Goal: Contribute content: Contribute content

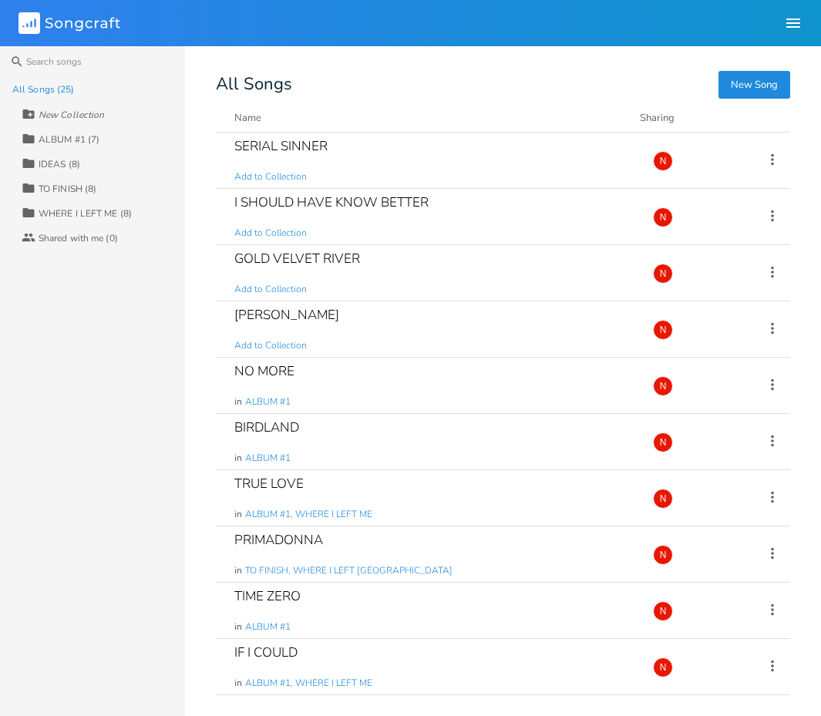
click at [748, 87] on button "New Song" at bounding box center [754, 85] width 72 height 28
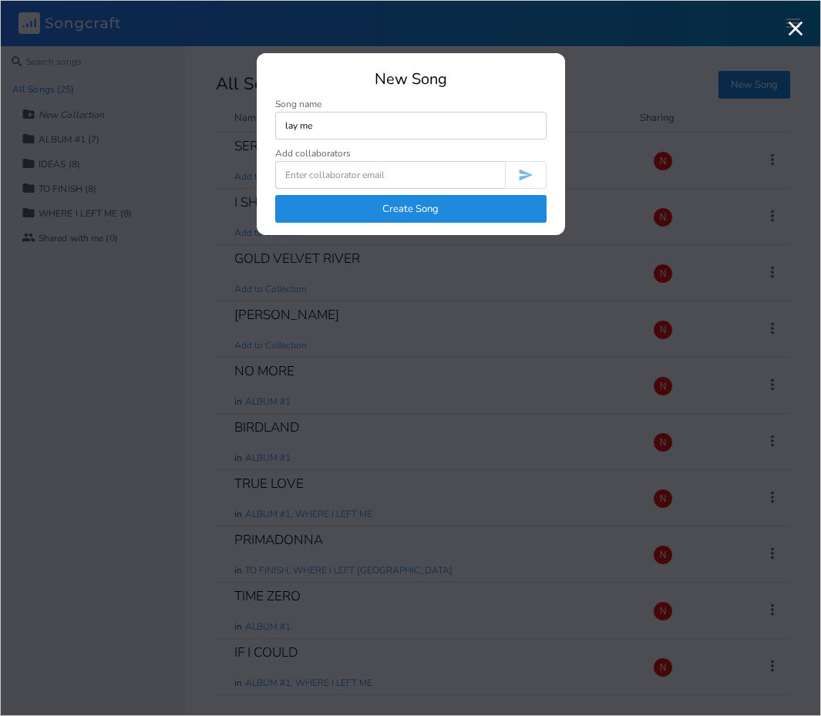
type input "lay me"
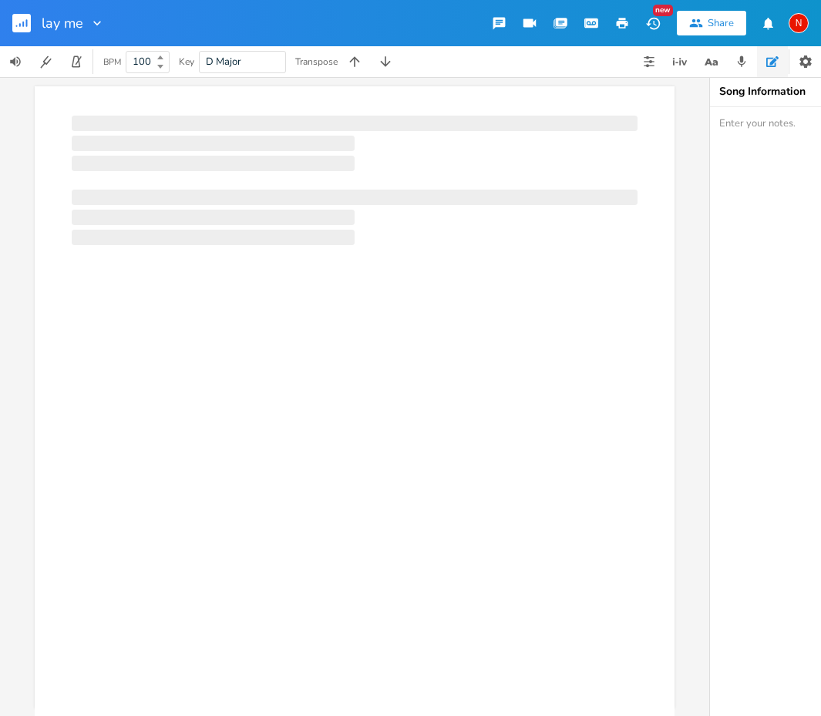
scroll to position [0, 1]
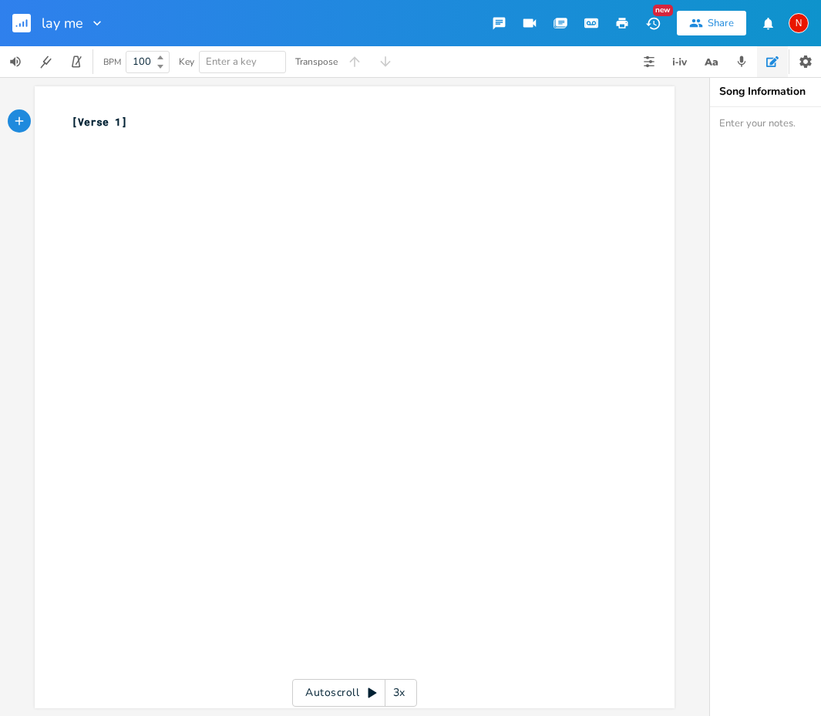
click at [311, 191] on div "xxxxxxxxxx [Verse 1] ​" at bounding box center [366, 412] width 595 height 602
type textarea "lay me to theriver i should"
click at [69, 151] on pre "​" at bounding box center [347, 154] width 556 height 16
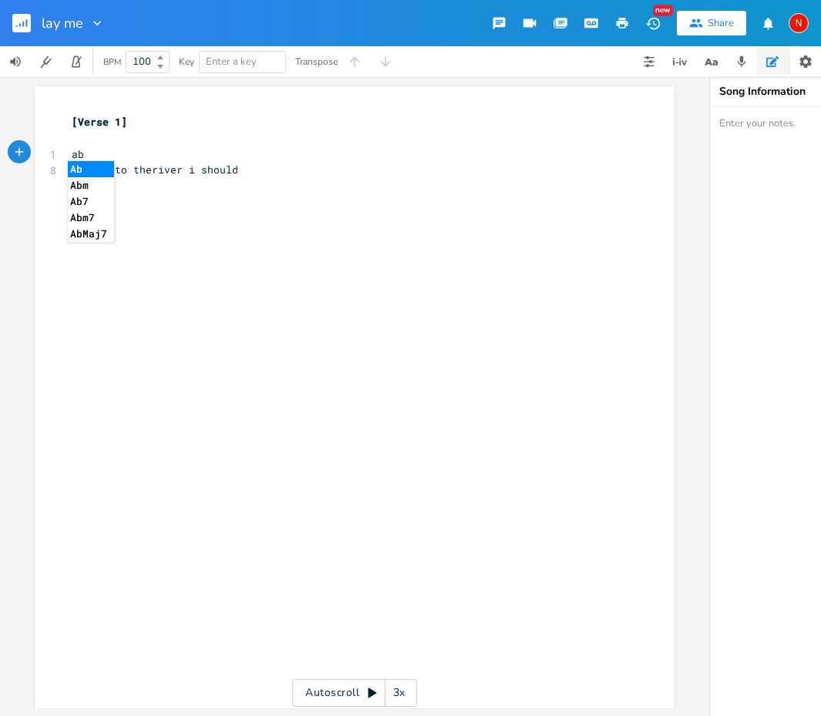
type textarea "ab"
click at [82, 186] on li "Abm" at bounding box center [91, 185] width 46 height 16
type textarea "bbminor"
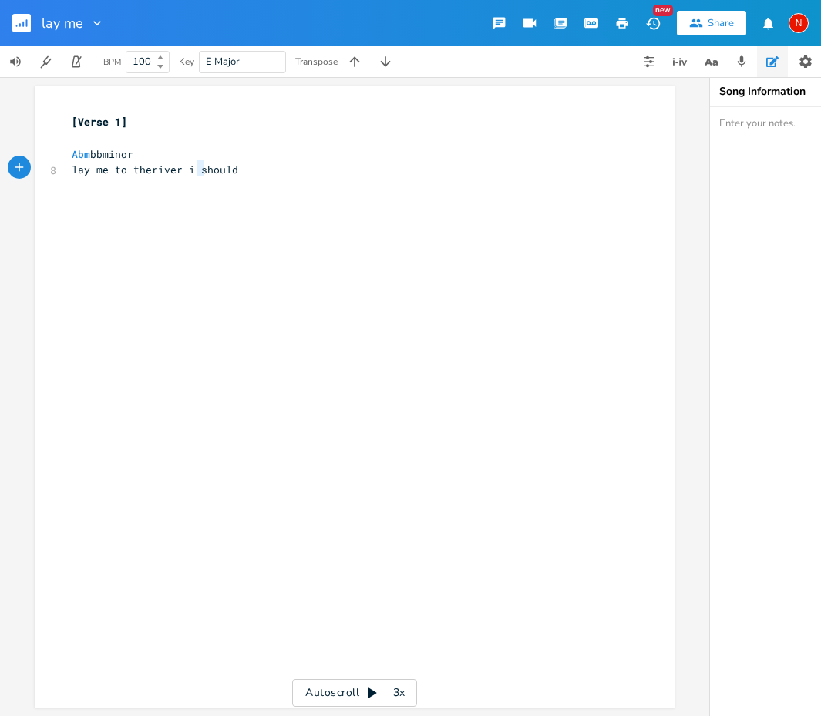
type textarea "should"
drag, startPoint x: 193, startPoint y: 170, endPoint x: 254, endPoint y: 170, distance: 60.1
click at [254, 170] on pre "lay me to theriver i should" at bounding box center [347, 170] width 556 height 16
click at [233, 173] on pre "lay me to theriver i should" at bounding box center [347, 170] width 556 height 16
type textarea "belong too where i belong to"
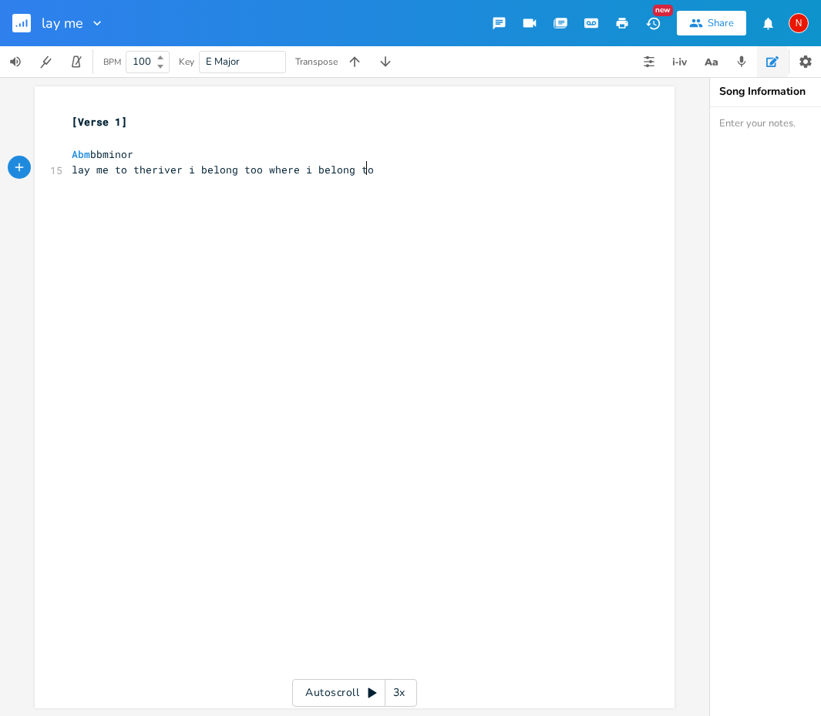
scroll to position [0, 110]
click at [207, 130] on pre "​" at bounding box center [347, 138] width 556 height 16
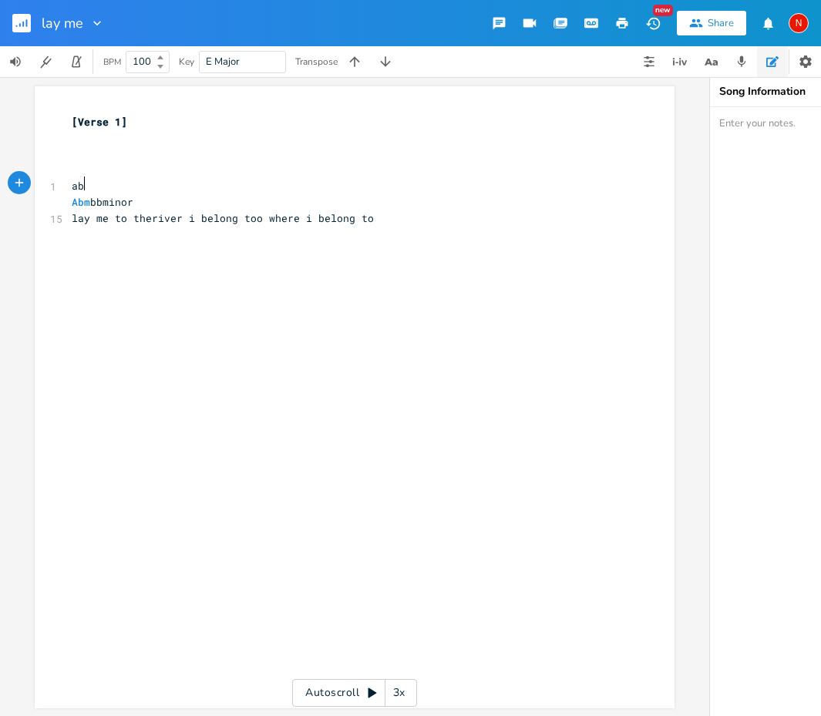
scroll to position [0, 17]
type textarea "abm"
click at [108, 202] on li "Abm" at bounding box center [95, 200] width 54 height 16
type textarea "bbminorr"
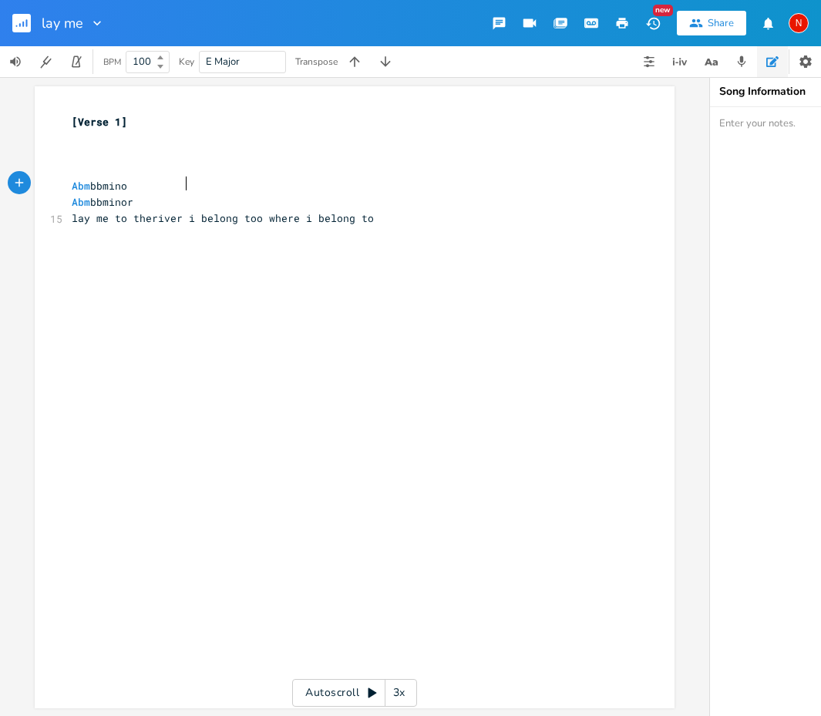
scroll to position [0, 56]
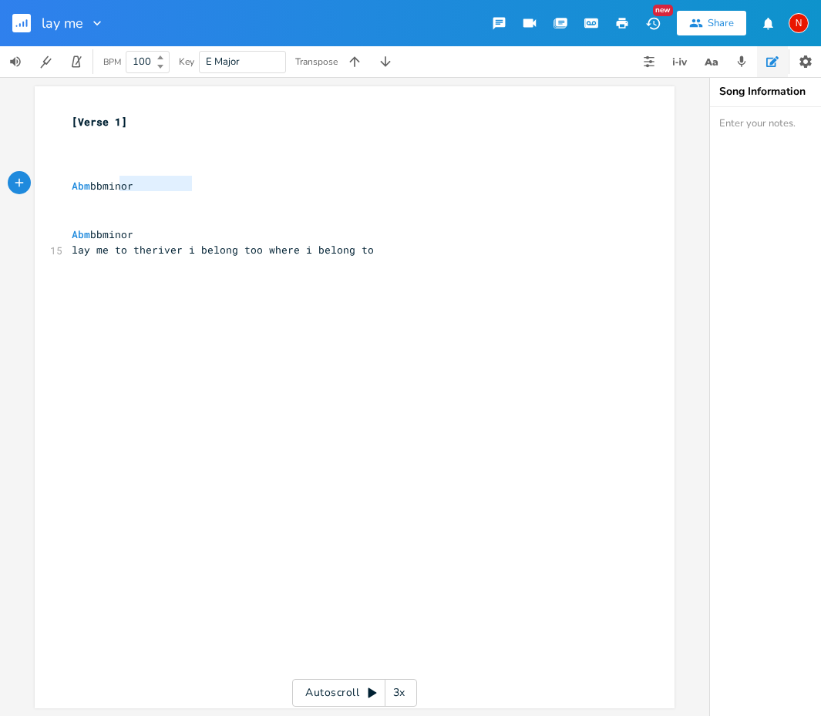
type textarea "bbminor"
type textarea "Abm bbminor"
drag, startPoint x: 230, startPoint y: 186, endPoint x: 67, endPoint y: 186, distance: 163.4
click at [69, 186] on pre "Abm bbminor" at bounding box center [347, 186] width 556 height 16
click at [210, 186] on pre "Abm bbminor" at bounding box center [347, 186] width 556 height 16
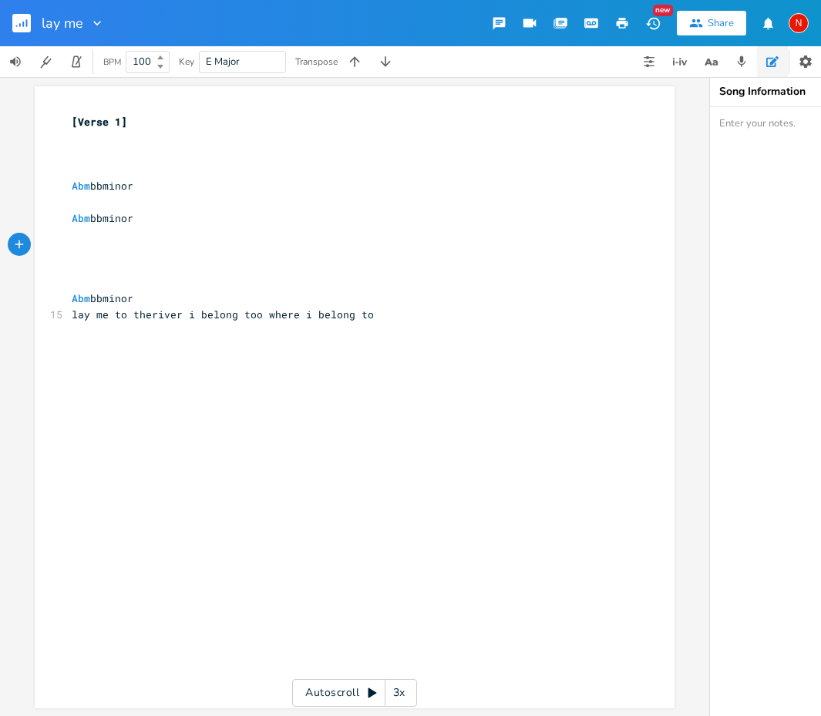
scroll to position [0, 2]
type textarea "f"
click at [95, 276] on li "F#" at bounding box center [91, 278] width 46 height 16
type textarea "/c"
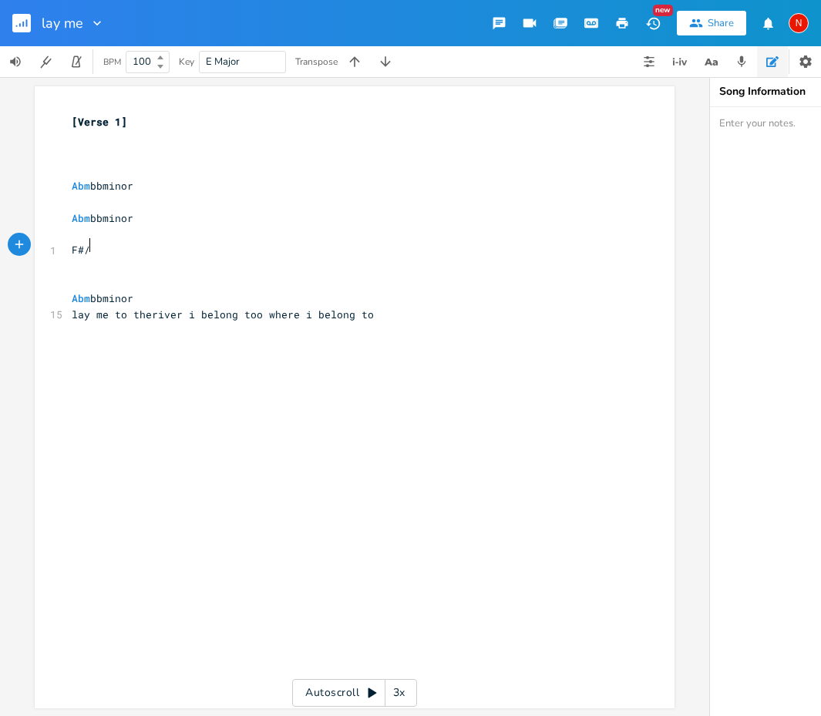
type textarea "c"
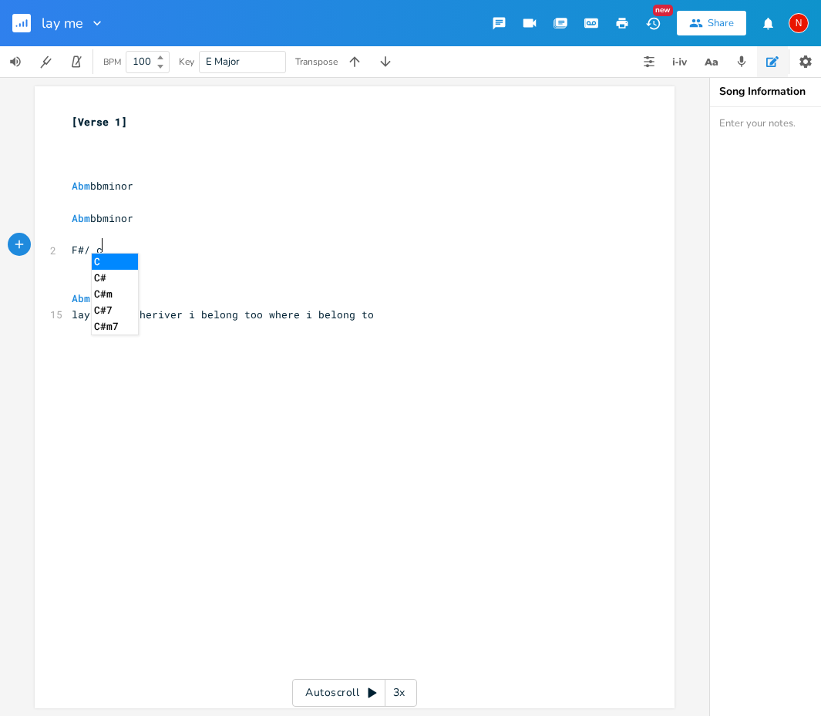
click at [109, 276] on li "C#" at bounding box center [115, 278] width 46 height 16
click at [89, 247] on span "F#/ C#" at bounding box center [87, 250] width 31 height 14
click at [127, 247] on pre "F#/C#" at bounding box center [347, 250] width 556 height 16
type textarea "bbmor"
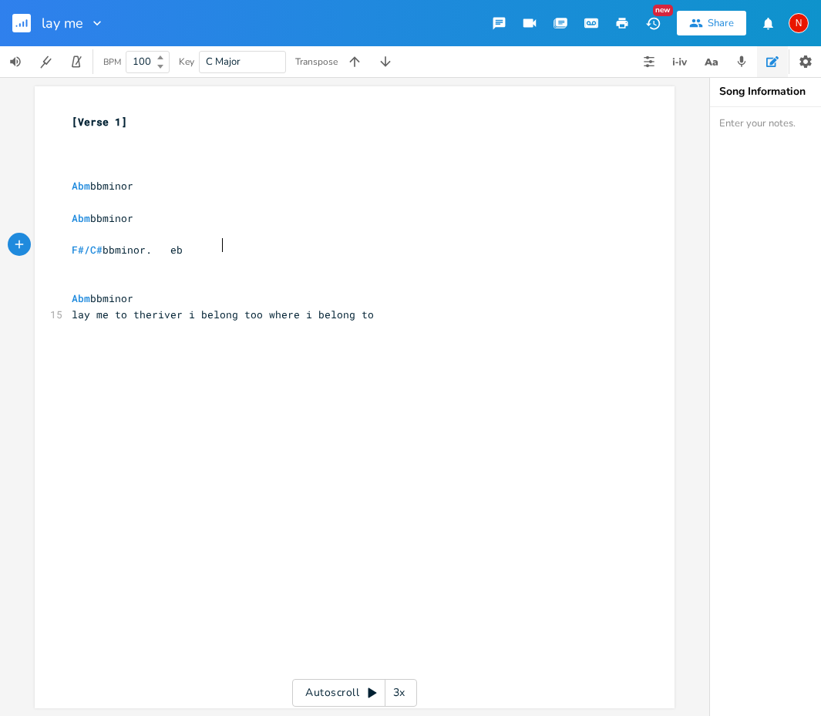
scroll to position [0, 32]
type textarea "inor. eb"
click at [242, 276] on li "Ebm" at bounding box center [229, 278] width 46 height 16
type textarea "db"
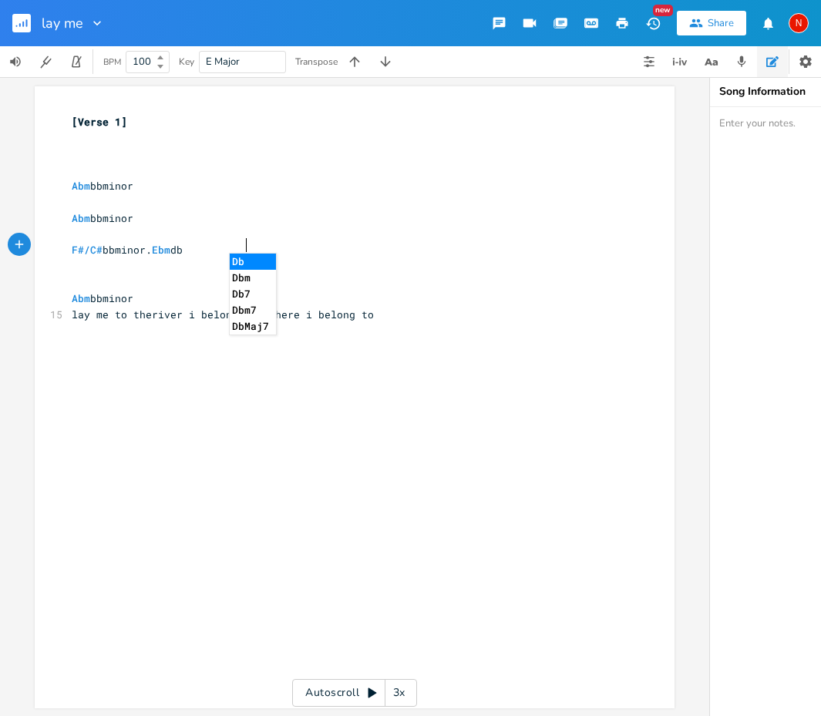
click at [254, 275] on li "Dbm" at bounding box center [253, 278] width 46 height 16
click at [250, 319] on div "x [Verse 1] ​ ​ ​ Abm bbminor ​ Abm bbminor ​ F#/C# bbminor. Ebm Dbm ​ ​ Abm bb…" at bounding box center [366, 412] width 595 height 602
type textarea "down the river i belong too"
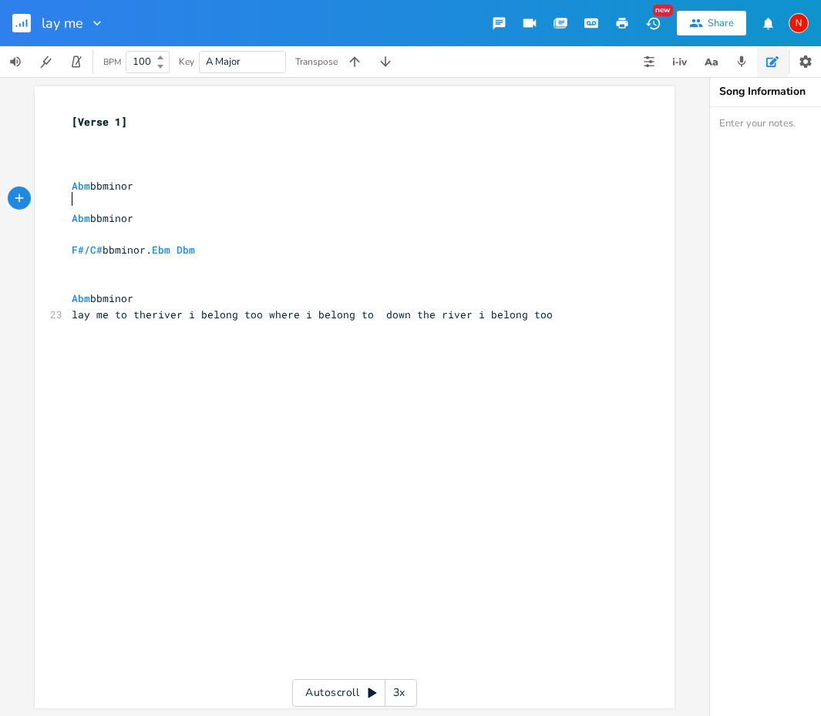
click at [79, 194] on pre "​" at bounding box center [347, 202] width 556 height 16
type textarea "i/ve the been the same for the time that ive been"
click at [79, 202] on span "i/ve the been the same for the time that ive been" at bounding box center [223, 202] width 302 height 14
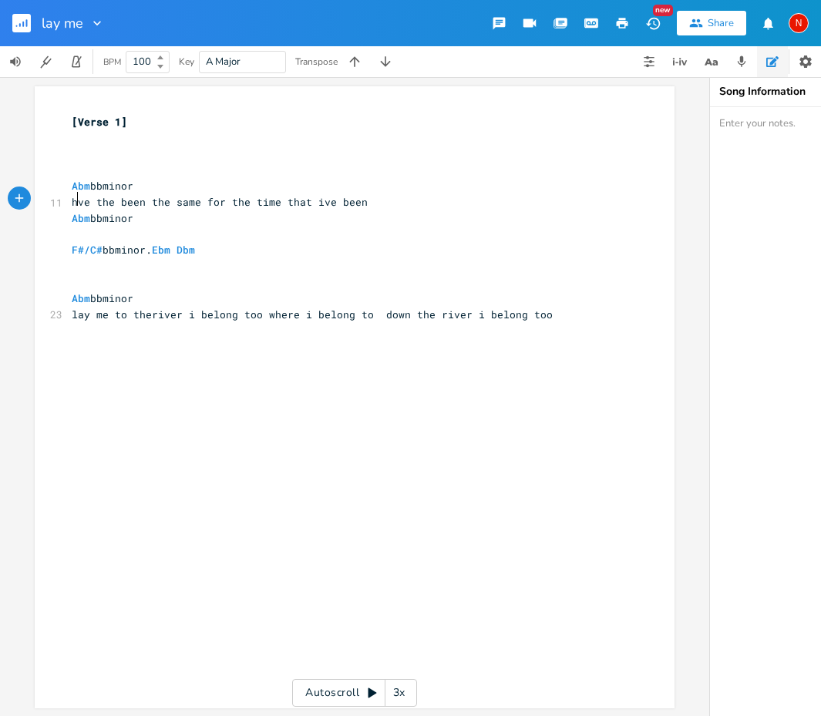
type textarea "ha"
click at [321, 201] on span "have the been the same for the time that ive been" at bounding box center [223, 202] width 302 height 14
type textarea "/"
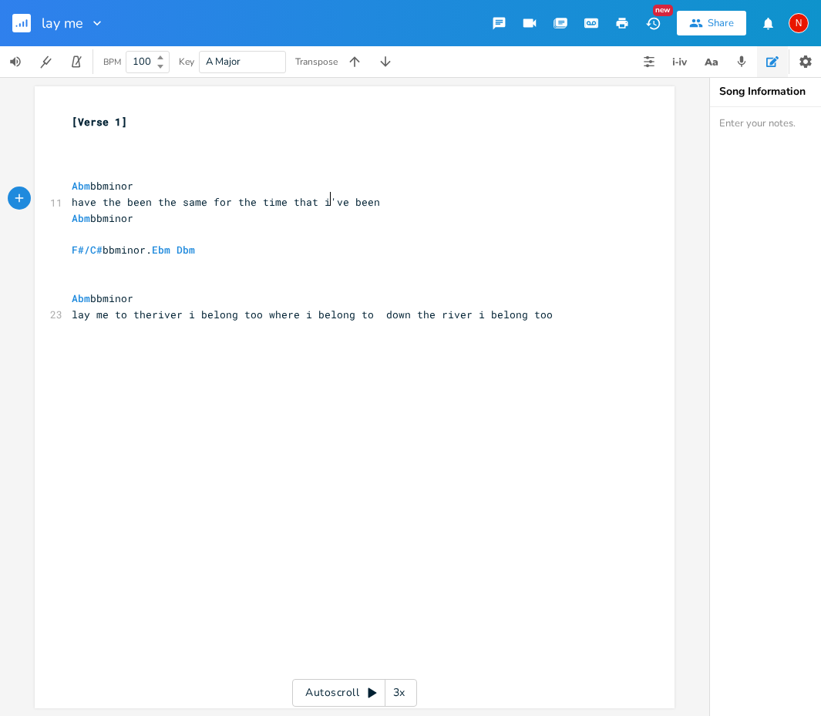
type textarea "'"
click at [63, 224] on div "' x [Verse 1] ​ ​ ​ Abm bbminor 11 have the been the same for the time that i'v…" at bounding box center [355, 397] width 640 height 622
click at [69, 227] on pre "​" at bounding box center [347, 235] width 556 height 16
type textarea "i just th"
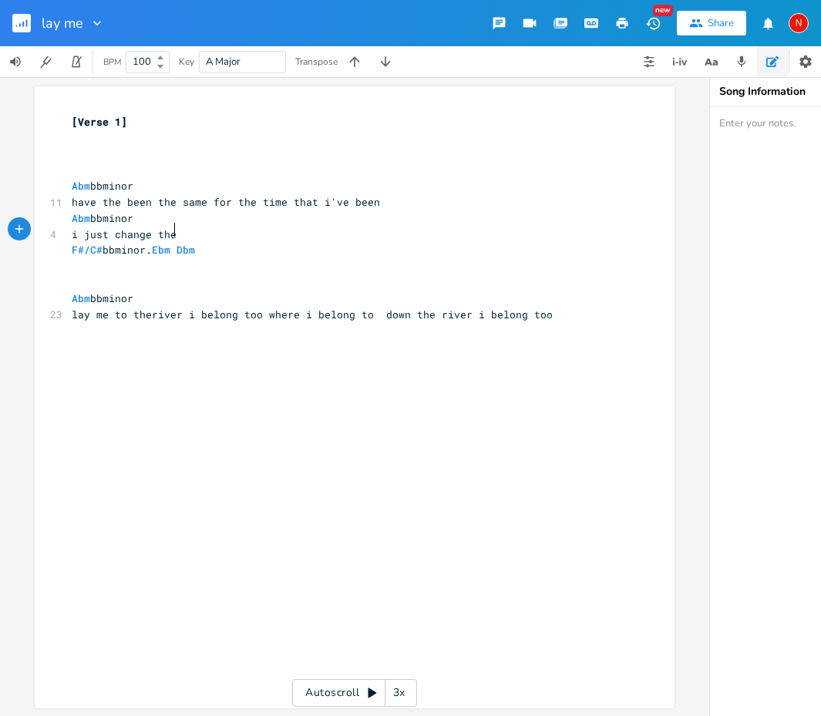
type textarea "change then"
type textarea "shades of the colours of my sins"
click at [72, 251] on span "F#/C#" at bounding box center [87, 250] width 31 height 15
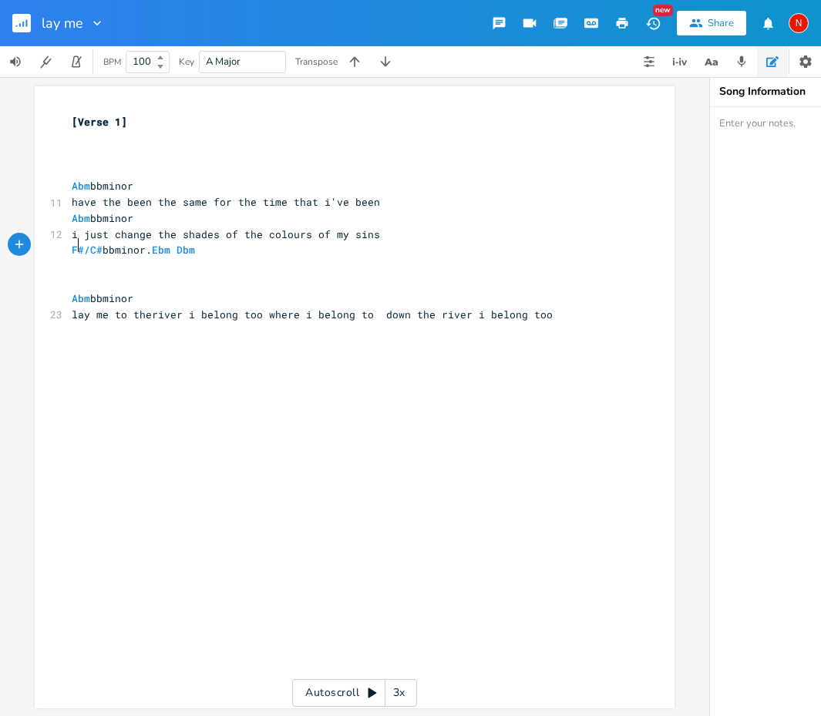
click at [69, 274] on pre "​" at bounding box center [347, 282] width 556 height 16
type textarea "now take me down"
click at [92, 200] on span "have the been the same for the time that i've been" at bounding box center [226, 202] width 308 height 14
type textarea "s"
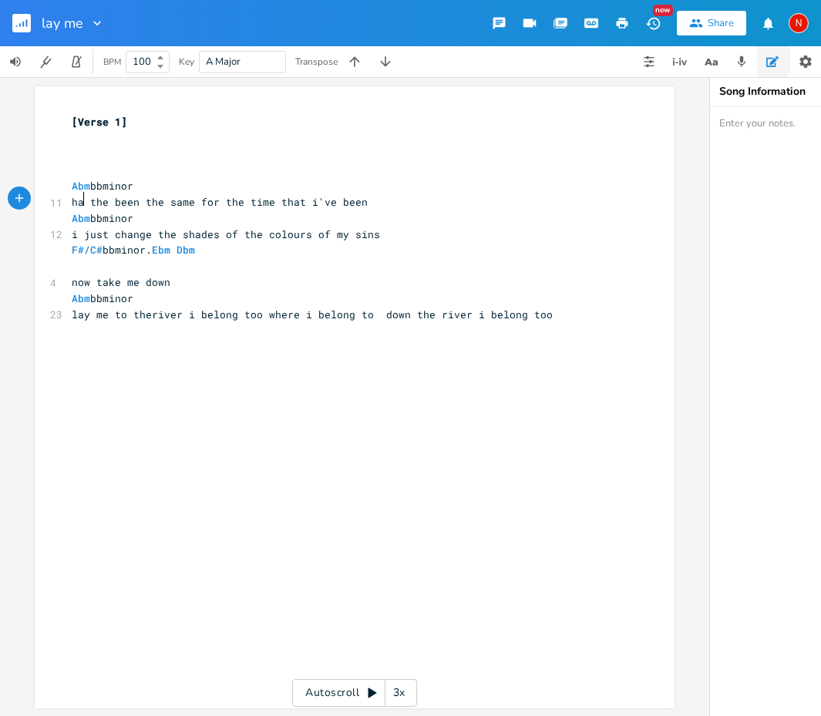
scroll to position [0, 4]
click at [224, 200] on span "has the been the same for the time that i've been" at bounding box center [223, 202] width 302 height 14
type textarea "all"
click at [76, 230] on span "i just change the shades of the colours of my sins" at bounding box center [226, 234] width 308 height 14
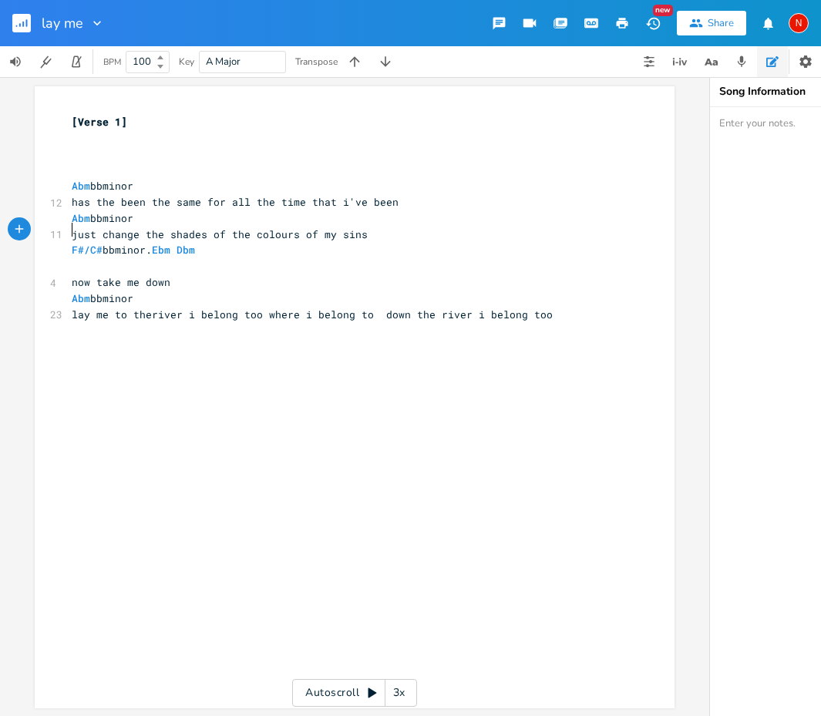
click at [133, 233] on span "just change the shades of the colours of my sins" at bounding box center [220, 234] width 296 height 14
type textarea "d"
type textarea "of the colour"
drag, startPoint x: 212, startPoint y: 230, endPoint x: 292, endPoint y: 232, distance: 80.2
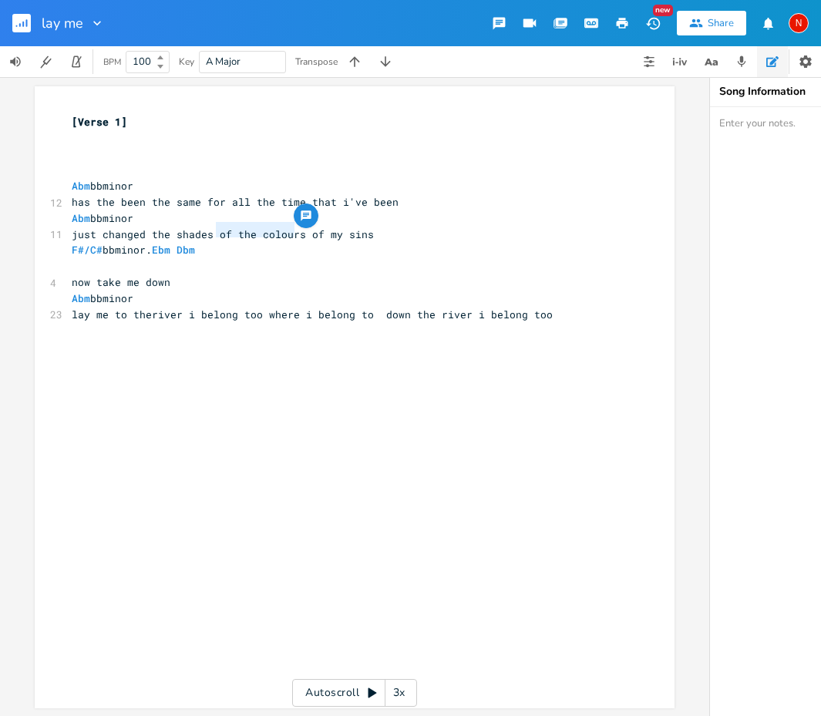
click at [292, 232] on span "just changed the shades of the colours of my sins" at bounding box center [223, 234] width 302 height 14
click at [545, 310] on pre "lay me to theriver i belong too where i belong to down the river i belong too" at bounding box center [347, 315] width 556 height 16
type textarea "save me"
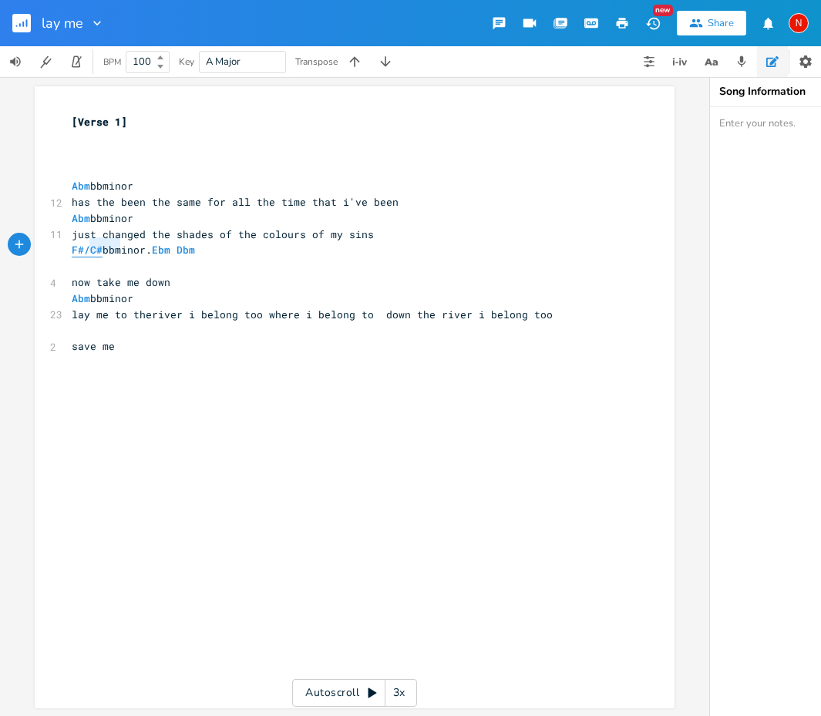
type textarea "F#/C#"
drag, startPoint x: 114, startPoint y: 242, endPoint x: 64, endPoint y: 244, distance: 50.1
click at [69, 244] on pre "F#/C# bbminor. Ebm Dbm" at bounding box center [347, 250] width 556 height 16
click at [391, 294] on pre "Abm bbminor" at bounding box center [347, 299] width 556 height 16
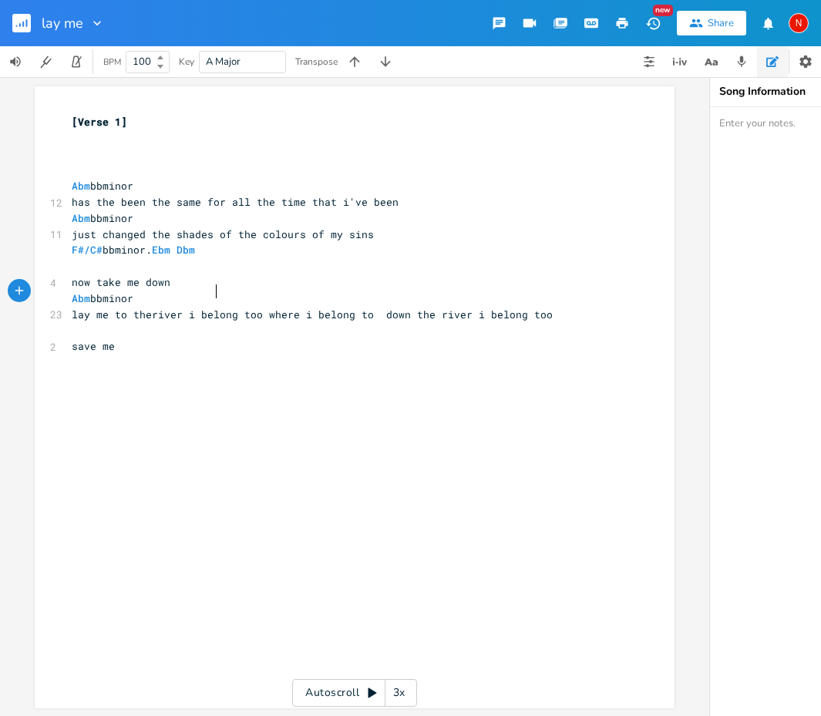
paste textarea
type textarea "abm"
click at [310, 309] on li "Abm" at bounding box center [305, 308] width 54 height 16
type textarea "/C# bbminor. Ebm Dbm"
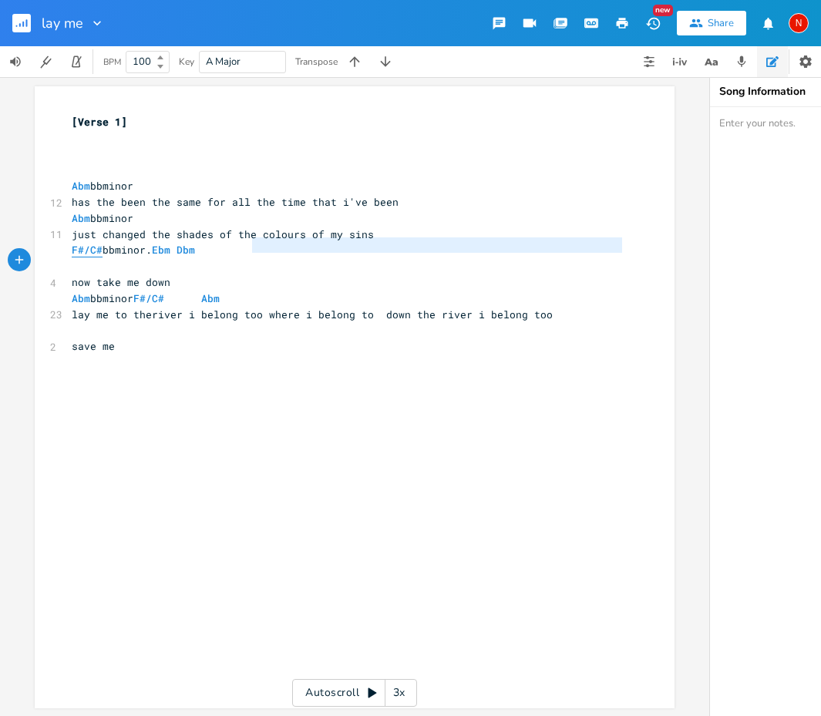
type textarea "F#/C# bbminor. Ebm Dbm"
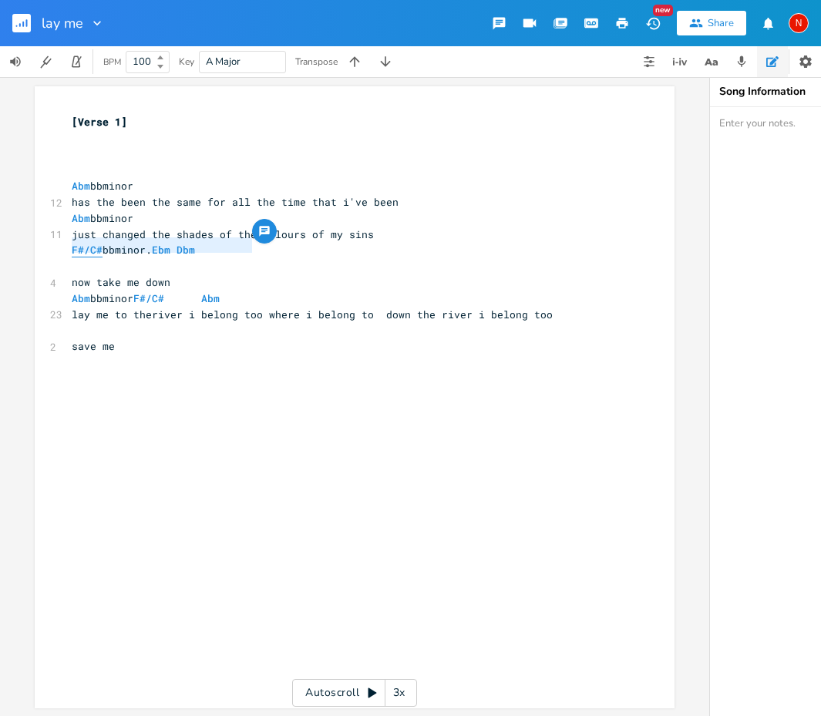
drag, startPoint x: 257, startPoint y: 245, endPoint x: 69, endPoint y: 248, distance: 188.8
click at [69, 248] on pre "F#/C# bbminor. Ebm Dbm" at bounding box center [347, 250] width 556 height 16
click at [79, 325] on pre "​" at bounding box center [347, 330] width 556 height 16
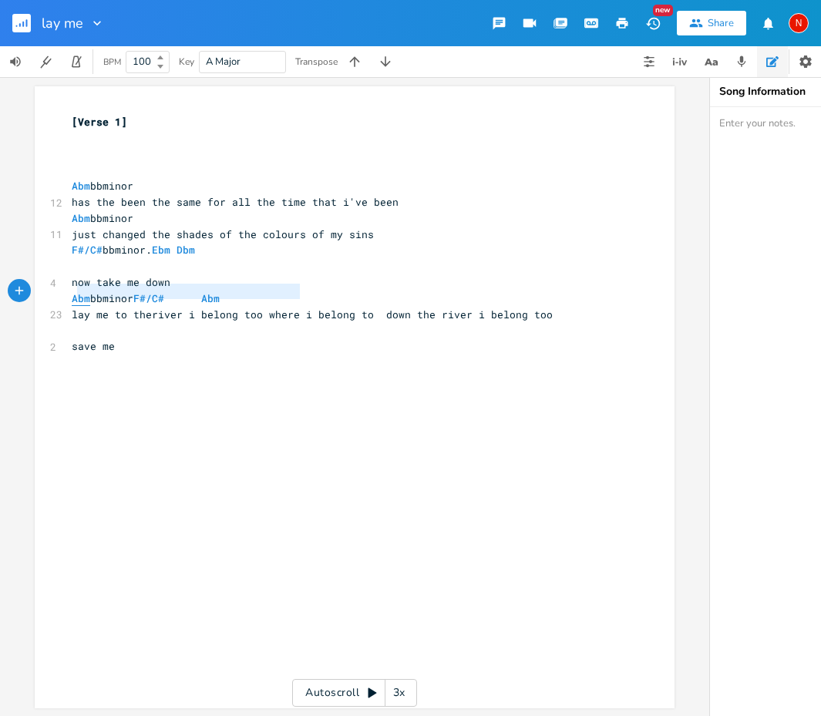
type textarea "Abm bbminor F#/C# Abm"
drag, startPoint x: 321, startPoint y: 291, endPoint x: 66, endPoint y: 294, distance: 255.1
click at [69, 294] on pre "Abm bbminor F#/C# Abm" at bounding box center [347, 299] width 556 height 16
click at [79, 327] on pre "​" at bounding box center [347, 330] width 556 height 16
click at [87, 356] on div "x [Verse 1] ​ ​ ​ Abm bbminor 12 has the been the same for all the time that i'…" at bounding box center [366, 412] width 595 height 602
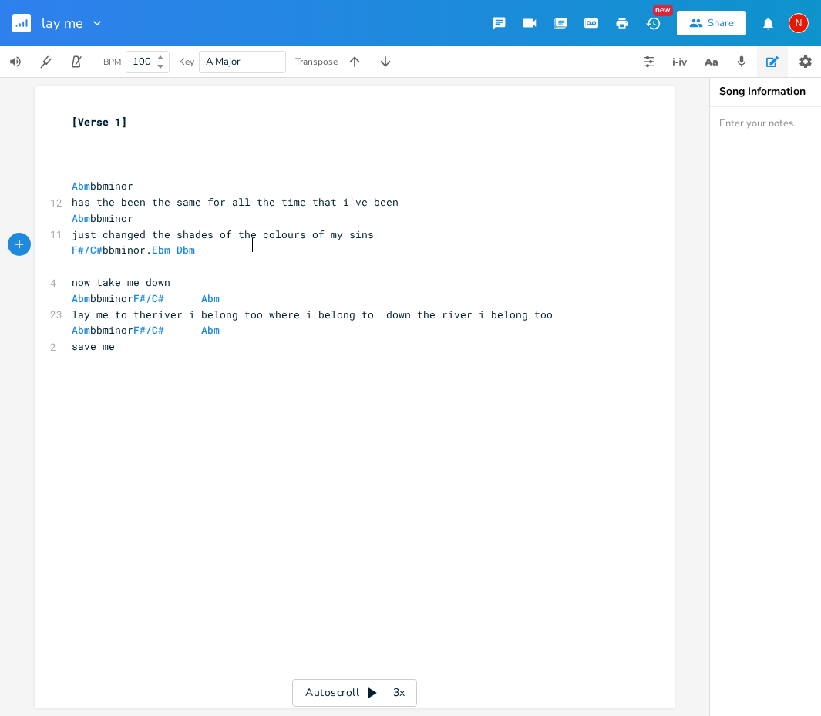
type textarea "bbminor. Ebm Dbm"
type textarea "F#/C# bbminor. Ebm Dbm"
drag, startPoint x: 258, startPoint y: 248, endPoint x: 67, endPoint y: 249, distance: 191.1
click at [69, 249] on pre "F#/C# bbminor. Ebm Dbm" at bounding box center [347, 250] width 556 height 16
click at [87, 354] on pre "​" at bounding box center [347, 362] width 556 height 16
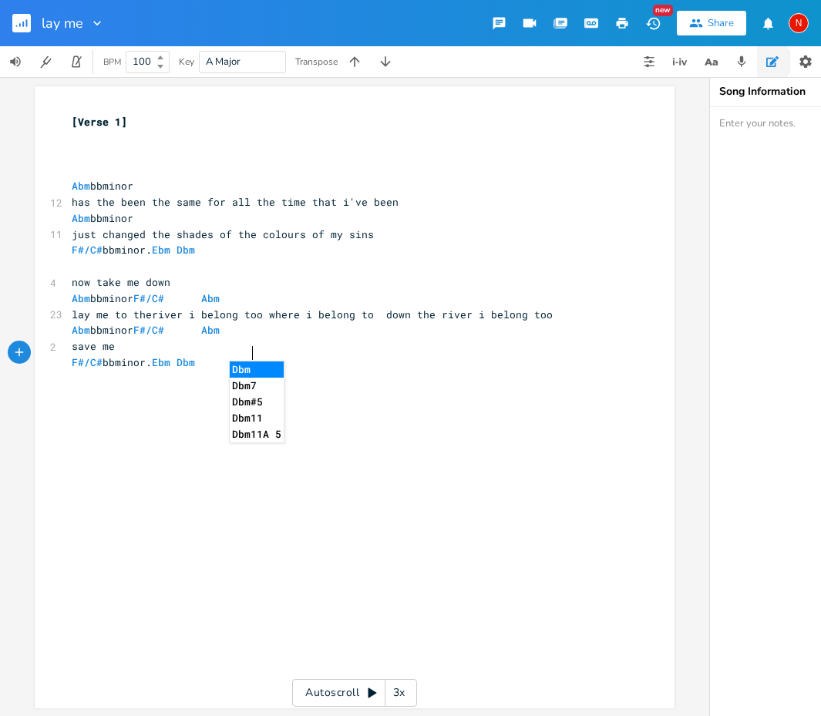
click at [392, 422] on div "x [Verse 1] ​ ​ ​ Abm bbminor 12 has the been the same for all the time that i'…" at bounding box center [366, 412] width 595 height 602
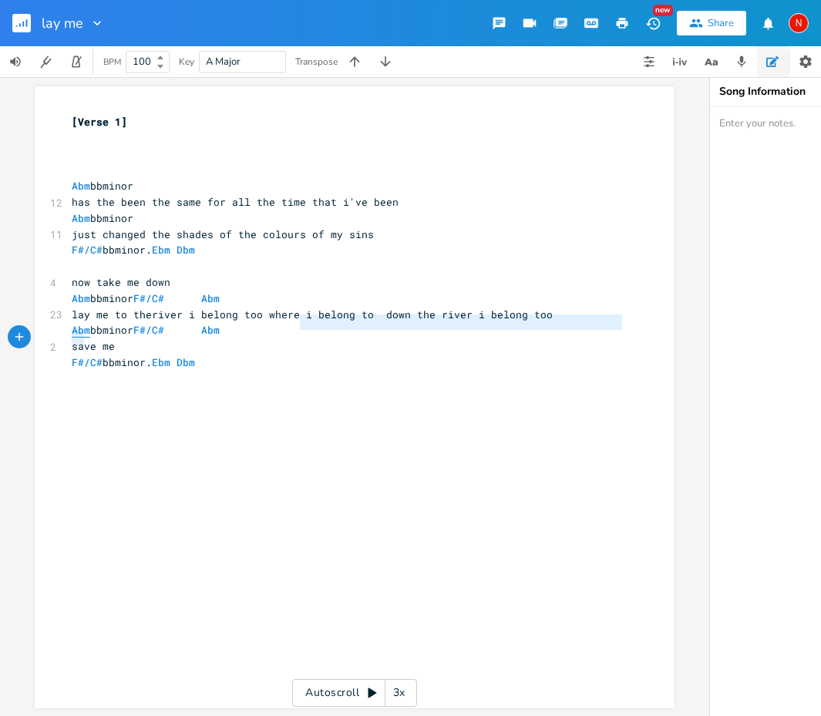
type textarea "Abm bbminor F#/C# Abm"
drag, startPoint x: 308, startPoint y: 326, endPoint x: 69, endPoint y: 338, distance: 240.0
click at [69, 338] on div "[Verse 1] ​ ​ ​ Abm bbminor 12 has the been the same for all the time that i've…" at bounding box center [347, 250] width 556 height 273
type textarea "Abm bbminor F#/C# Abm save me"
drag, startPoint x: 115, startPoint y: 343, endPoint x: 64, endPoint y: 325, distance: 53.9
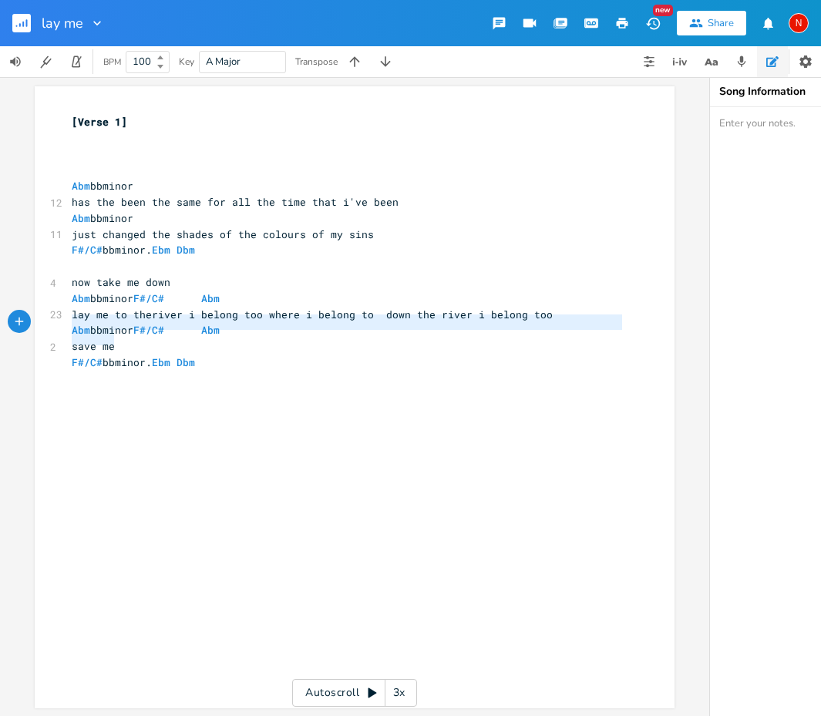
click at [69, 325] on div "[Verse 1] ​ ​ ​ Abm bbminor 12 has the been the same for all the time that i've…" at bounding box center [347, 250] width 556 height 273
click at [211, 375] on pre "​" at bounding box center [347, 379] width 556 height 16
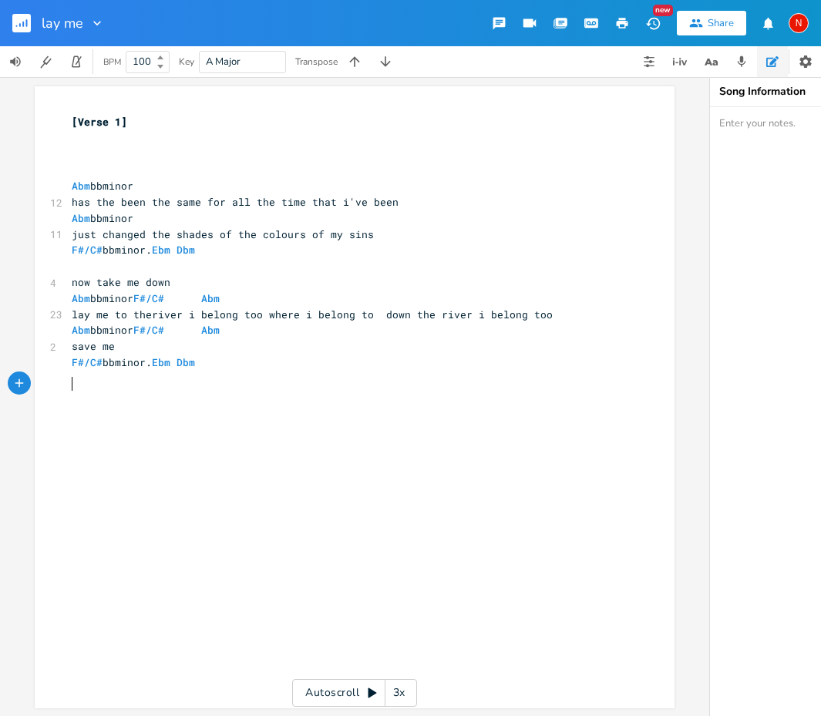
paste textarea "Abm"
type textarea "Abm bbminor F#/C# Abm"
drag, startPoint x: 318, startPoint y: 318, endPoint x: 65, endPoint y: 326, distance: 253.7
click at [69, 326] on pre "Abm bbminor F#/C# Abm" at bounding box center [347, 330] width 556 height 16
type textarea "Abm bbminor F#/C# Abm save me"
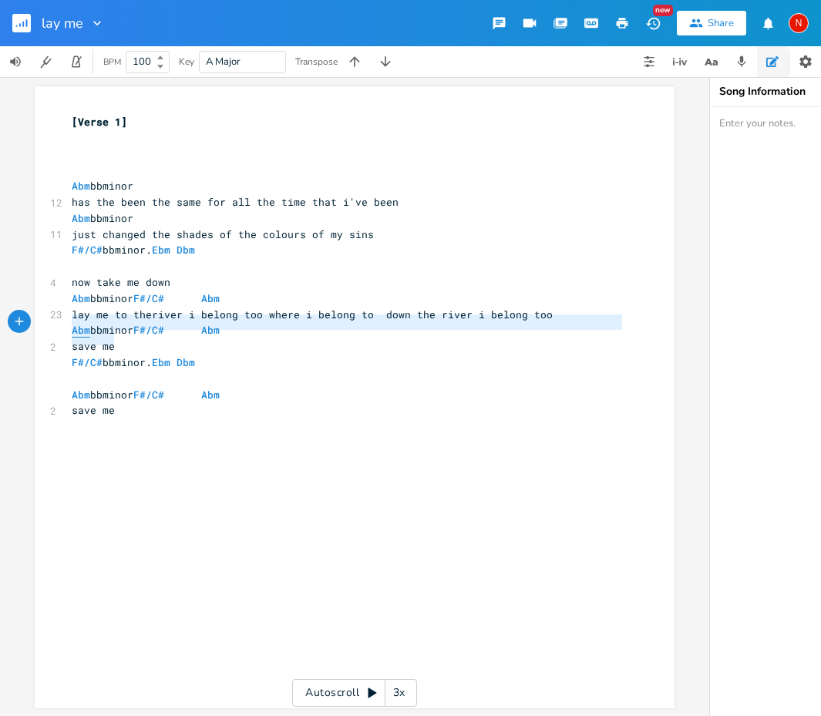
drag, startPoint x: 110, startPoint y: 343, endPoint x: 67, endPoint y: 327, distance: 46.1
click at [69, 327] on div "[Verse 1] ​ ​ ​ Abm bbminor 12 has the been the same for all the time that i've…" at bounding box center [347, 266] width 556 height 304
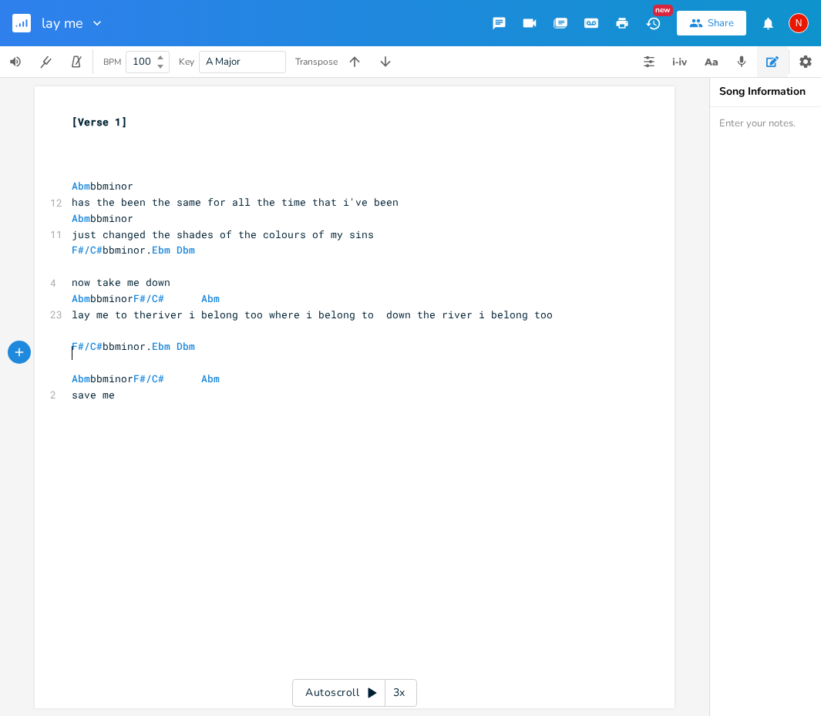
click at [79, 354] on pre "​" at bounding box center [347, 362] width 556 height 16
type textarea "bring me back sweater"
click at [69, 387] on pre "save me" at bounding box center [347, 395] width 556 height 16
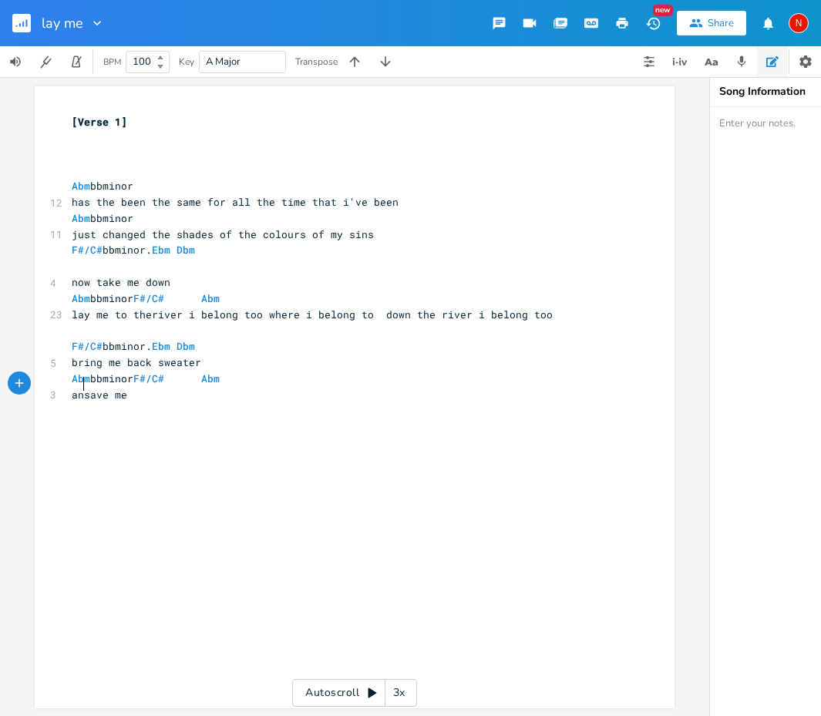
scroll to position [0, 15]
type textarea "and"
click at [172, 388] on pre "and save me" at bounding box center [347, 395] width 556 height 16
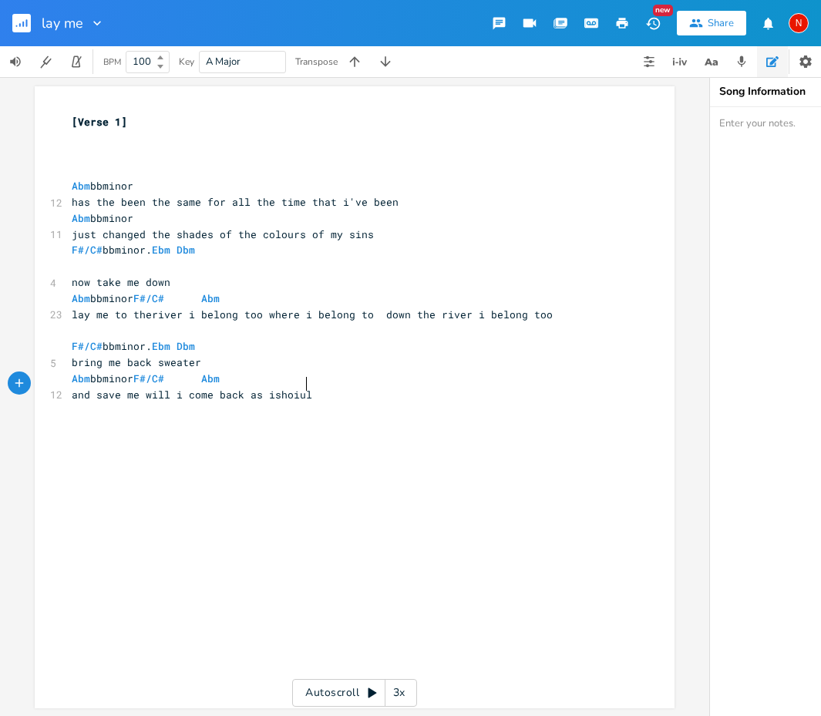
type textarea "will i come back as ishoiuld"
type textarea "would"
click at [258, 338] on pre "F#/C# bbminor. Ebm Dbm" at bounding box center [347, 346] width 556 height 16
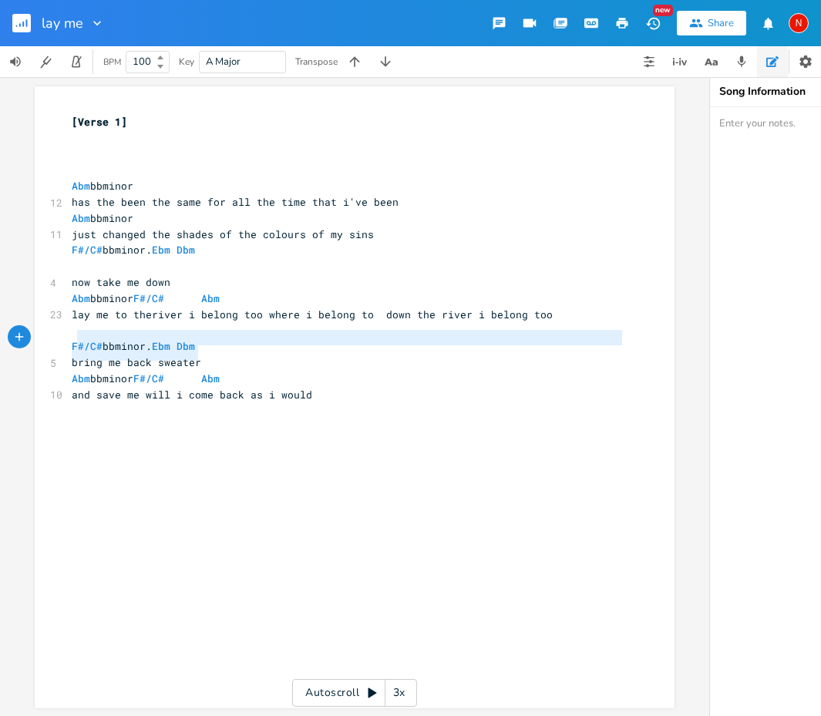
type textarea "F#/C# bbminor. Ebm Dbm bring me back sweater"
drag, startPoint x: 198, startPoint y: 357, endPoint x: 67, endPoint y: 338, distance: 132.4
click at [69, 338] on div "[Verse 1] ​ ​ ​ Abm bbminor 12 has the been the same for all the time that i've…" at bounding box center [347, 258] width 556 height 288
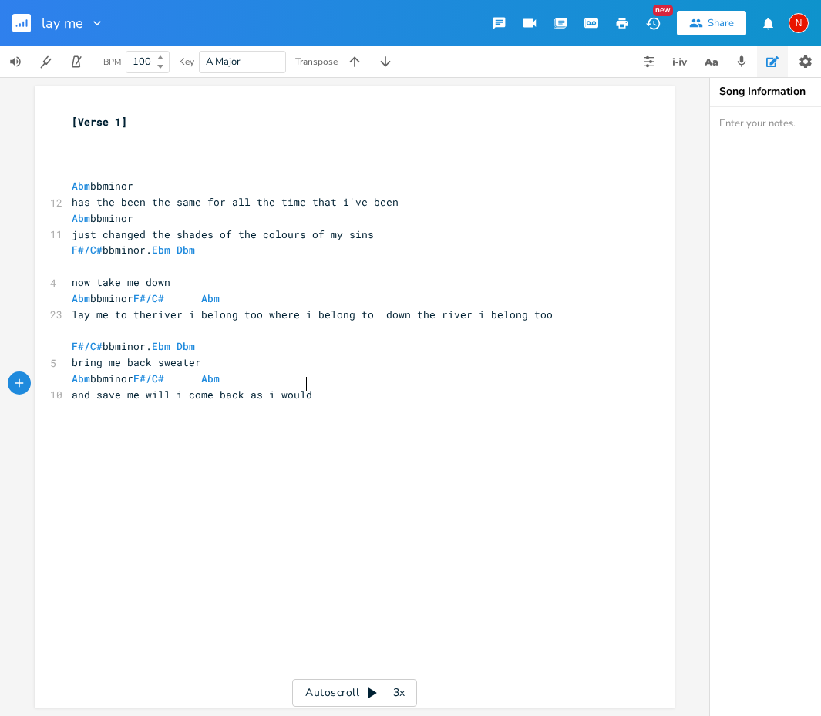
click at [188, 408] on div "x [Verse 1] ​ ​ ​ Abm bbminor 12 has the been the same for all the time that i'…" at bounding box center [366, 412] width 595 height 602
click at [252, 340] on pre "F#/C# bbminor. Ebm Dbm" at bounding box center [347, 346] width 556 height 16
type textarea "back"
drag, startPoint x: 122, startPoint y: 432, endPoint x: 145, endPoint y: 435, distance: 23.3
click at [145, 435] on span "bring me back sweater" at bounding box center [136, 442] width 129 height 14
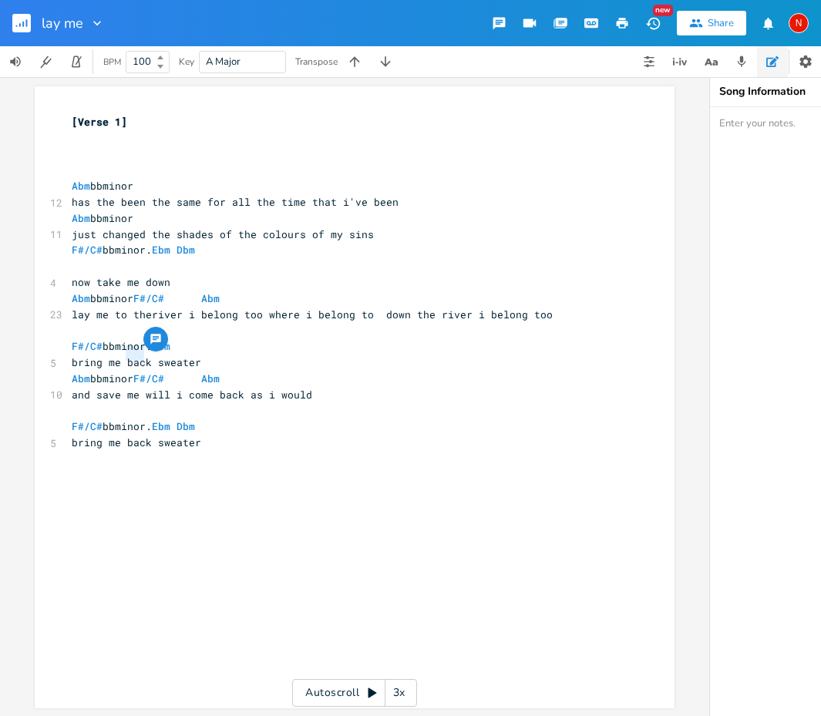
drag, startPoint x: 141, startPoint y: 360, endPoint x: 123, endPoint y: 355, distance: 19.1
click at [123, 354] on pre "bring me back sweater" at bounding box center [347, 362] width 556 height 16
type textarea "down"
type textarea "the colours"
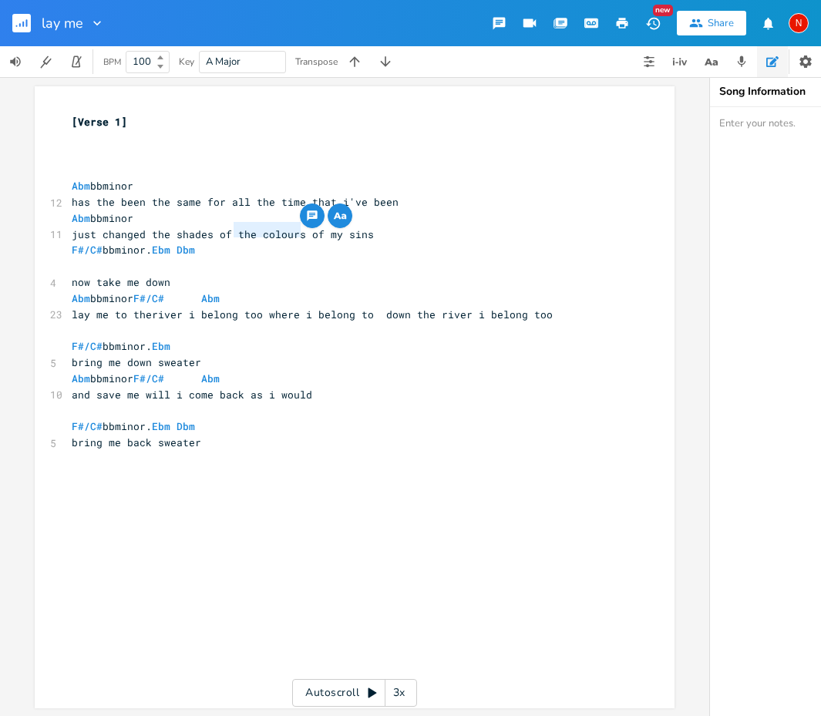
drag, startPoint x: 230, startPoint y: 232, endPoint x: 296, endPoint y: 237, distance: 65.7
click at [296, 237] on pre "just changed the shades of the colours of my sins" at bounding box center [347, 235] width 556 height 16
click at [296, 236] on pre "just changed the shades of the colours of my sins" at bounding box center [347, 235] width 556 height 16
drag, startPoint x: 331, startPoint y: 234, endPoint x: 230, endPoint y: 231, distance: 100.2
click at [230, 231] on span "just changed the shades of the colours of my sins" at bounding box center [223, 234] width 302 height 14
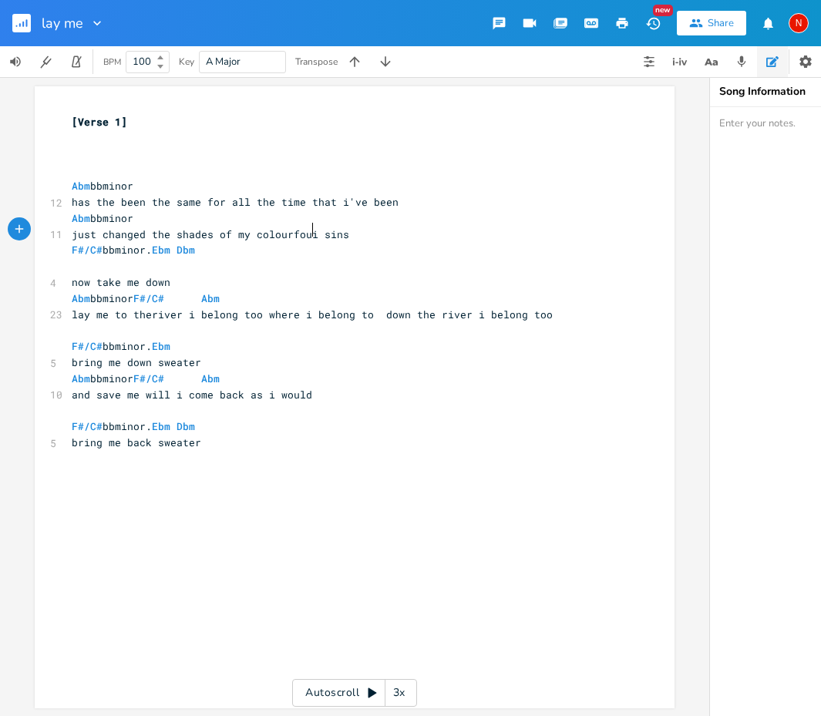
type textarea "my colourfouil"
type textarea "l"
click at [414, 197] on pre "has the been the same for all the time that i've been" at bounding box center [347, 202] width 556 height 16
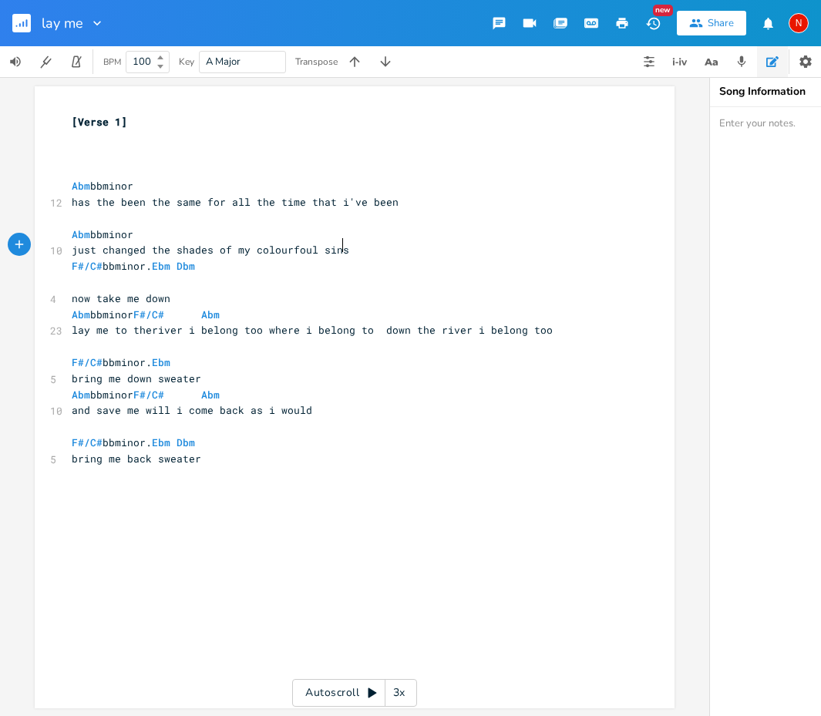
click at [367, 245] on pre "just changed the shades of my colourfoul sins" at bounding box center [347, 250] width 556 height 16
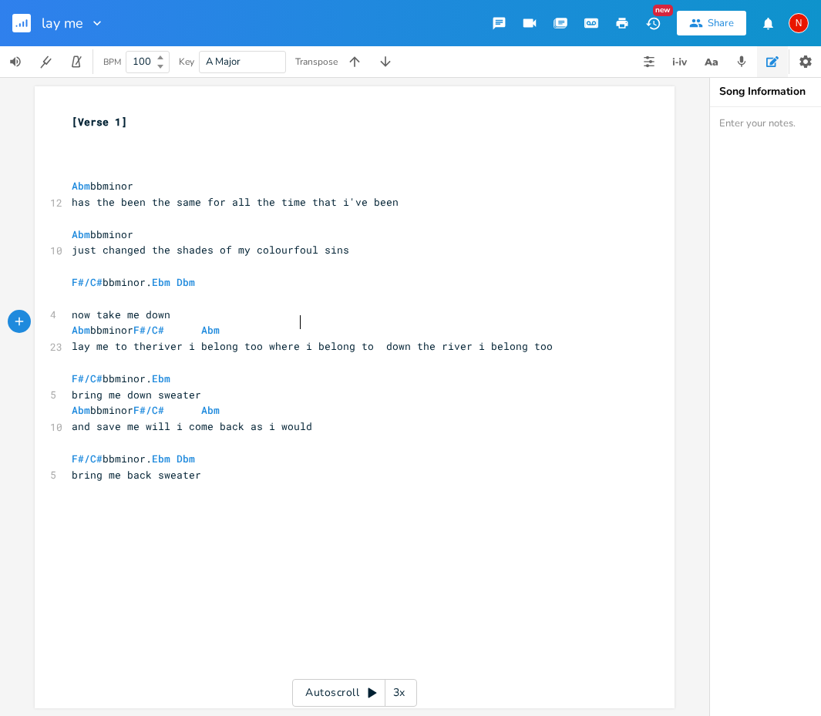
click at [314, 322] on pre "Abm bbminor F#/C# Abm" at bounding box center [347, 330] width 556 height 16
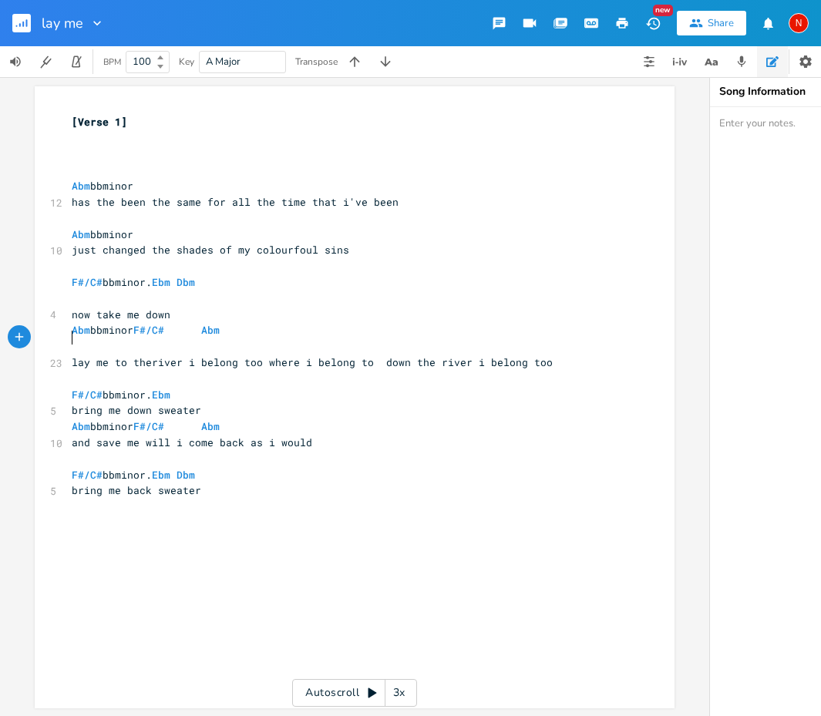
click at [255, 391] on pre "F#/C# bbminor. Ebm" at bounding box center [347, 395] width 556 height 16
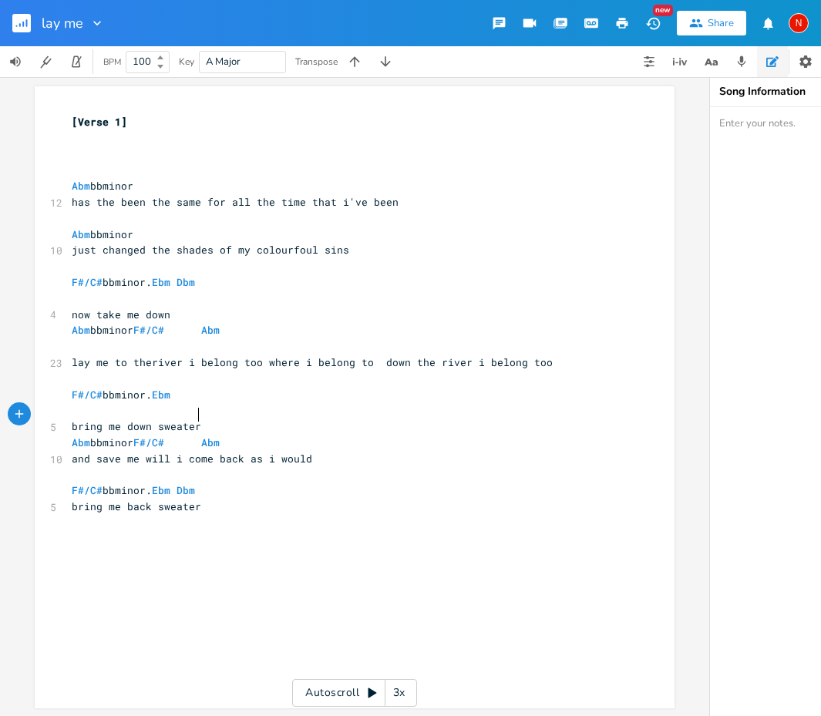
click at [260, 418] on pre "bring me down sweater" at bounding box center [347, 426] width 556 height 16
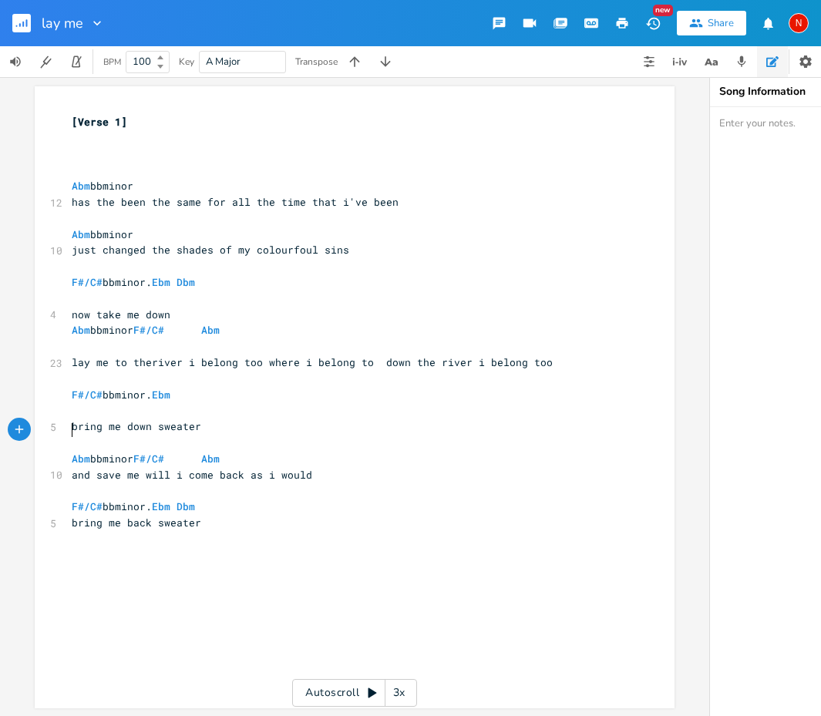
click at [311, 451] on pre "Abm bbminor F#/C# Abm" at bounding box center [347, 459] width 556 height 16
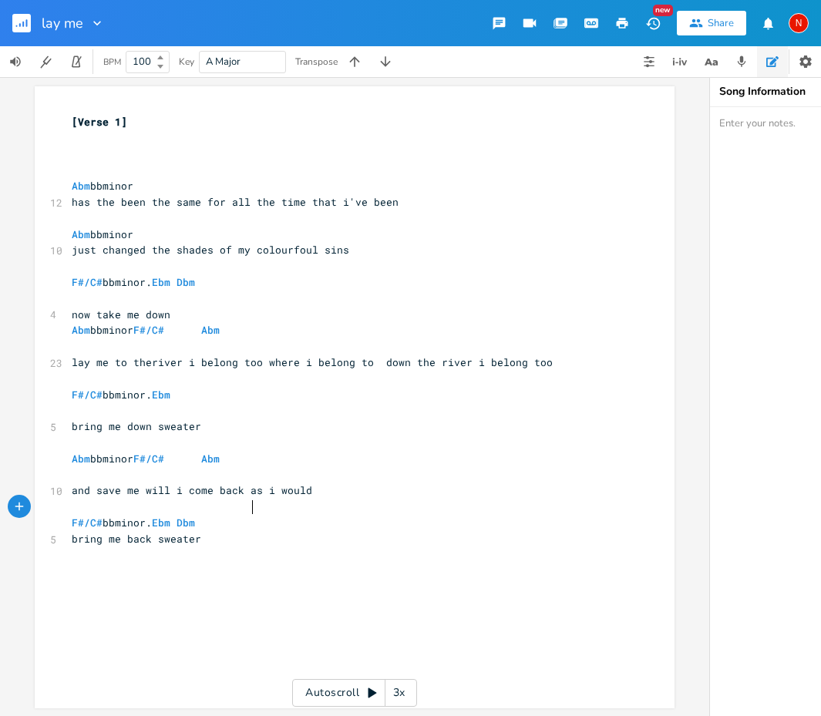
click at [263, 515] on pre "F#/C# bbminor. Ebm Dbm" at bounding box center [347, 523] width 556 height 16
click at [213, 234] on pre "Abm bbminor" at bounding box center [347, 235] width 556 height 16
click at [69, 292] on pre "​" at bounding box center [347, 299] width 556 height 16
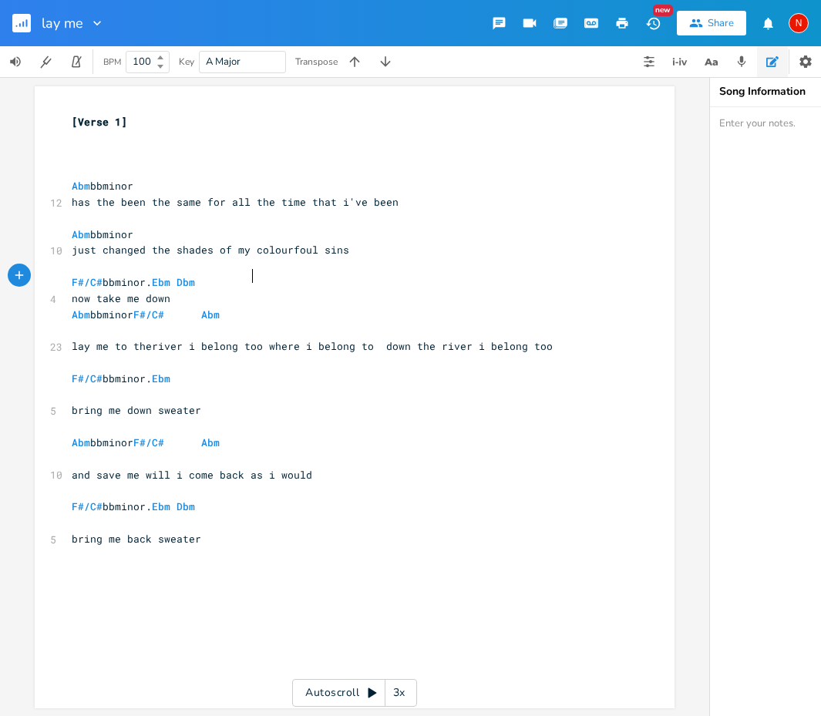
click at [267, 291] on pre "now take me down" at bounding box center [347, 299] width 556 height 16
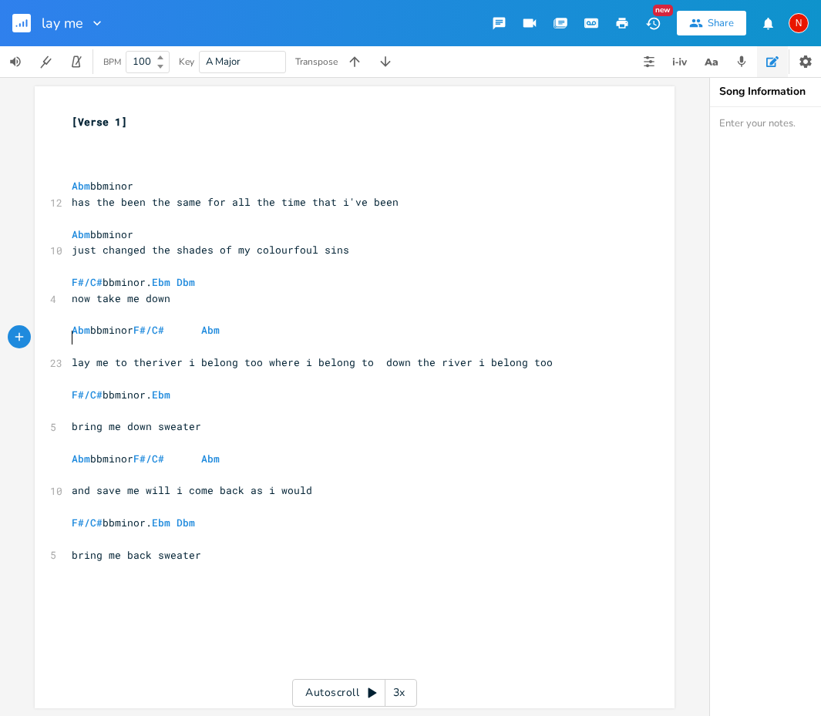
click at [71, 338] on pre "​" at bounding box center [347, 346] width 556 height 16
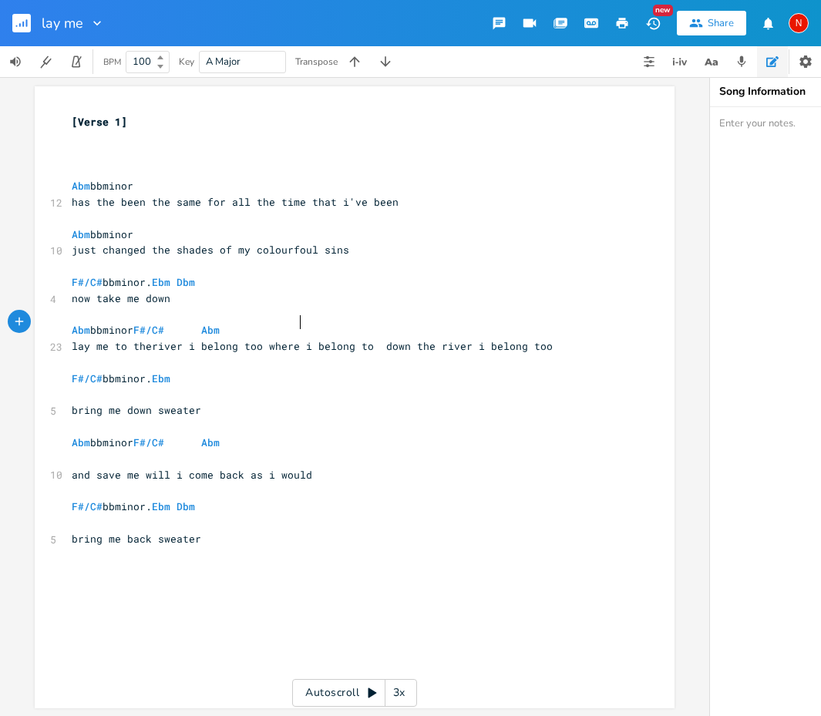
click at [73, 387] on pre "​" at bounding box center [347, 395] width 556 height 16
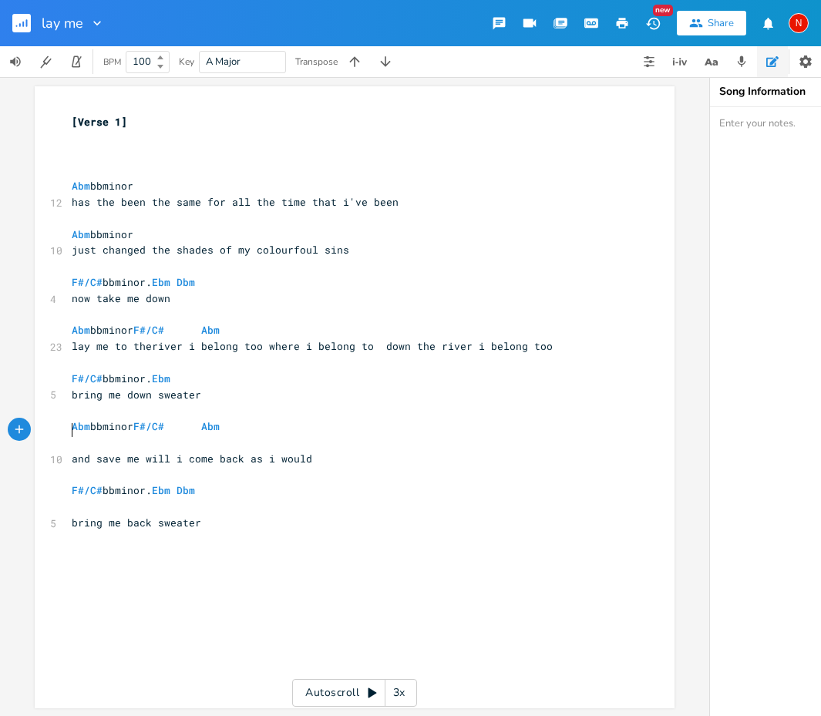
click at [69, 435] on pre "​" at bounding box center [347, 443] width 556 height 16
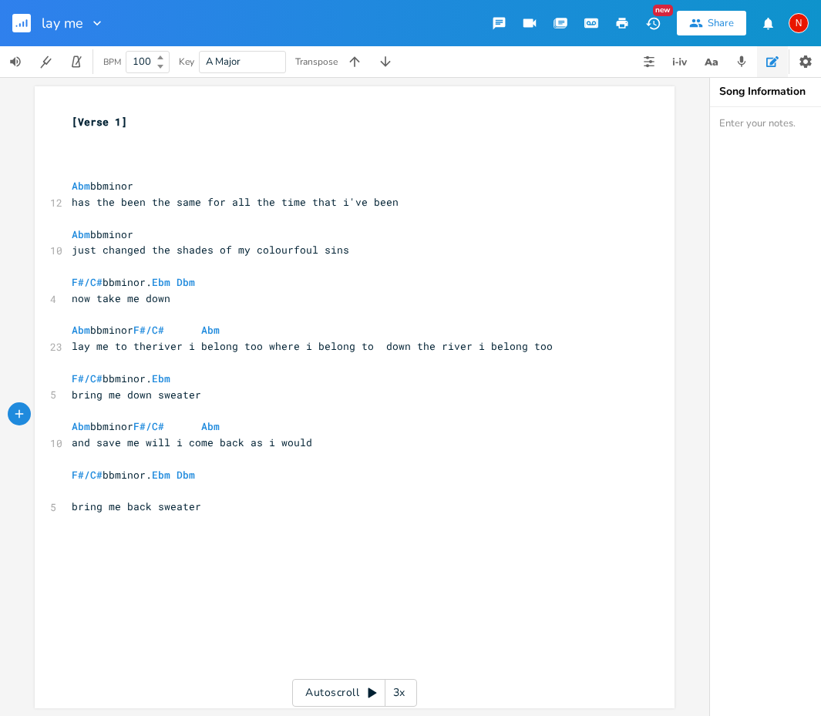
click at [70, 482] on pre "​" at bounding box center [347, 490] width 556 height 16
click at [210, 156] on pre "​" at bounding box center [347, 154] width 556 height 16
type textarea "GILD VELVET RIVER"
click at [82, 155] on span "GILD VELVET RIVER" at bounding box center [124, 154] width 105 height 14
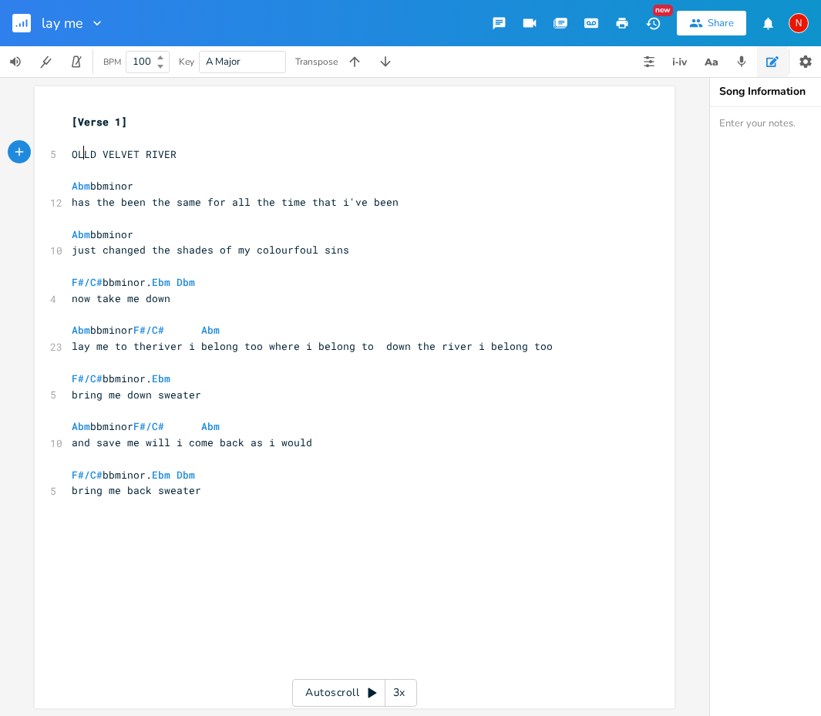
type textarea "OLD"
type textarea "GOL"
click at [204, 298] on pre "now take me down" at bounding box center [347, 299] width 556 height 16
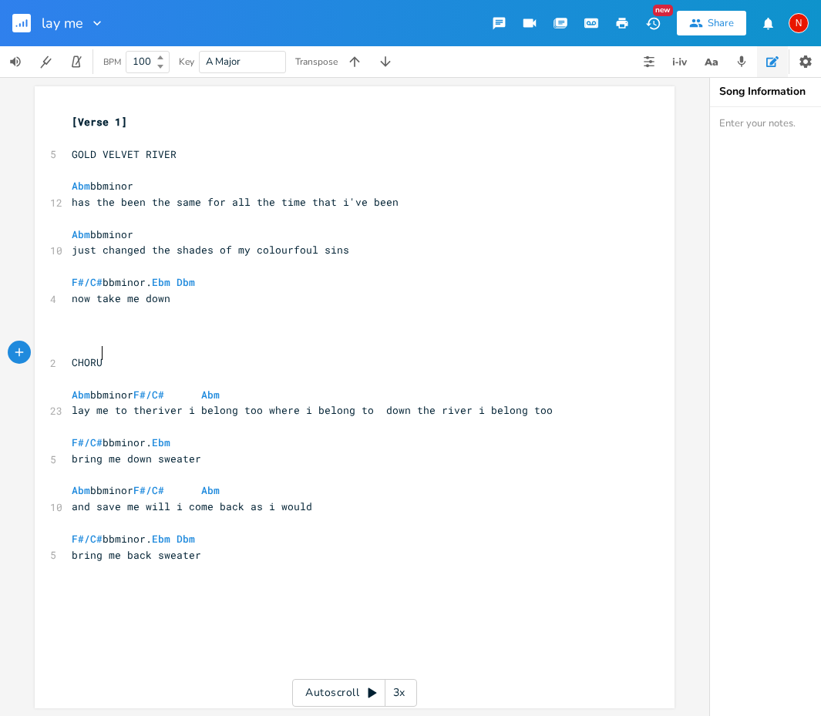
type textarea "CHORUS"
type textarea "[Verse 1]"
drag, startPoint x: 133, startPoint y: 124, endPoint x: 52, endPoint y: 123, distance: 80.9
click at [52, 123] on div "[Verse 1] x [Verse 1] ​ 5 GOLD VELVET RIVER ​ Abm bbminor 12 has the been the s…" at bounding box center [355, 397] width 640 height 622
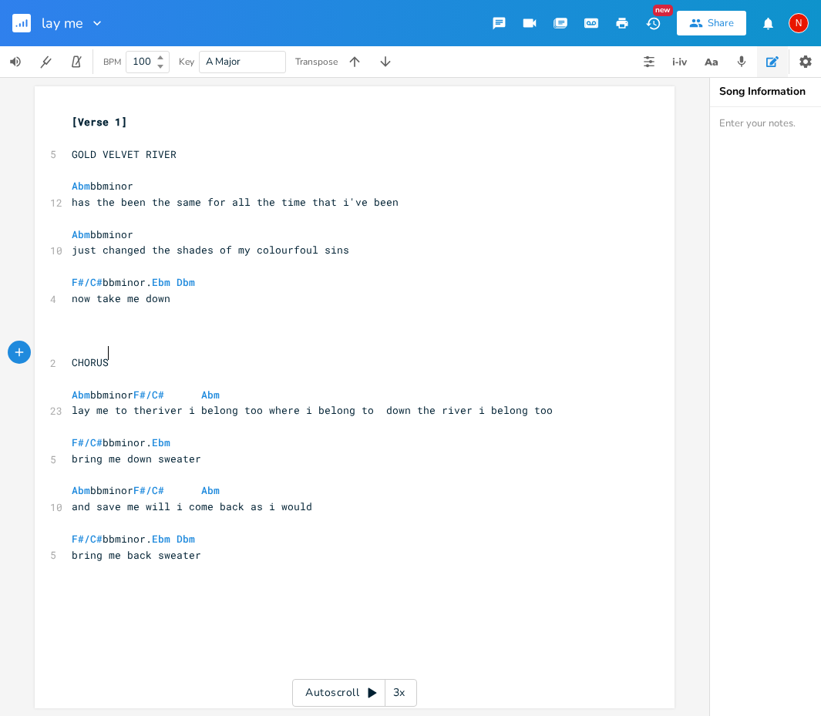
type textarea "CHORUS"
drag, startPoint x: 122, startPoint y: 358, endPoint x: 56, endPoint y: 357, distance: 65.5
click at [56, 357] on div "CHORUS x [Verse 1] ​ 5 GOLD VELVET RIVER ​ Abm bbminor 12 has the been the same…" at bounding box center [355, 397] width 640 height 622
paste textarea "1"
drag, startPoint x: 118, startPoint y: 354, endPoint x: 75, endPoint y: 354, distance: 43.2
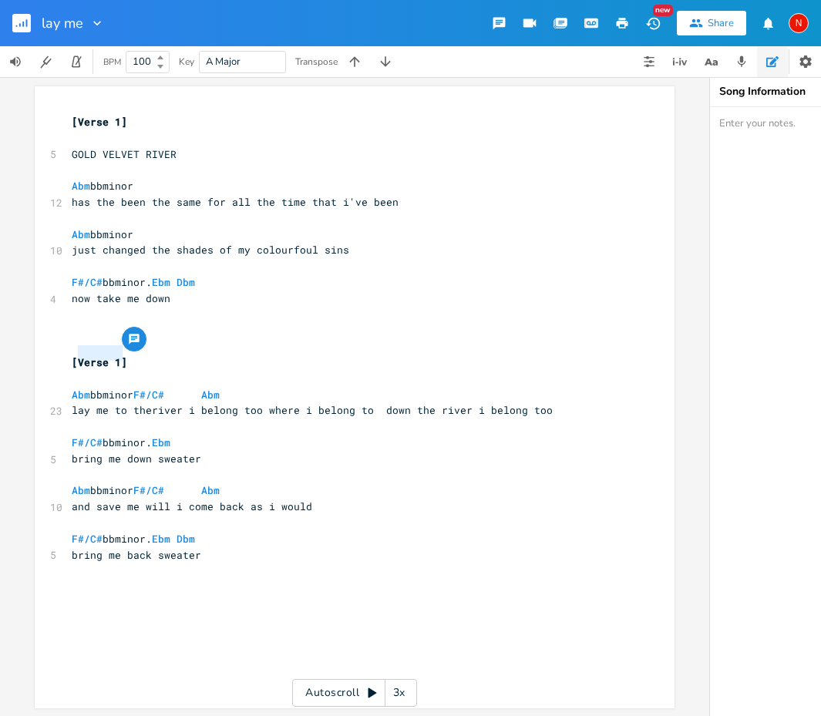
click at [75, 355] on span "[Verse 1]" at bounding box center [99, 362] width 55 height 14
type textarea "CHORUS"
type textarea "GOLD VELVET RIVER"
drag, startPoint x: 176, startPoint y: 153, endPoint x: 52, endPoint y: 152, distance: 123.3
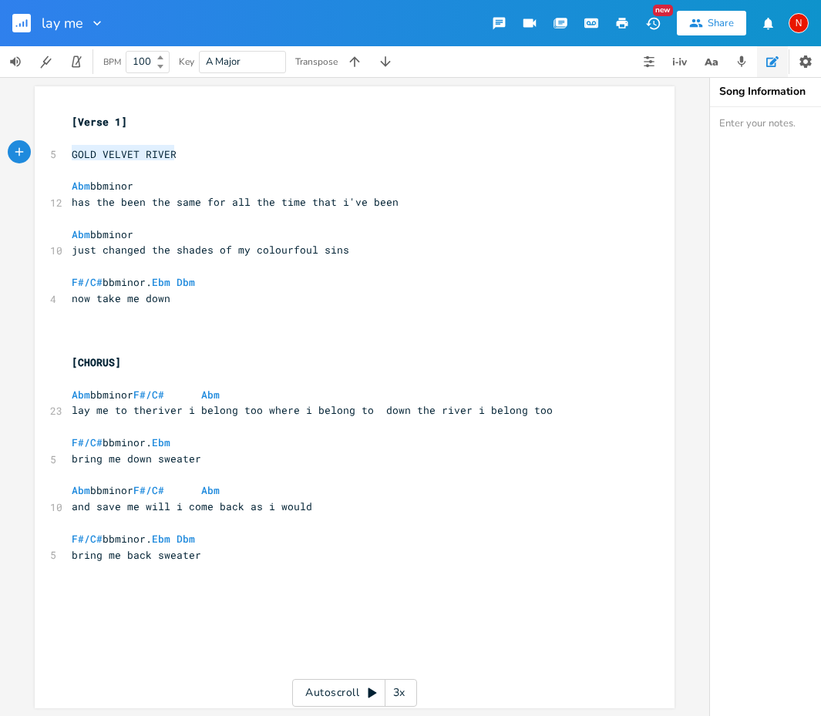
click at [52, 152] on div "GOLD VELVET RIVER x [Verse 1] ​ 5 GOLD VELVET RIVER ​ Abm bbminor 12 has the be…" at bounding box center [355, 397] width 640 height 622
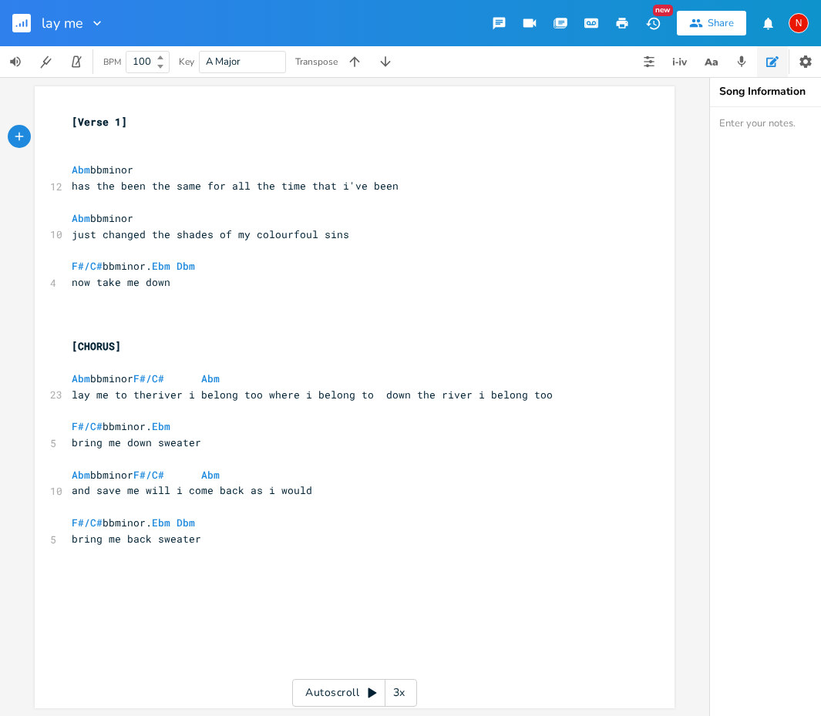
click at [145, 106] on div "x [Verse 1] ​ ​ Abm bbminor 12 has the been the same for all the time that i've…" at bounding box center [355, 397] width 640 height 622
click at [69, 119] on pre "[Verse 1]" at bounding box center [347, 122] width 556 height 16
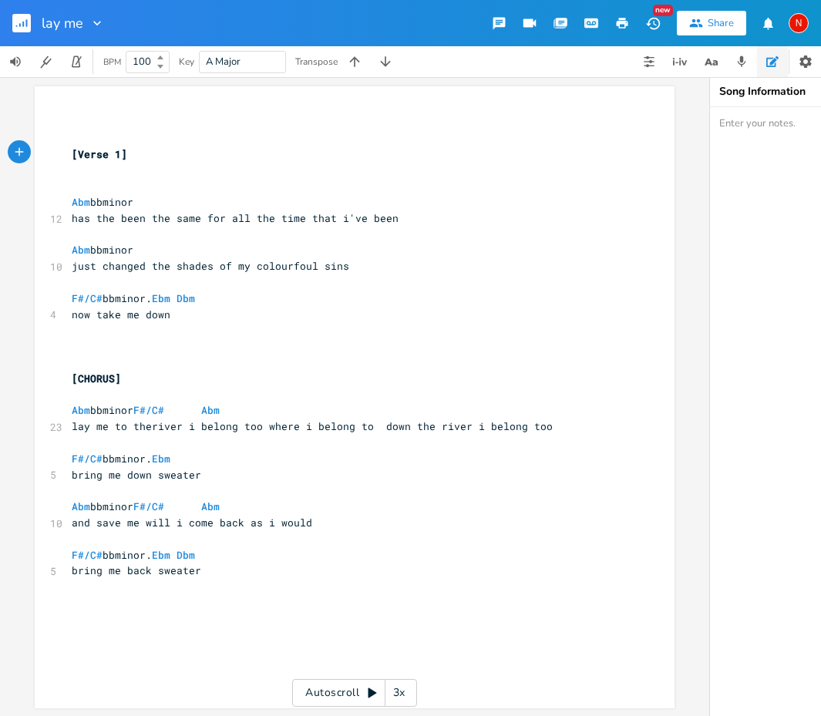
click at [94, 123] on pre "​" at bounding box center [347, 122] width 556 height 16
paste textarea "ER"
type textarea "GOLD VELVET RIVER"
drag, startPoint x: 187, startPoint y: 119, endPoint x: 66, endPoint y: 122, distance: 121.0
click at [69, 122] on pre "GOLD VELVET RIVER" at bounding box center [347, 122] width 556 height 16
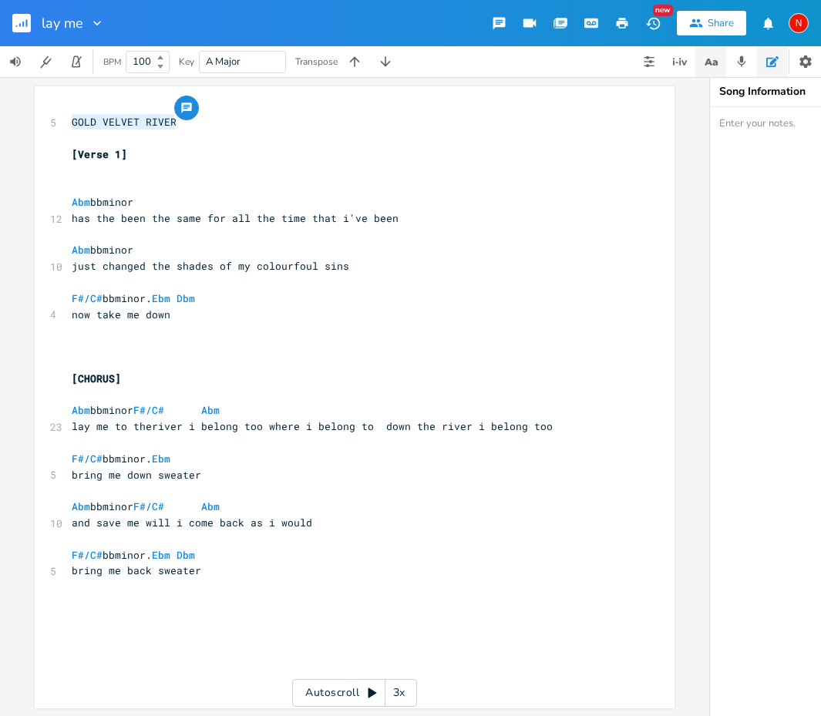
click at [714, 63] on icon "button" at bounding box center [714, 61] width 5 height 5
type textarea "[Verse 1]"
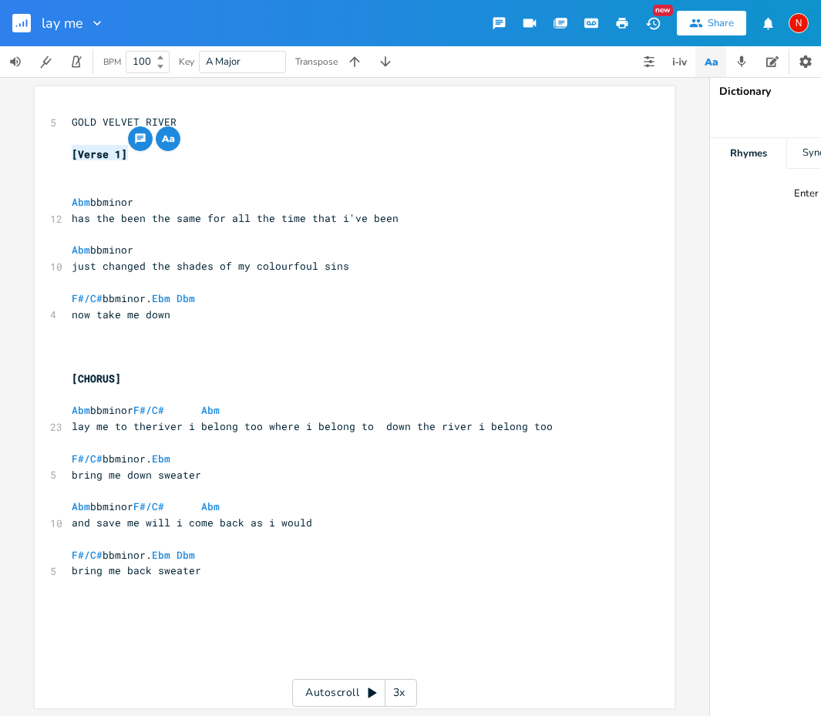
drag, startPoint x: 136, startPoint y: 154, endPoint x: 47, endPoint y: 154, distance: 89.4
click at [47, 154] on div "[Verse 1] x 5 GOLD VELVET RIVER ​ [Verse 1] ​ ​ Abm bbminor 12 has the been the…" at bounding box center [355, 397] width 640 height 622
type textarea "GOLD VELVET RIVER"
drag, startPoint x: 190, startPoint y: 120, endPoint x: 67, endPoint y: 124, distance: 123.4
click at [69, 124] on pre "GOLD VELVET RIVER" at bounding box center [347, 122] width 556 height 16
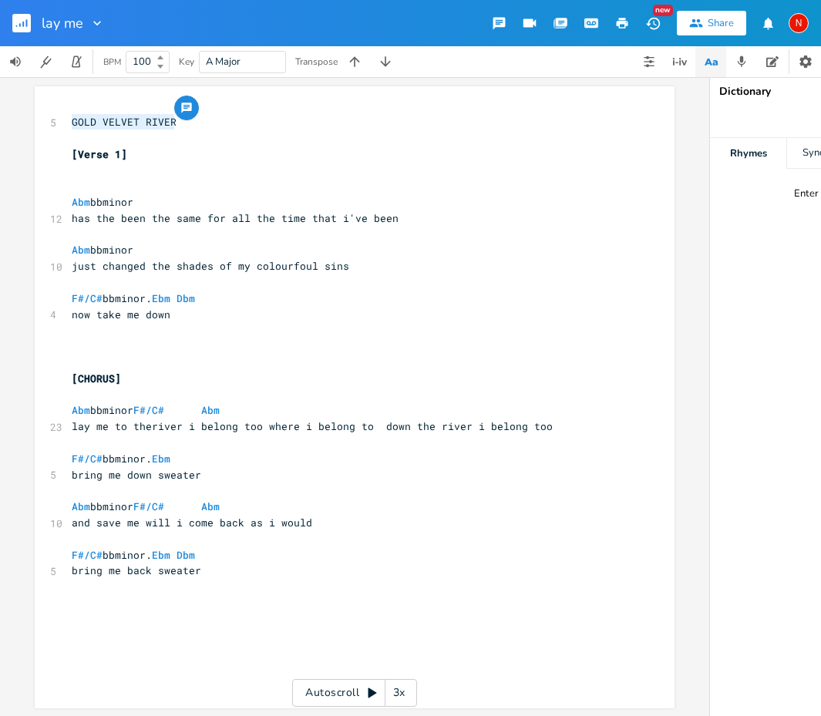
paste textarea
type textarea "GOLD VELVET RIVER"
click at [173, 307] on pre "now take me down" at bounding box center [347, 315] width 556 height 16
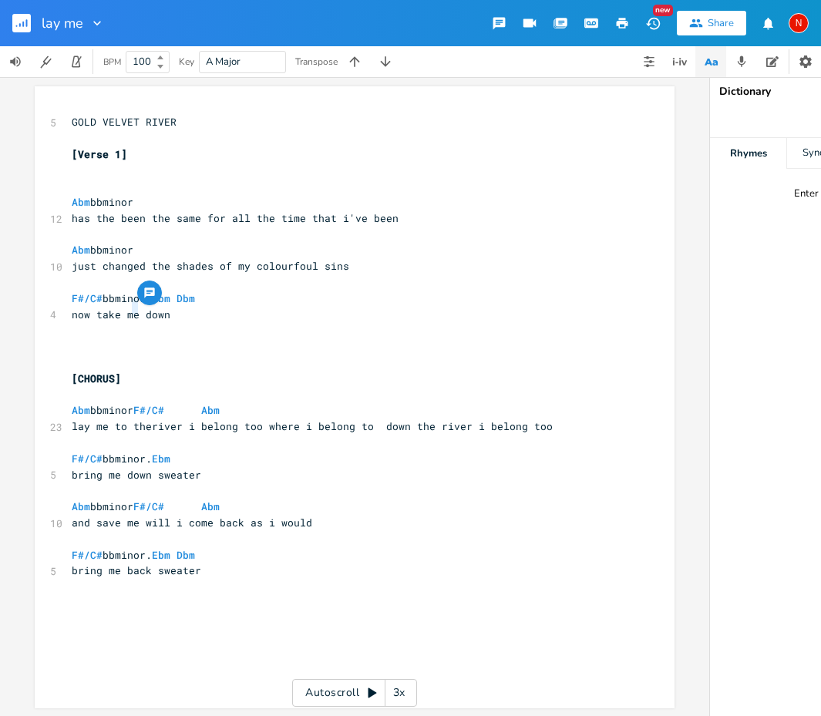
type textarea "me"
drag, startPoint x: 134, startPoint y: 309, endPoint x: 122, endPoint y: 308, distance: 12.4
click at [122, 308] on span "now take me down" at bounding box center [121, 314] width 99 height 14
click at [85, 322] on pre "​" at bounding box center [347, 330] width 556 height 16
type textarea "DON/"
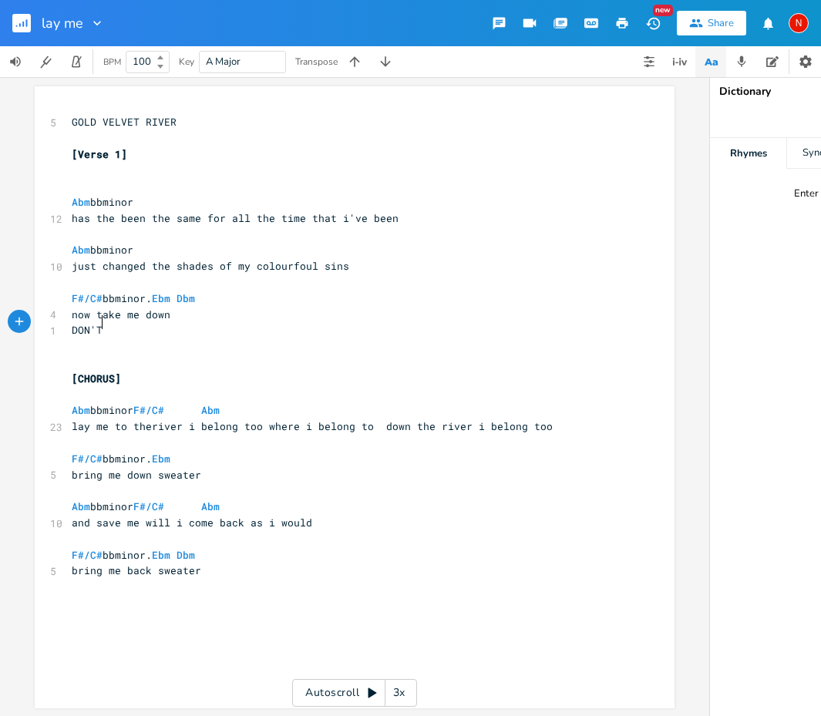
type textarea "'T"
type textarea "don't let me fo"
type textarea "float down the river, take me down make me shiver"
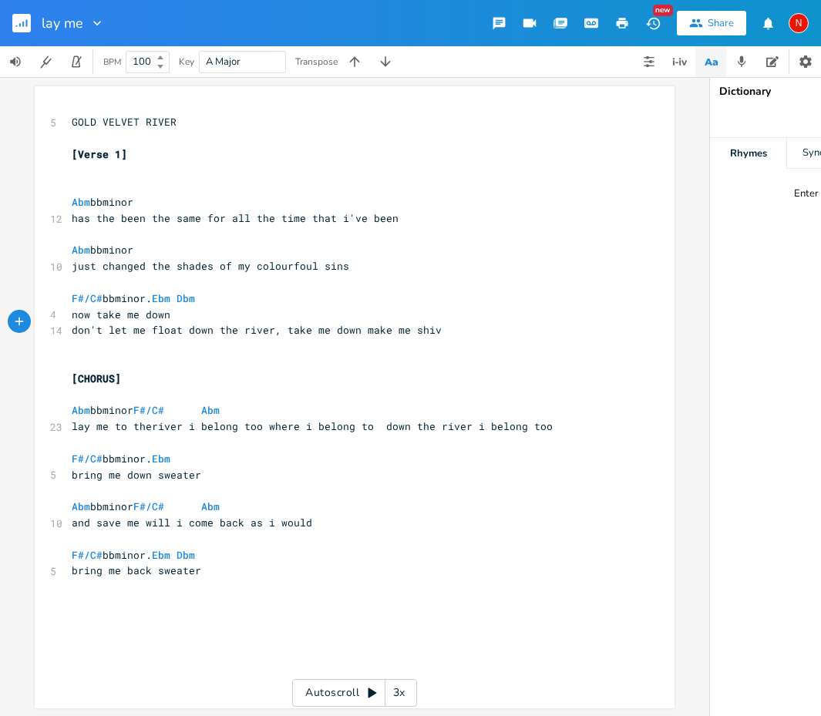
scroll to position [0, 196]
click at [85, 323] on span "don't let me float down the river, take me down make me shiver" at bounding box center [263, 330] width 382 height 14
click at [352, 323] on span "don't let me float down the river, take me down make me shiver" at bounding box center [263, 330] width 382 height 14
type textarea "ow take me down"
drag, startPoint x: 182, startPoint y: 309, endPoint x: 73, endPoint y: 311, distance: 108.7
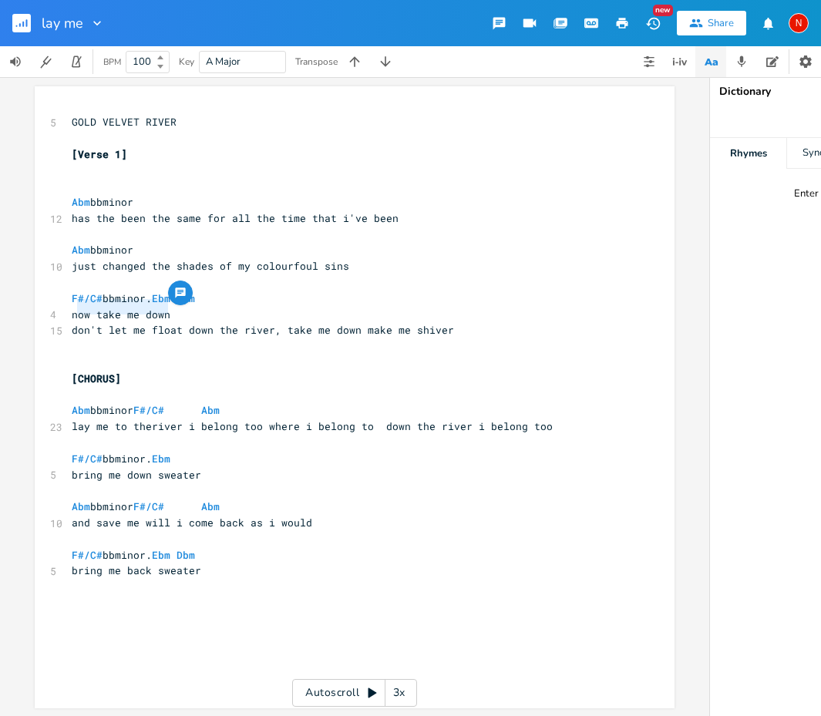
click at [73, 311] on pre "now take me down" at bounding box center [347, 315] width 556 height 16
click at [72, 419] on span "lay me to theriver i belong too where i belong to down the river i belong too" at bounding box center [312, 426] width 481 height 14
type textarea "so"
click at [121, 419] on span "so lay me to theriver i belong too where i belong to down the river i belong too" at bounding box center [321, 426] width 499 height 14
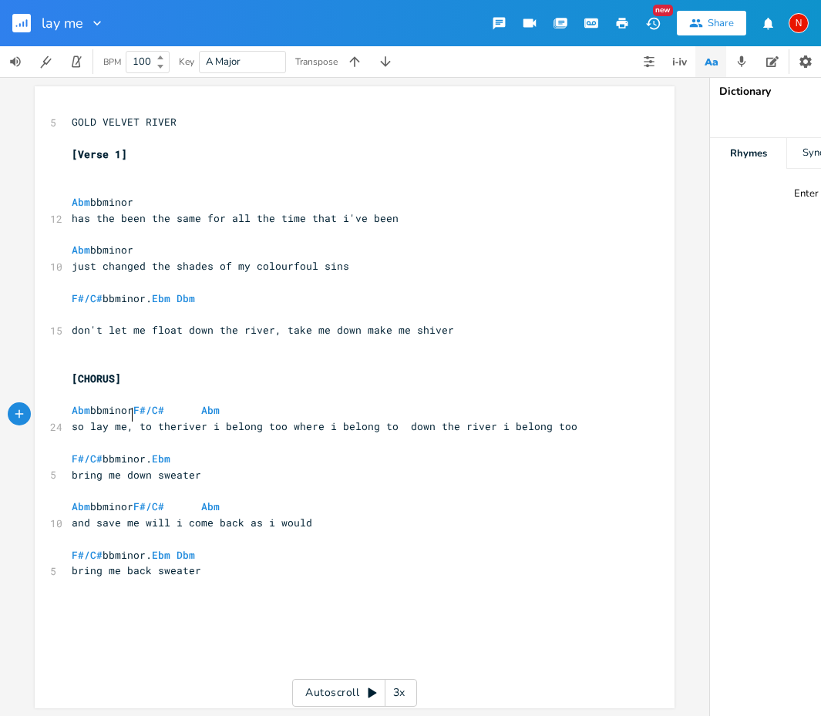
scroll to position [0, 2]
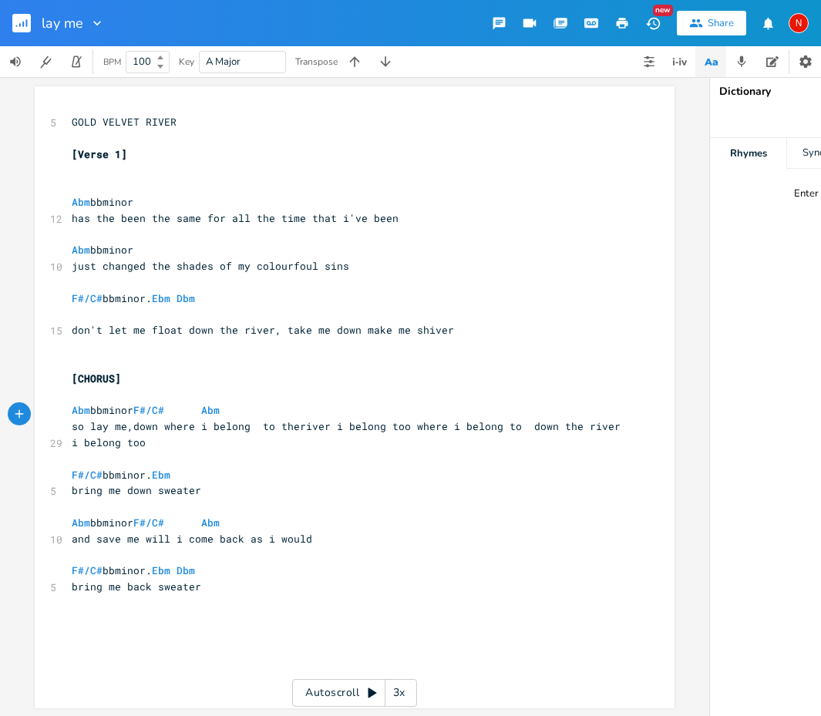
type textarea ",down where i belong to"
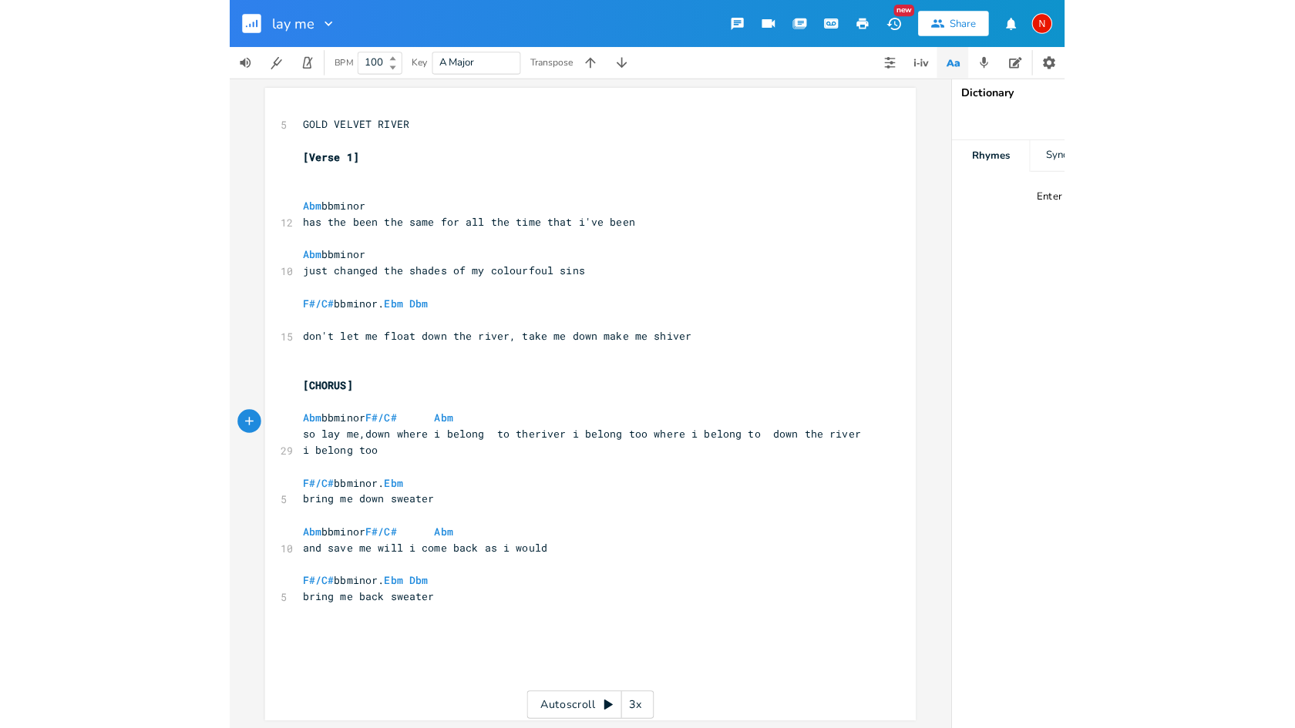
scroll to position [0, 92]
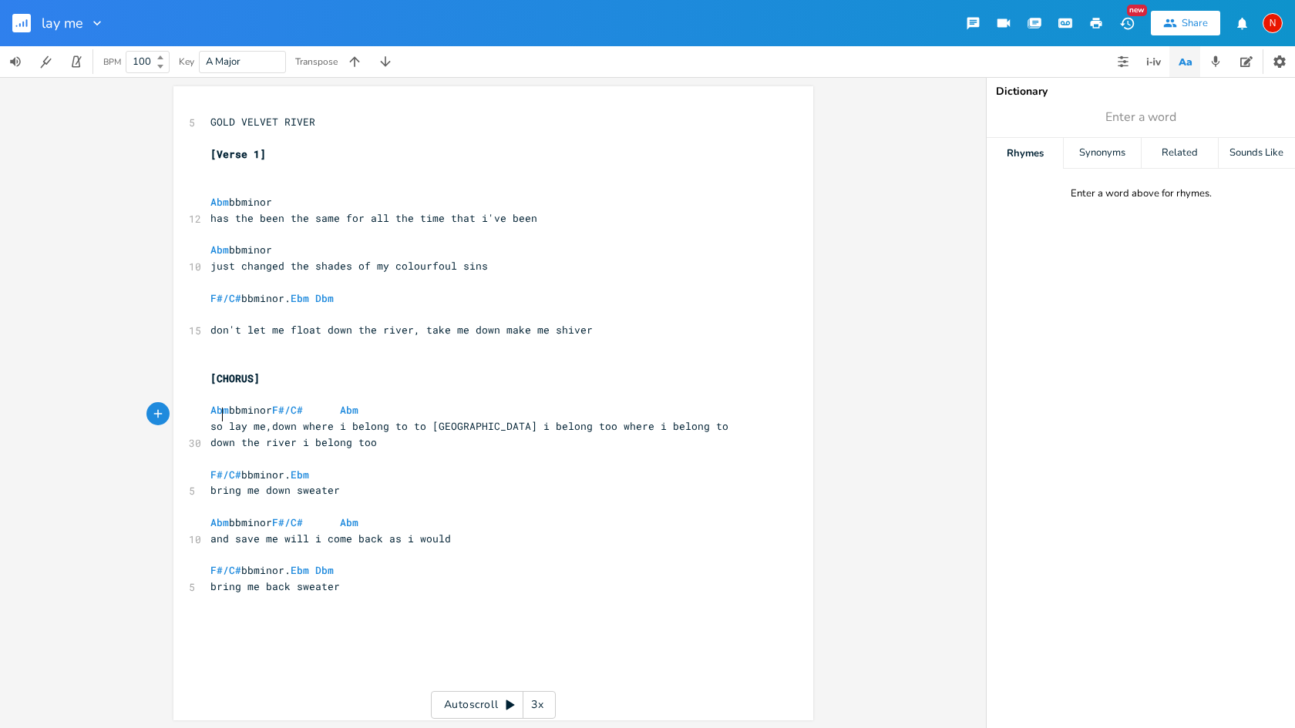
click at [220, 419] on span "so lay me,down where i belong to to [GEOGRAPHIC_DATA] i belong too where i belo…" at bounding box center [475, 434] width 530 height 30
type textarea ","
type textarea "to theriver i belong too where i belong to down the"
drag, startPoint x: 409, startPoint y: 414, endPoint x: 724, endPoint y: 416, distance: 314.4
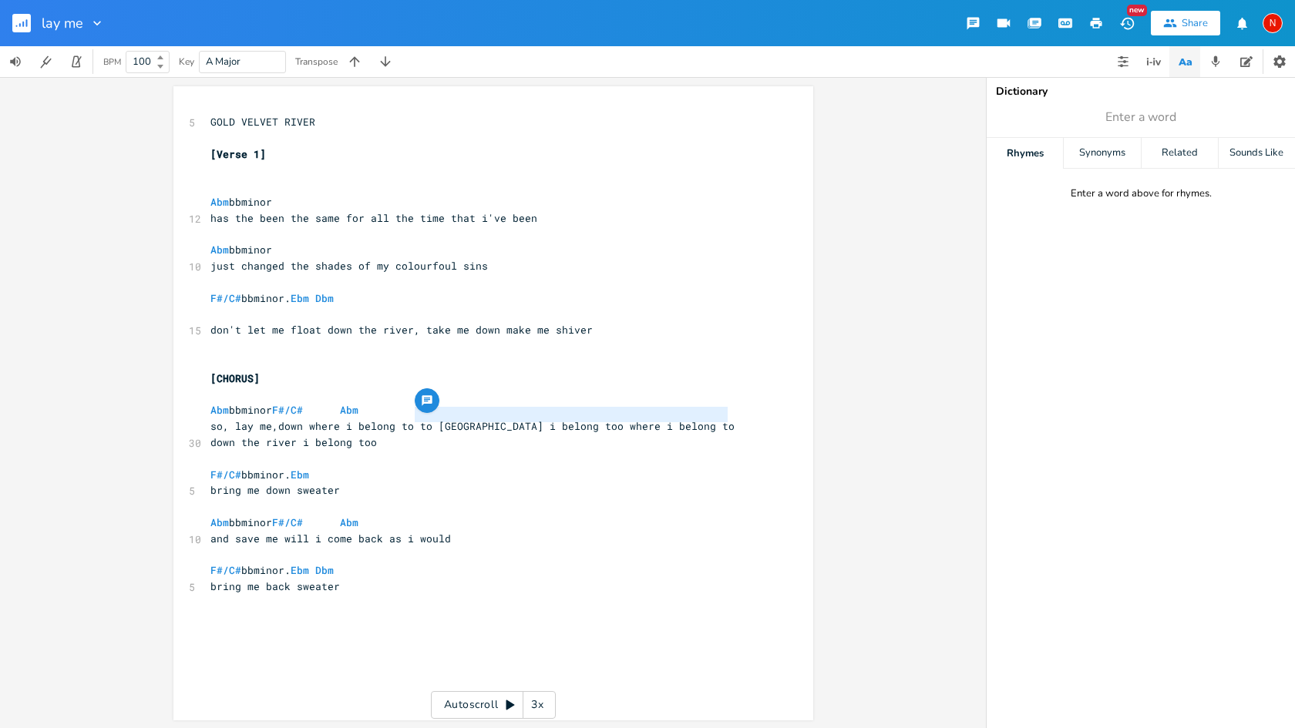
click at [724, 419] on span "so, lay me,down where i belong to to [GEOGRAPHIC_DATA] i belong too where i bel…" at bounding box center [478, 434] width 536 height 30
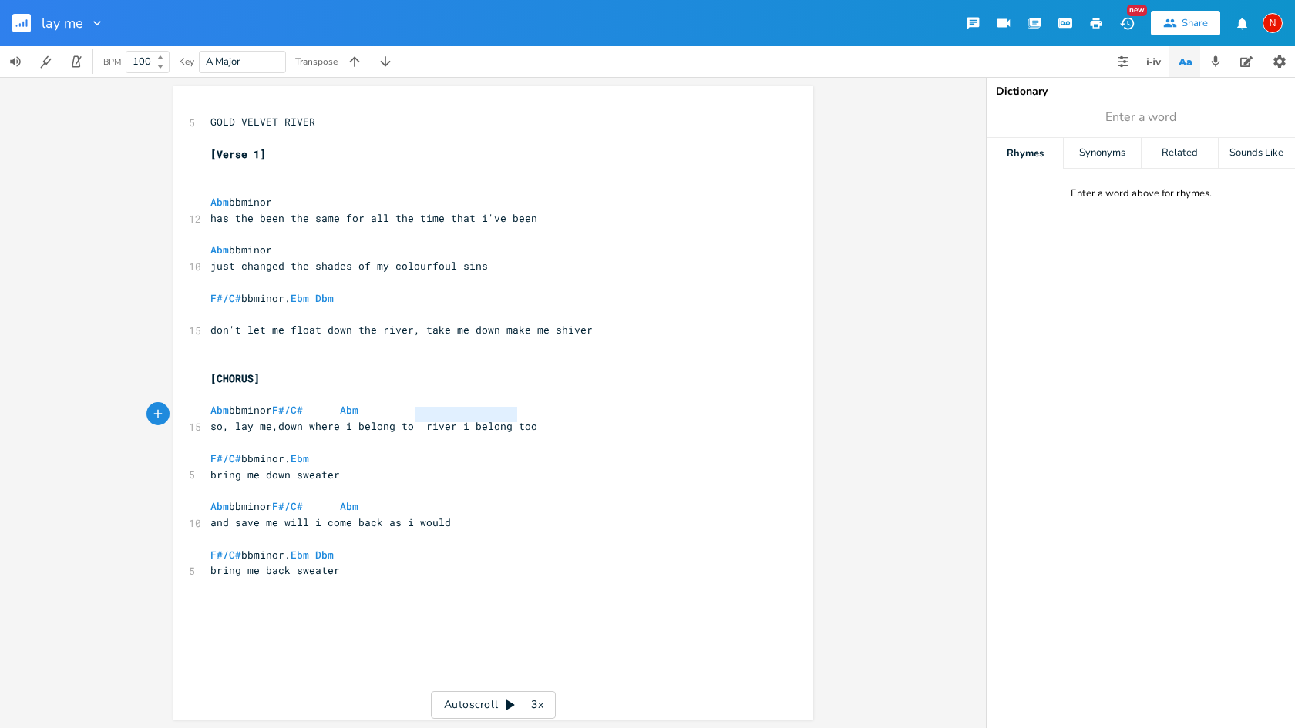
type textarea "river i belong too"
drag, startPoint x: 412, startPoint y: 417, endPoint x: 523, endPoint y: 416, distance: 111.0
click at [523, 419] on span "so, lay me,down where i belong to river i belong too" at bounding box center [373, 426] width 327 height 14
click at [228, 418] on span "so, lay me,down where i belong to" at bounding box center [311, 425] width 203 height 14
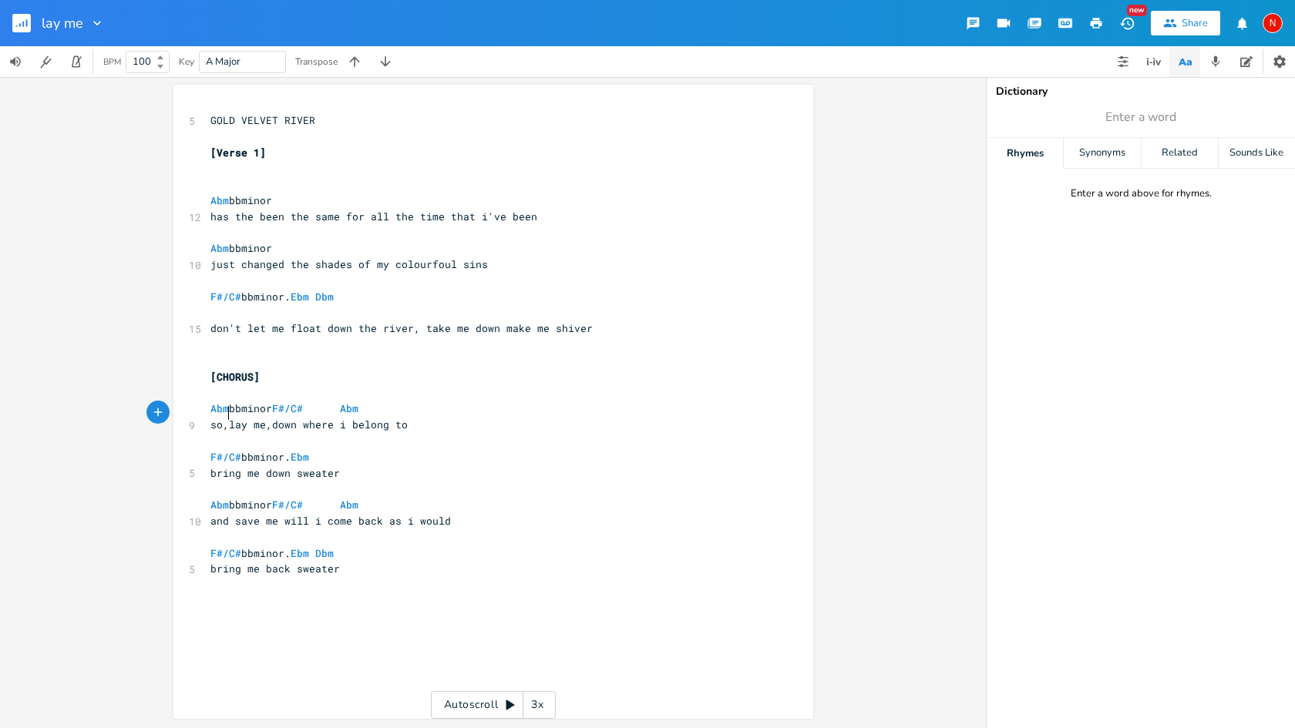
scroll to position [0, 2]
click at [225, 418] on span "so,lay me, down where i belong to" at bounding box center [311, 425] width 203 height 14
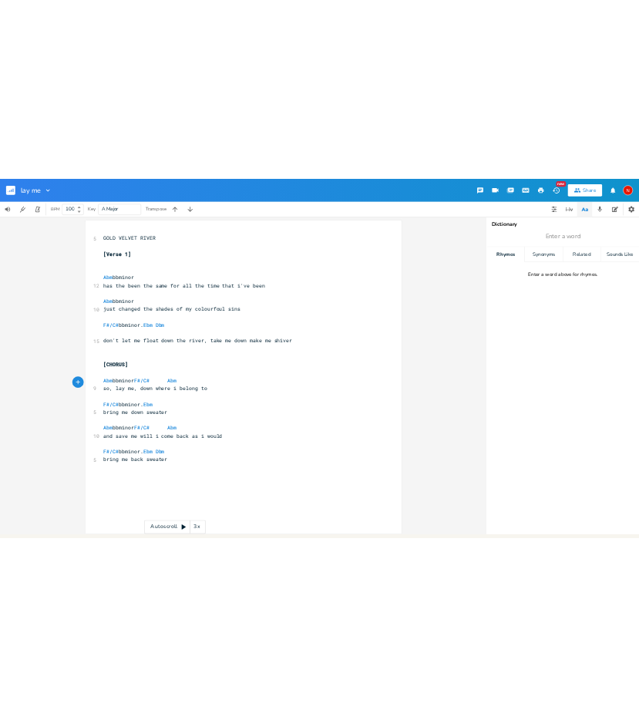
scroll to position [0, 0]
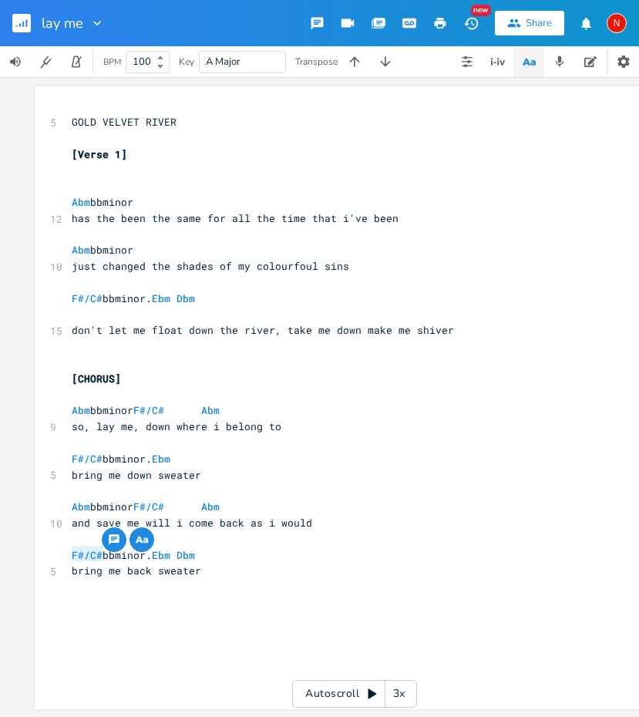
drag, startPoint x: 99, startPoint y: 556, endPoint x: 67, endPoint y: 556, distance: 32.4
click at [72, 563] on span "bring me back sweater" at bounding box center [136, 570] width 129 height 14
type textarea "take me back"
type textarea "Abm bbminor F#/C# Abm s"
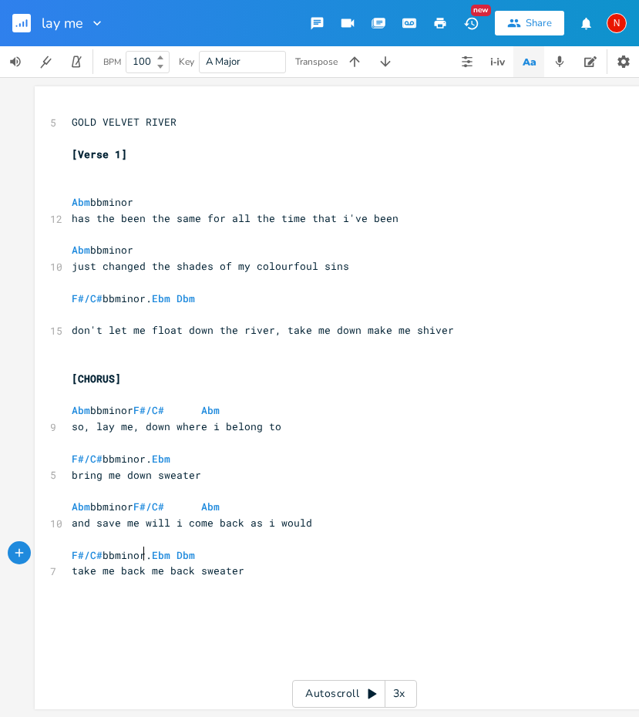
drag, startPoint x: 625, startPoint y: 178, endPoint x: 72, endPoint y: 415, distance: 601.4
click at [72, 419] on span "so, lay me, down where i belong to" at bounding box center [177, 426] width 210 height 14
type textarea "S"
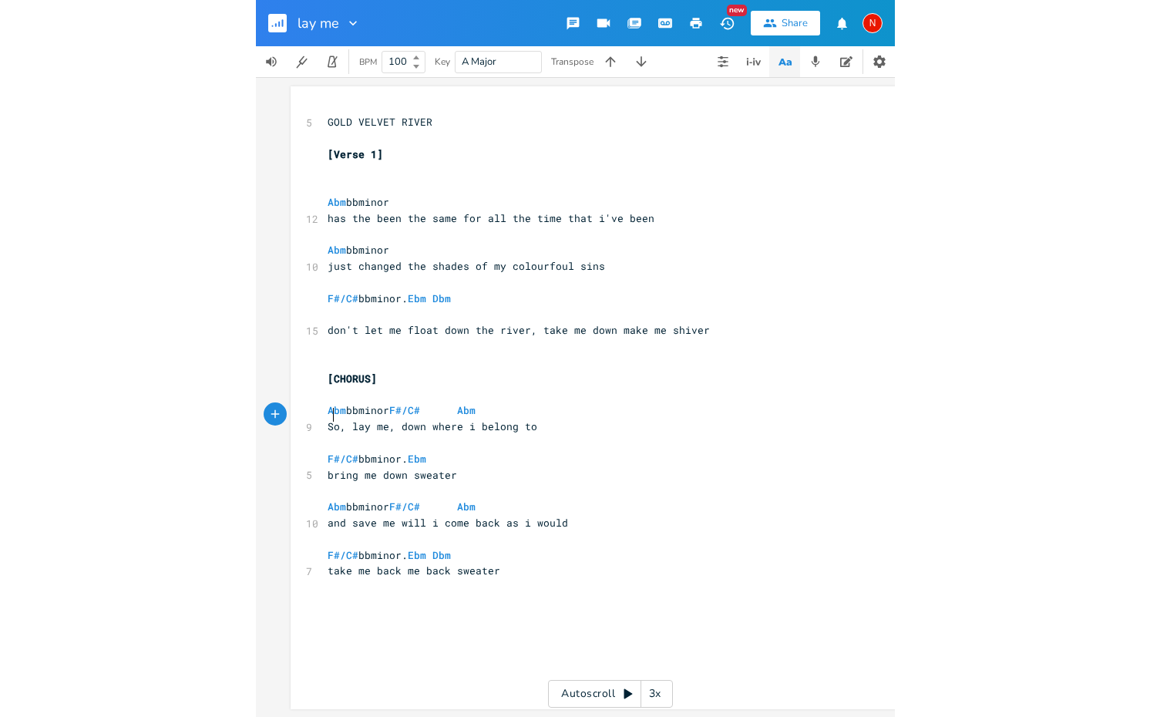
scroll to position [0, 5]
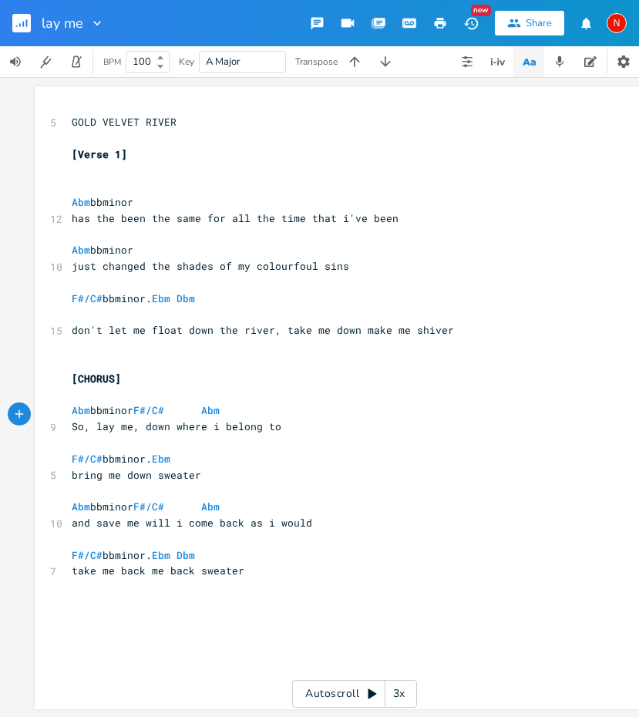
click at [72, 468] on span "bring me down sweater" at bounding box center [136, 475] width 129 height 14
type textarea "b"
drag, startPoint x: 636, startPoint y: 117, endPoint x: 654, endPoint y: 118, distance: 18.5
click at [639, 118] on html "lay me New Share N BPM 100 Key A Major Transpose xxxxxxxxxx 5 GOLD VELVET RIVER…" at bounding box center [319, 358] width 639 height 717
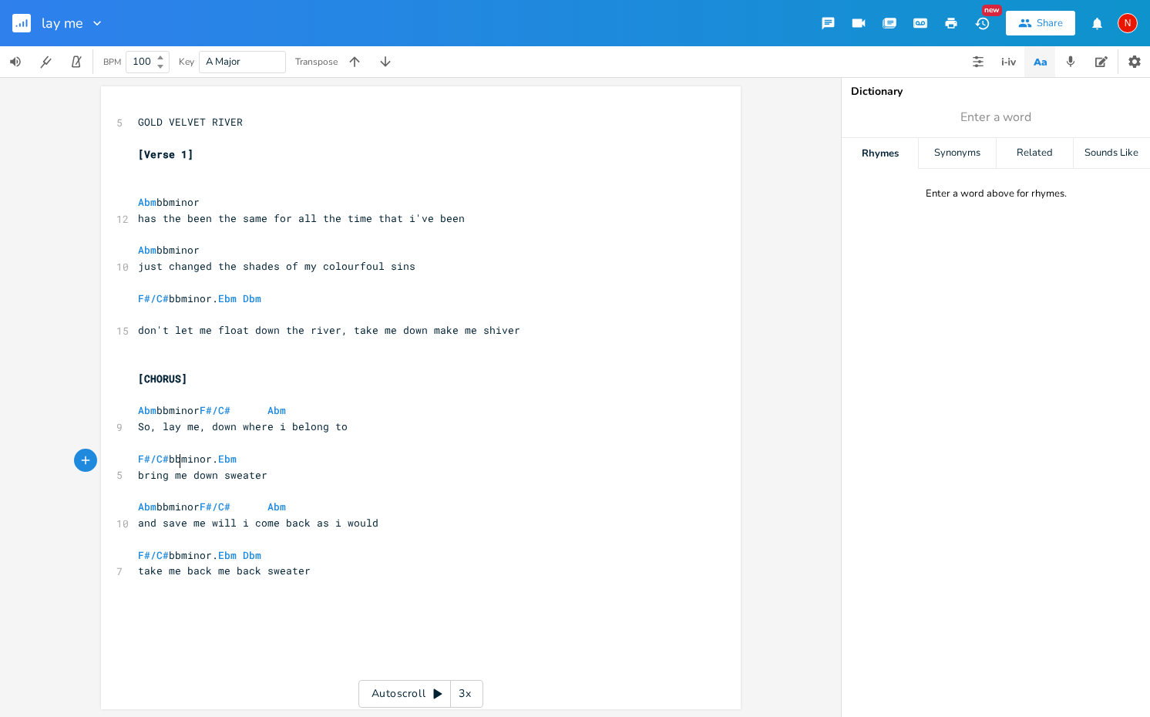
click at [177, 468] on span "bring me down sweater" at bounding box center [202, 475] width 129 height 14
drag, startPoint x: 163, startPoint y: 463, endPoint x: 133, endPoint y: 463, distance: 30.8
click at [138, 468] on span "bring me down sweater" at bounding box center [202, 475] width 129 height 14
type textarea "take me"
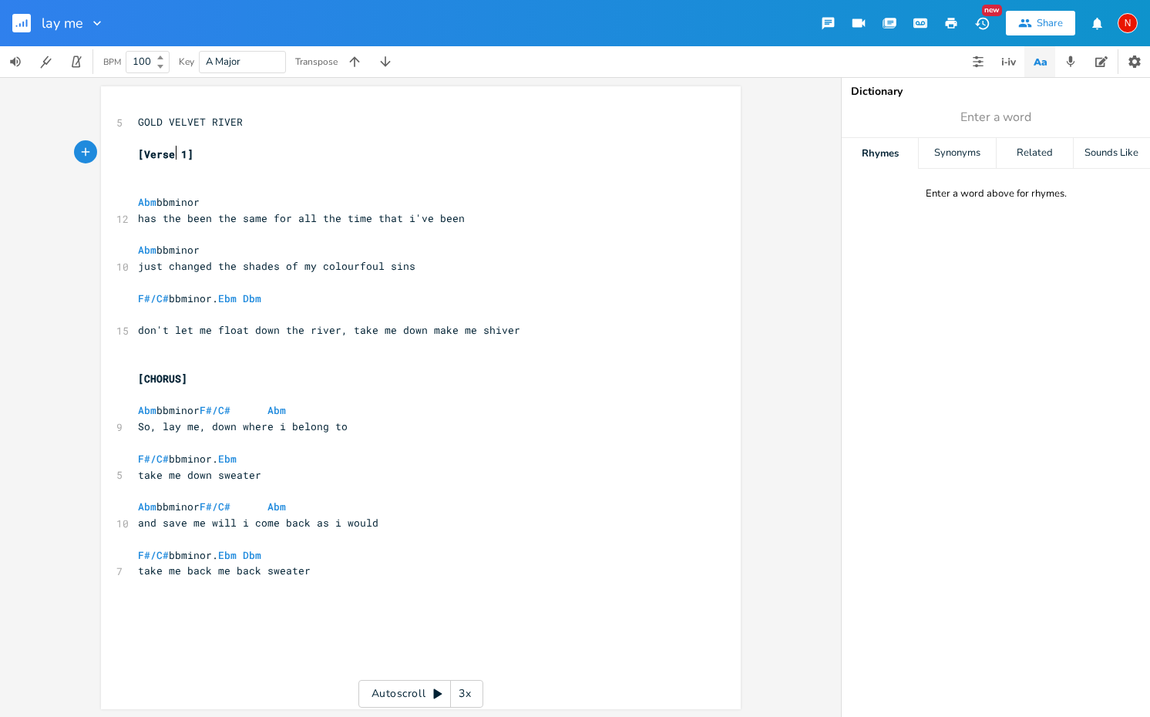
click at [170, 153] on span "[Verse 1]" at bounding box center [165, 154] width 55 height 14
type textarea "ERSE"
type textarea "CHORUS"
drag, startPoint x: 178, startPoint y: 371, endPoint x: 139, endPoint y: 368, distance: 39.4
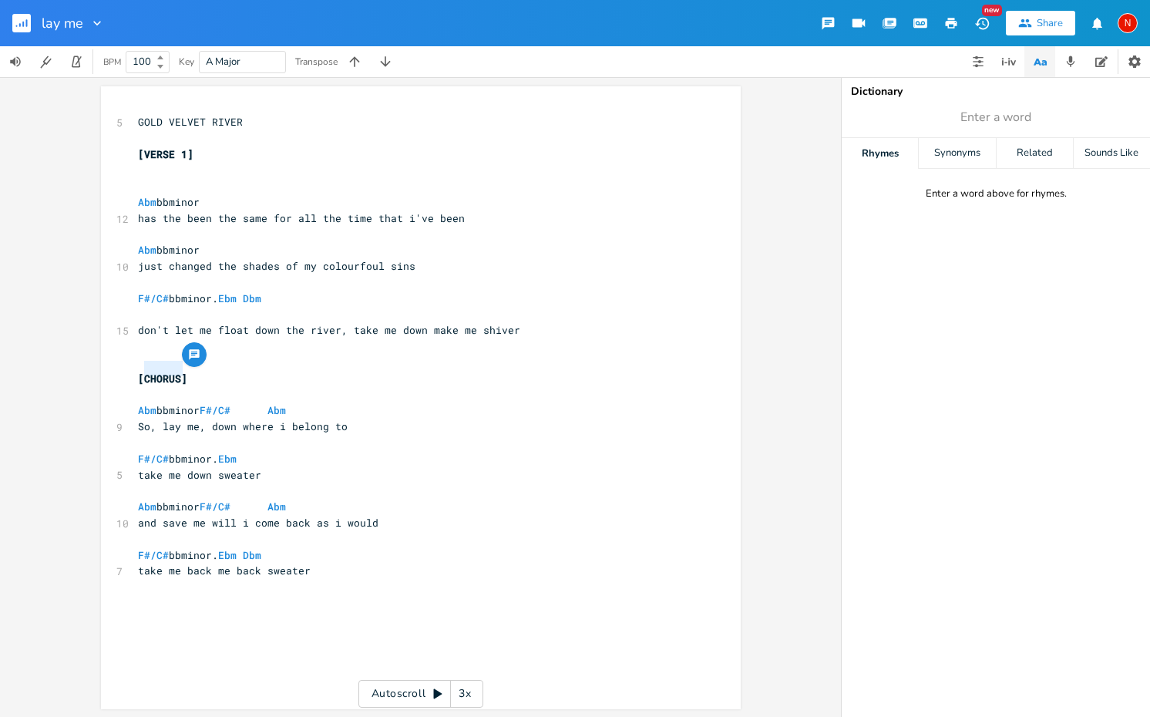
click at [139, 371] on span "[CHORUS]" at bounding box center [162, 378] width 49 height 14
click at [135, 122] on pre "GOLD VELVET RIVER" at bounding box center [413, 122] width 556 height 16
click at [200, 137] on pre "​" at bounding box center [413, 138] width 556 height 16
type textarea """
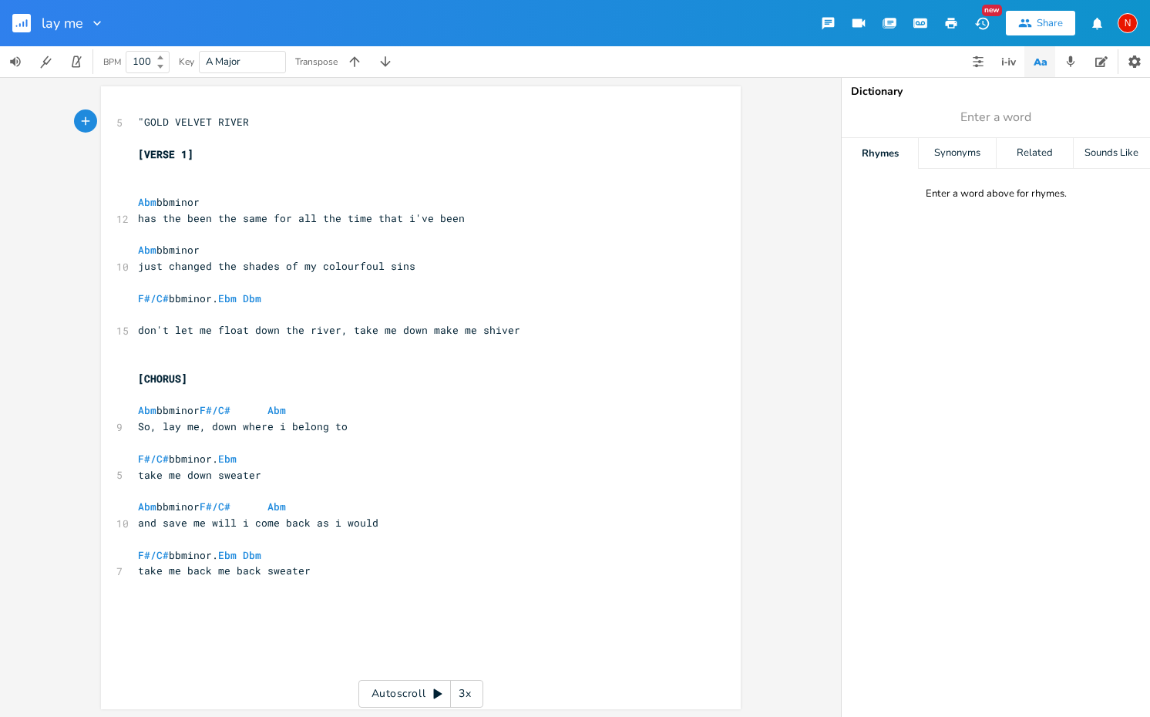
click at [249, 119] on pre ""GOLD VELVET RIVER" at bounding box center [413, 122] width 556 height 16
type textarea """
click at [138, 120] on span ""GOLD VELVET RIVER"" at bounding box center [196, 122] width 117 height 14
click at [30, 24] on rect "button" at bounding box center [21, 23] width 18 height 18
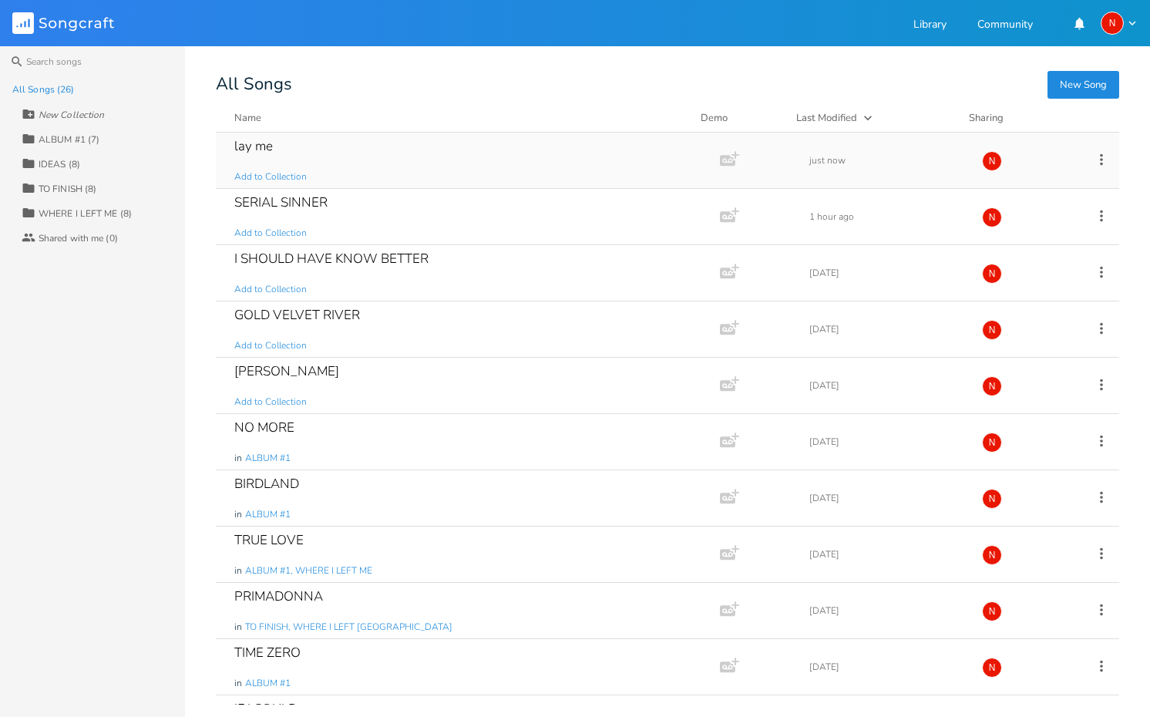
click at [264, 149] on div "lay me" at bounding box center [253, 145] width 39 height 13
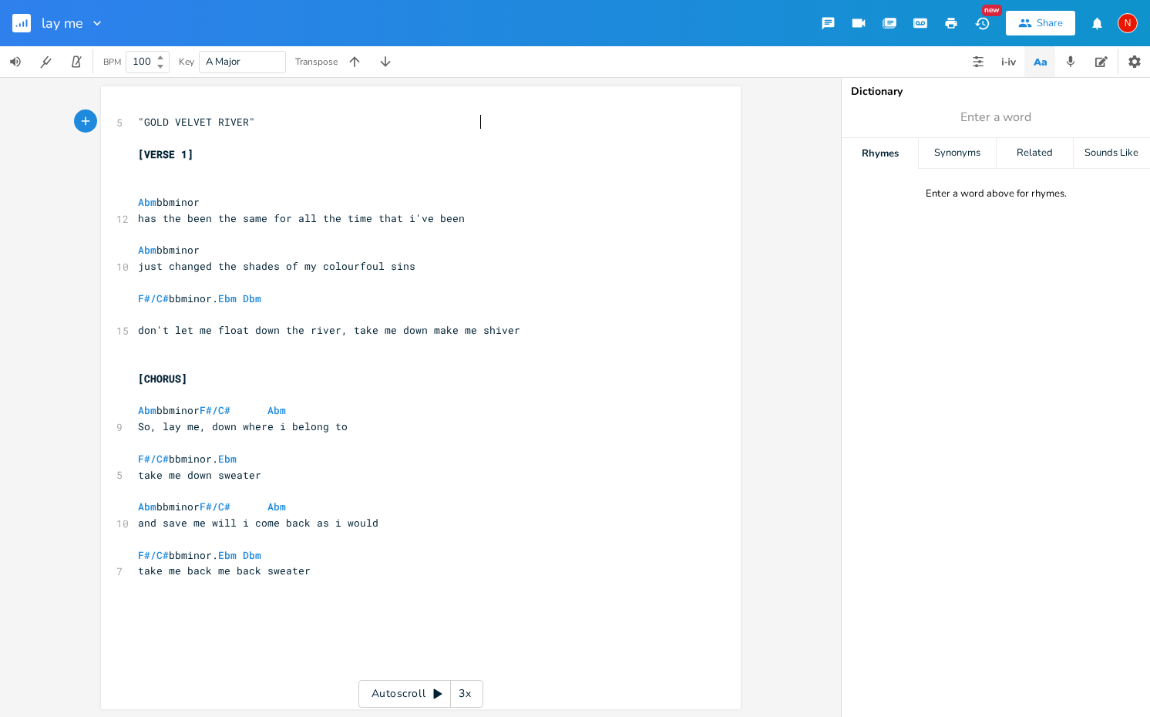
scroll to position [0, 1]
click at [205, 468] on span "take me down sweater" at bounding box center [199, 475] width 123 height 14
type textarea ","
click at [259, 468] on span "take me down, sweater" at bounding box center [202, 475] width 129 height 14
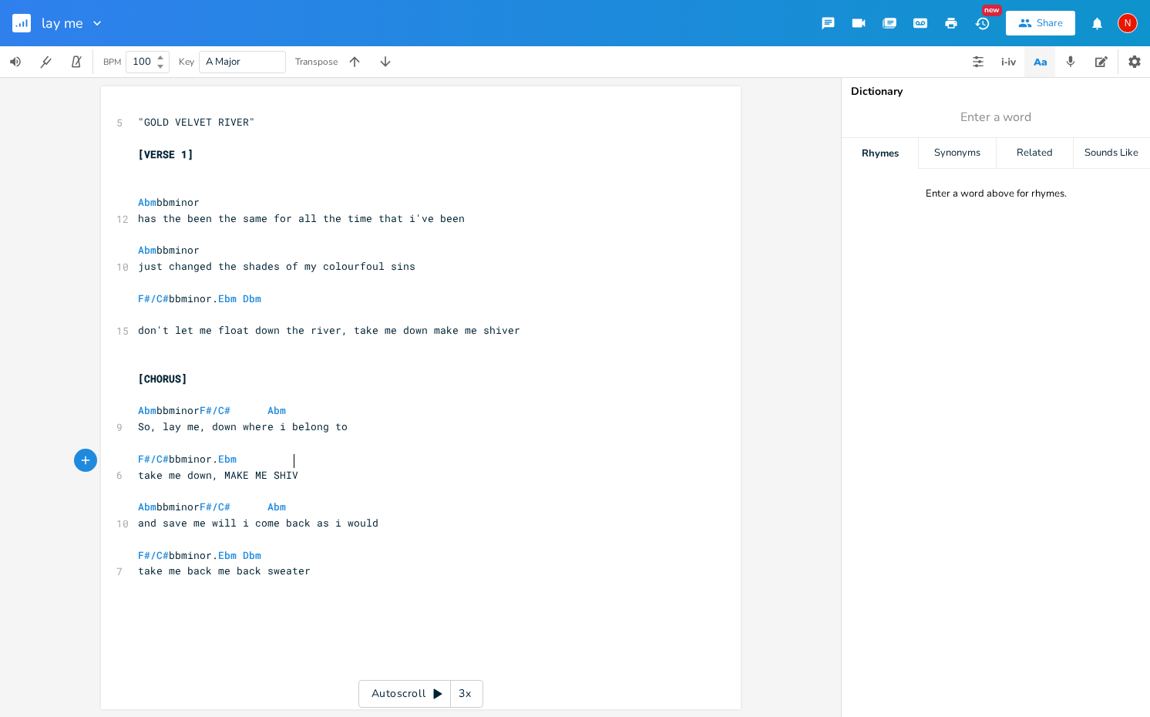
type textarea "MAKE ME SHIVER"
type textarea "meke"
type textarea "ake me shiver,"
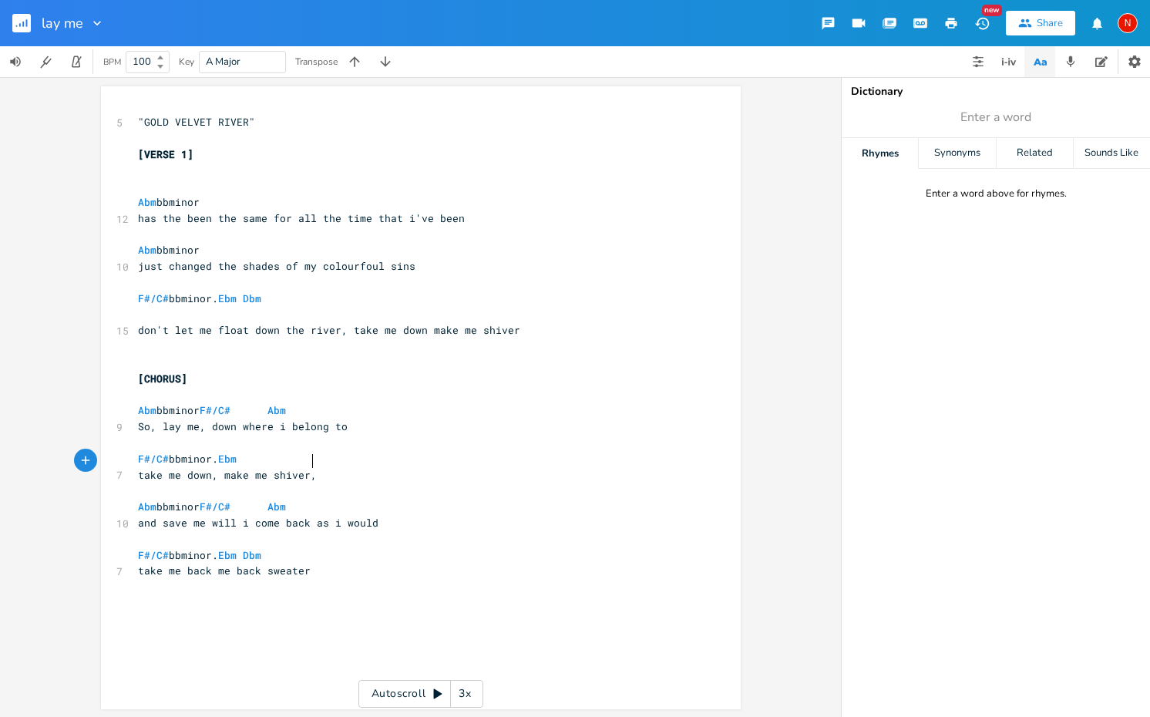
scroll to position [0, 55]
type textarea "i've lost my way"
type textarea "to the bitter end"
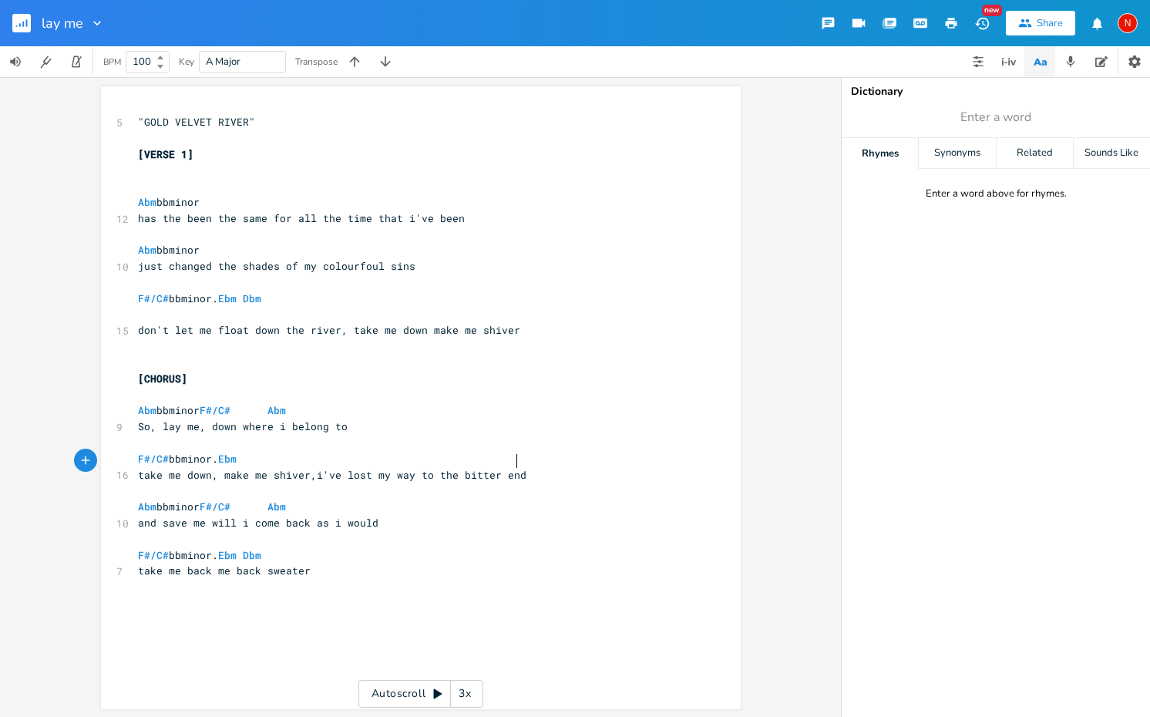
click at [214, 468] on span "take me down, make me shiver,i've lost my way to the bitter end" at bounding box center [332, 475] width 388 height 14
click at [199, 516] on span "and save me will i come back as i would" at bounding box center [258, 523] width 240 height 14
type textarea ","
click at [150, 516] on span "and save me, will i come back as i would" at bounding box center [264, 523] width 253 height 14
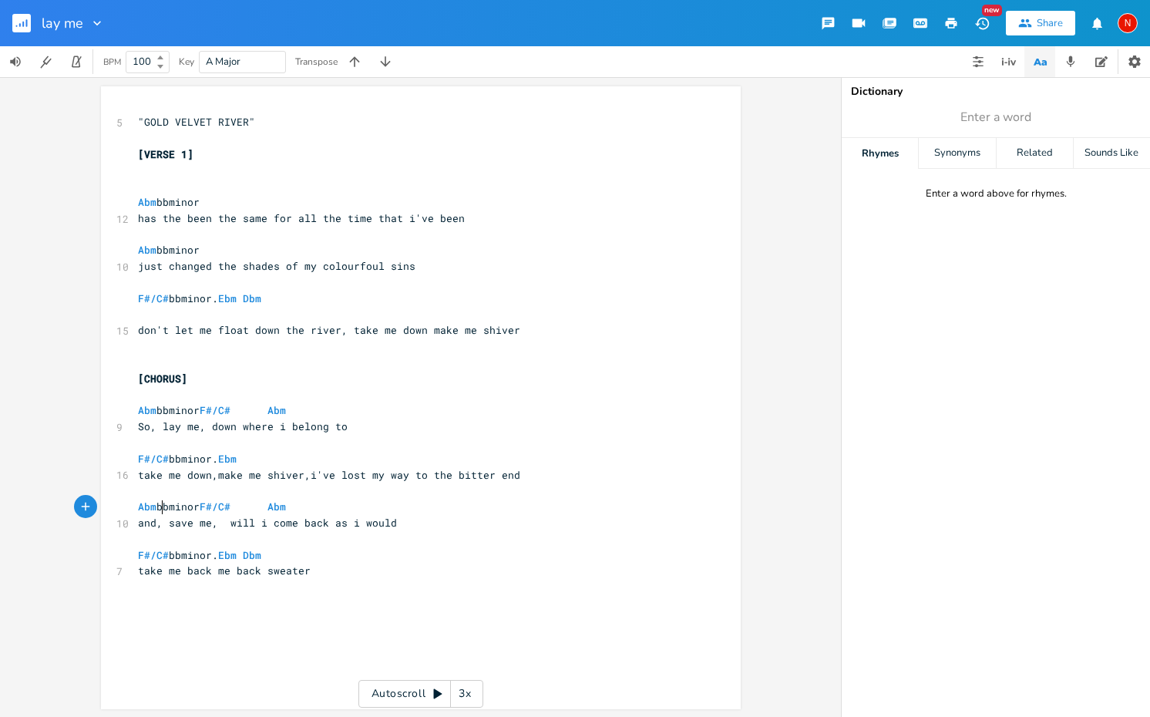
type textarea ","
type textarea "would"
drag, startPoint x: 397, startPoint y: 506, endPoint x: 354, endPoint y: 506, distance: 43.2
click at [354, 515] on pre "and, save me, will i come back as i would" at bounding box center [413, 523] width 556 height 16
type textarea "s"
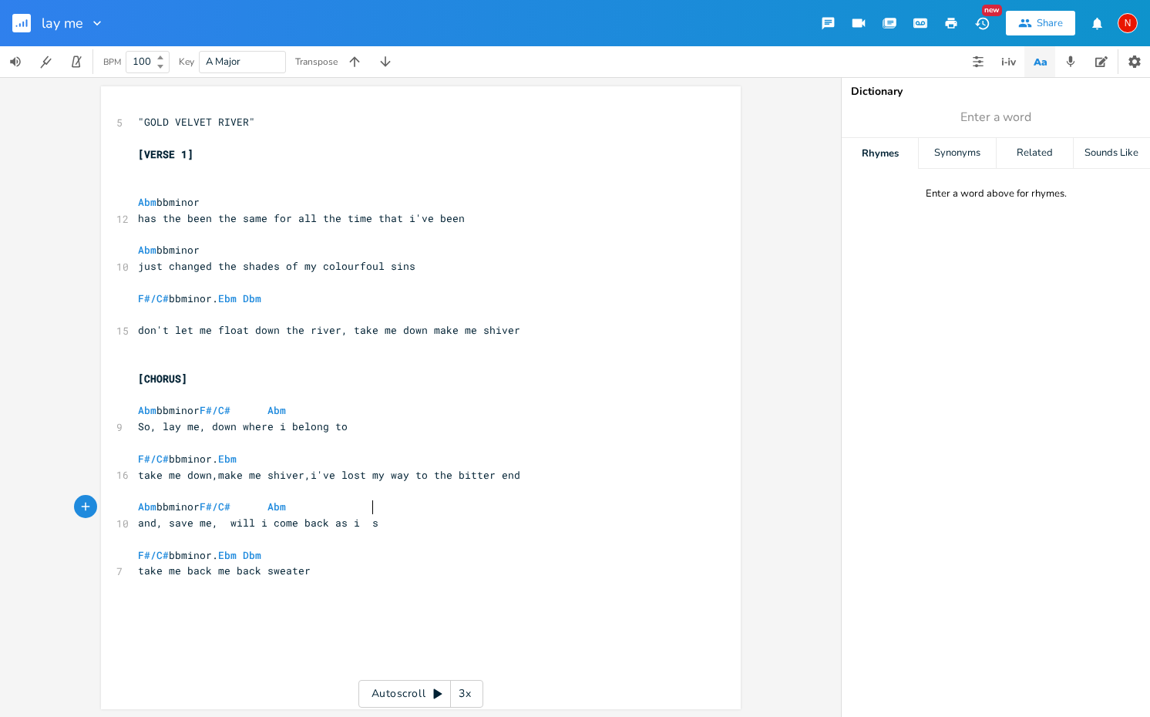
scroll to position [0, 5]
type textarea "should"
click at [219, 516] on span "and, save me, will i come back as i should" at bounding box center [270, 523] width 265 height 14
click at [395, 515] on pre "and, save me, will i come back as i should" at bounding box center [413, 523] width 556 height 16
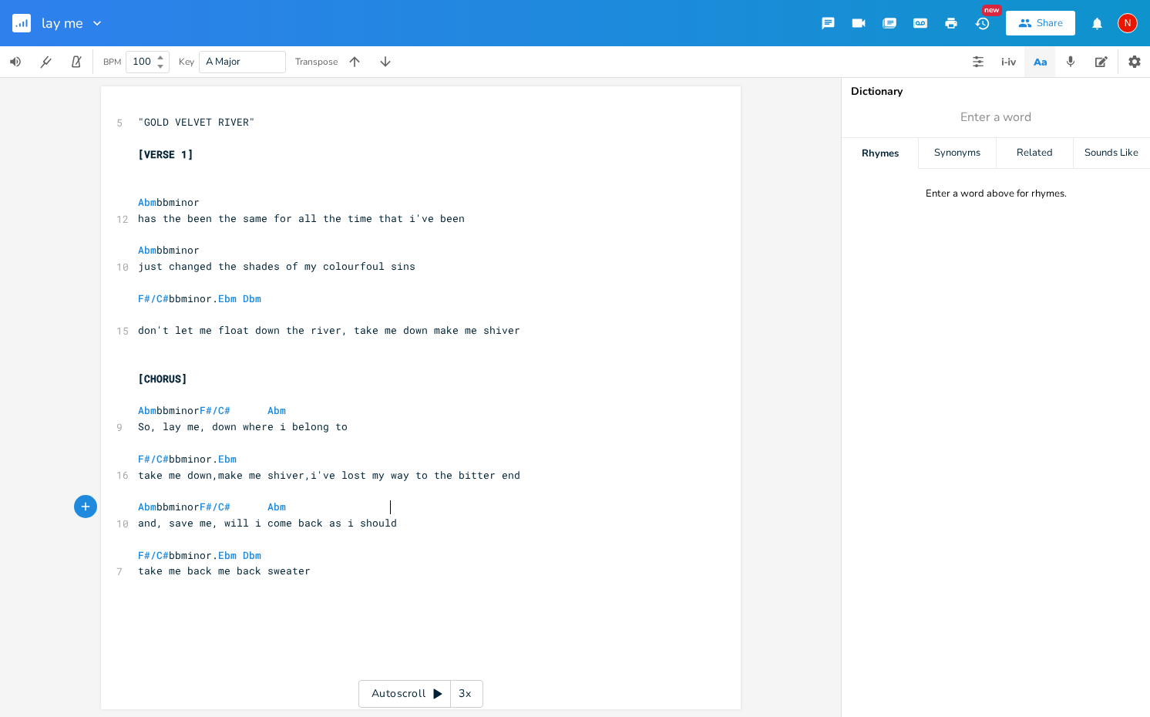
type textarea "?"
click at [211, 468] on span "take me down,make me shiver,i've lost my way to the bitter end" at bounding box center [329, 475] width 382 height 14
type textarea "and,"
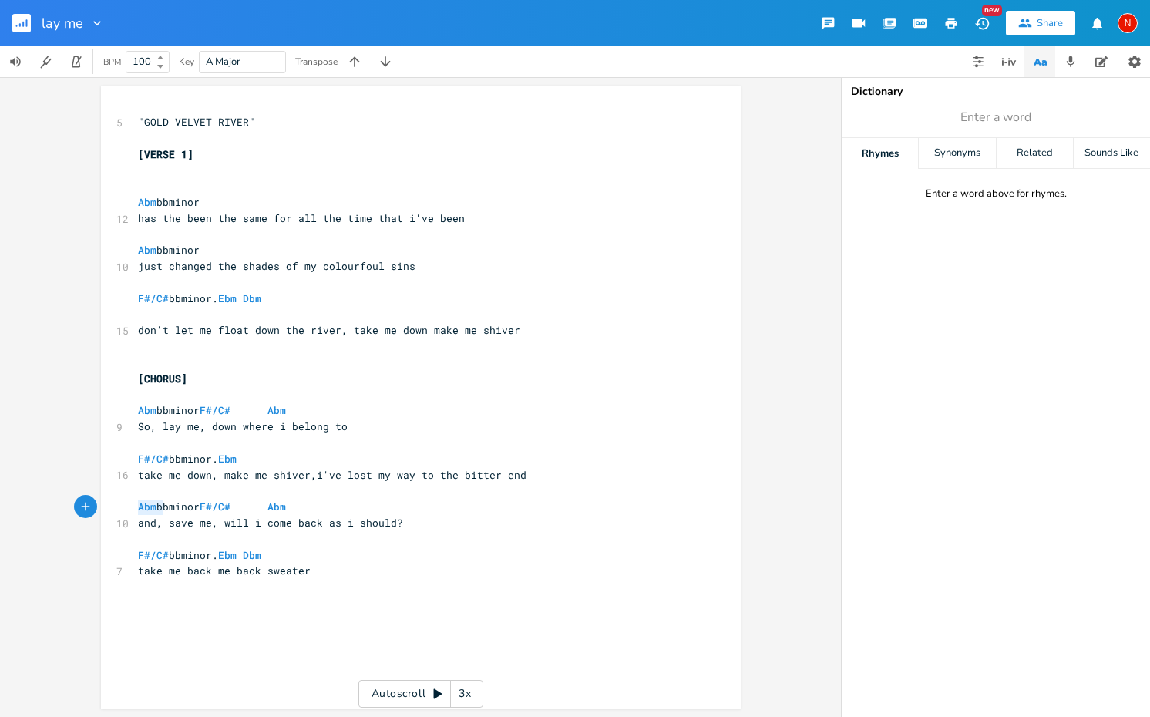
drag, startPoint x: 156, startPoint y: 509, endPoint x: 134, endPoint y: 510, distance: 21.6
click at [138, 516] on span "and, save me, will i come back as i should?" at bounding box center [270, 523] width 265 height 14
click at [321, 516] on span "save me, will i come back as i should?" at bounding box center [255, 523] width 234 height 14
type textarea "me back sweater"
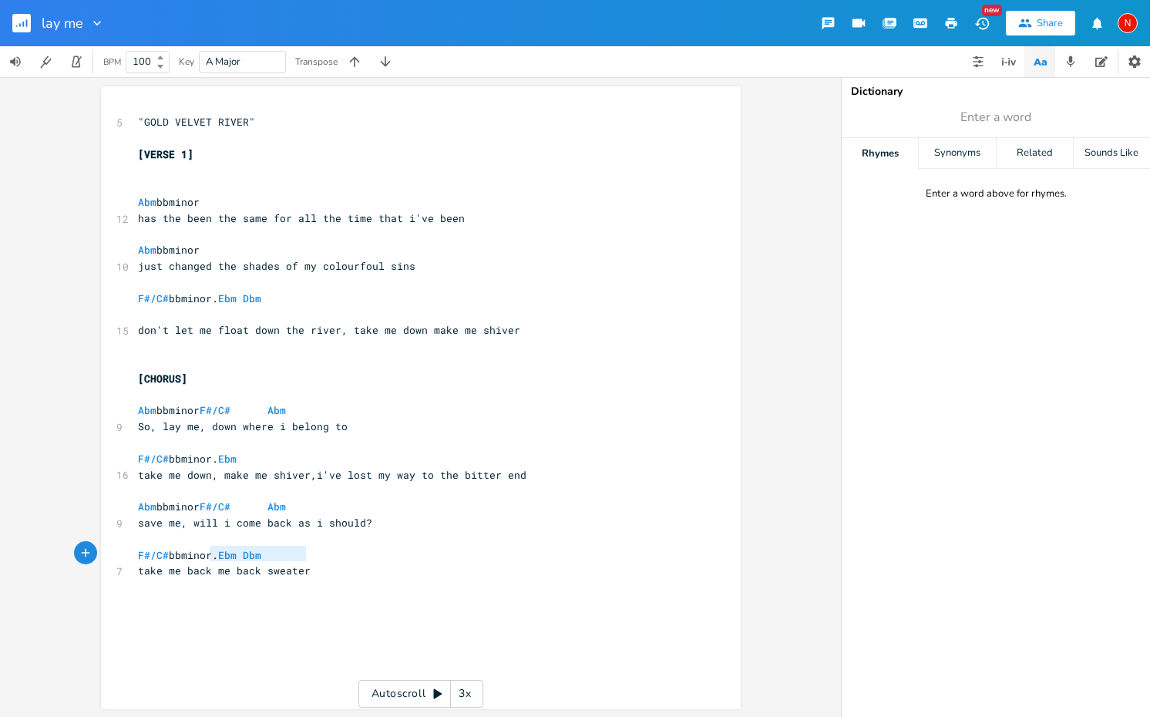
drag, startPoint x: 207, startPoint y: 556, endPoint x: 320, endPoint y: 556, distance: 113.3
click at [320, 563] on pre "take me back me back sweater" at bounding box center [413, 571] width 556 height 16
type textarea ","
type textarea "freed and"
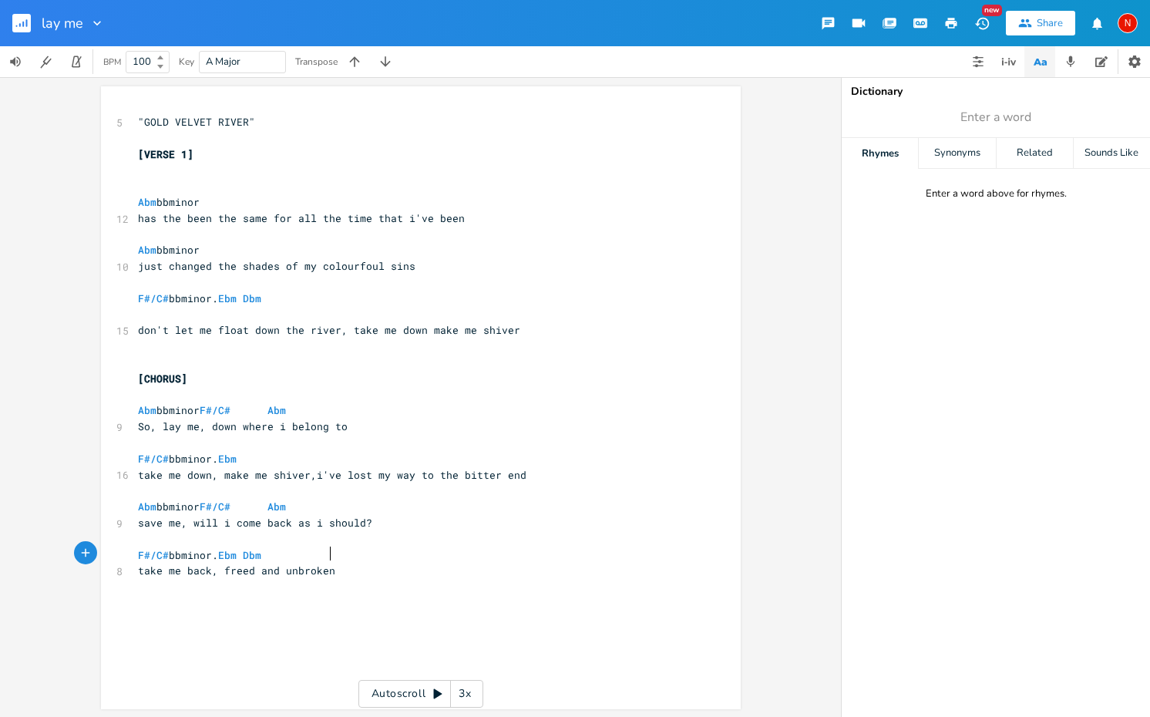
scroll to position [0, 36]
type textarea "unbroken,"
click at [215, 563] on span "take me back, freed and unbroken," at bounding box center [239, 570] width 203 height 14
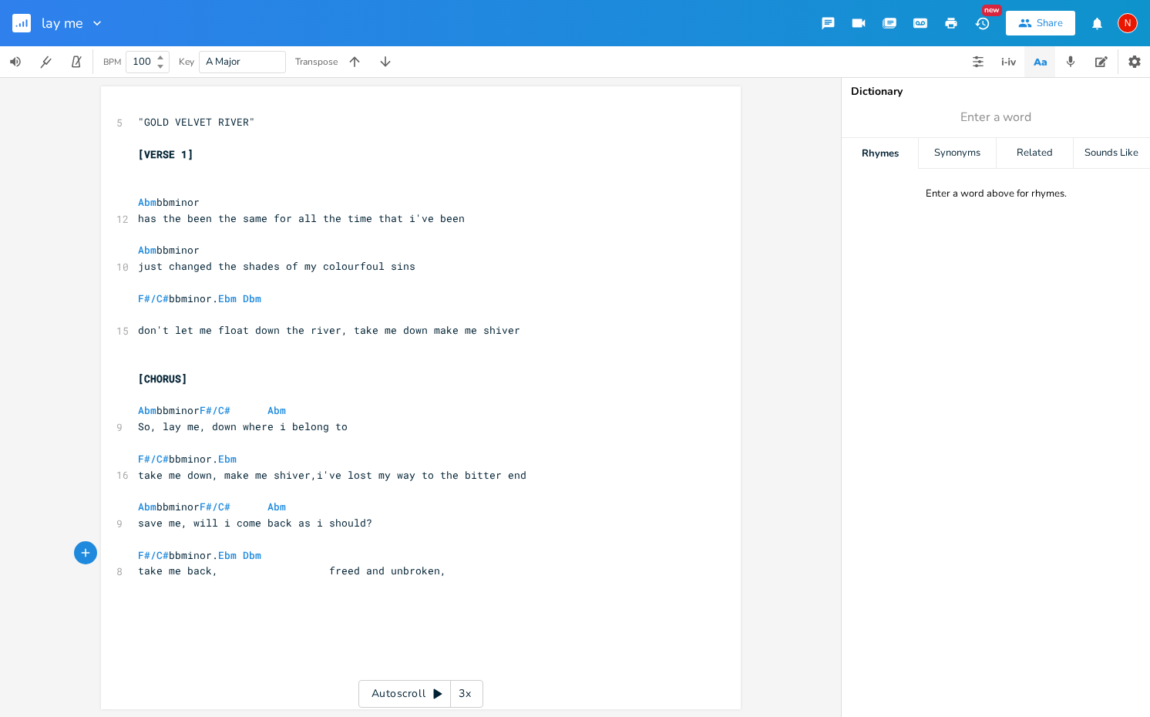
click at [212, 563] on span "take me back, freed and unbroken," at bounding box center [292, 570] width 308 height 14
click at [318, 563] on span "take me back, freed and unbroken," at bounding box center [292, 570] width 308 height 14
click at [335, 563] on span "take me back,freed and unbroken," at bounding box center [236, 570] width 197 height 14
type textarea "clkean my wounds"
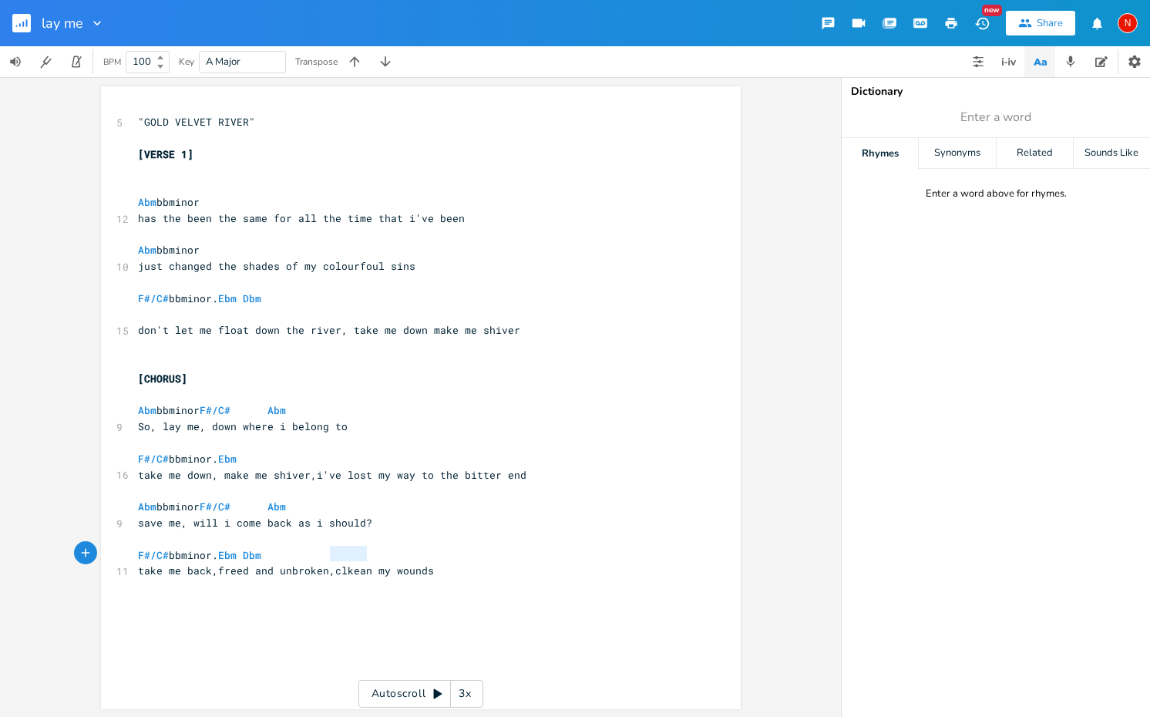
drag, startPoint x: 361, startPoint y: 556, endPoint x: 325, endPoint y: 557, distance: 36.3
click at [325, 563] on span "take me back,freed and unbroken,clkean my wounds" at bounding box center [286, 570] width 296 height 14
type textarea "light"
click at [428, 563] on span "take me back,freed and unbroken,light my wounds" at bounding box center [283, 570] width 290 height 14
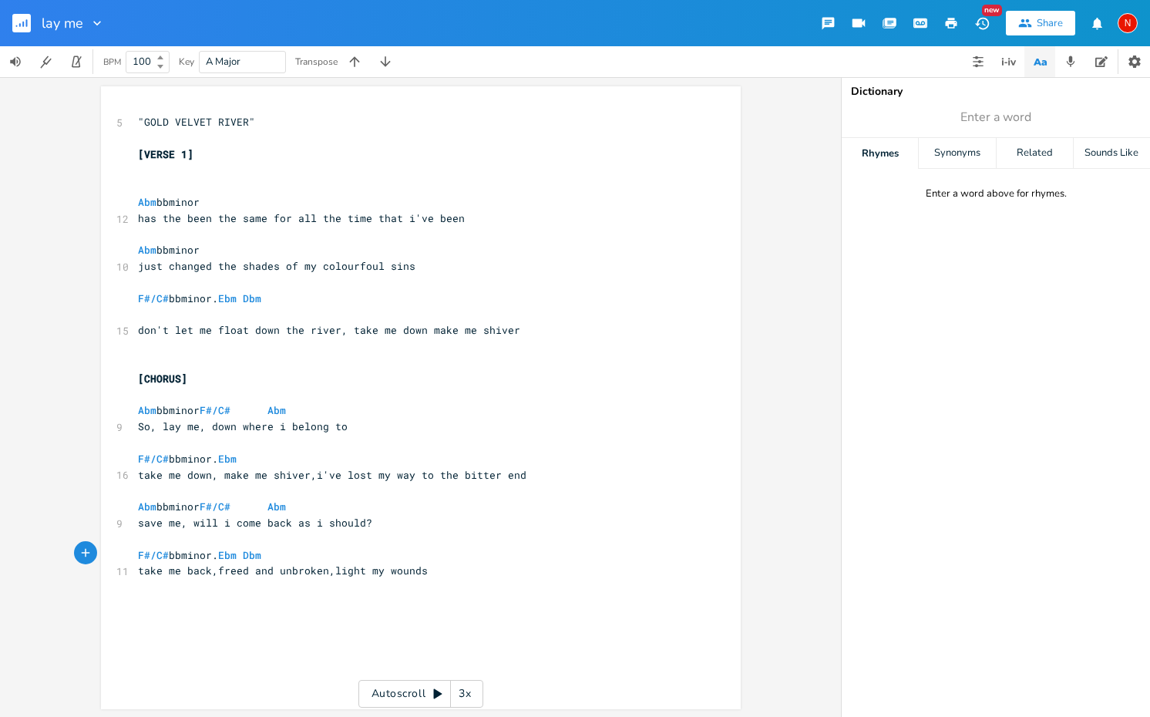
click at [423, 563] on span "take me back,freed and unbroken,light my wounds" at bounding box center [283, 570] width 290 height 14
type textarea "what's left unspoken?"
click at [417, 563] on span "take me back,freed and unbroken,light my wounds what's left unspoken?" at bounding box center [350, 570] width 425 height 14
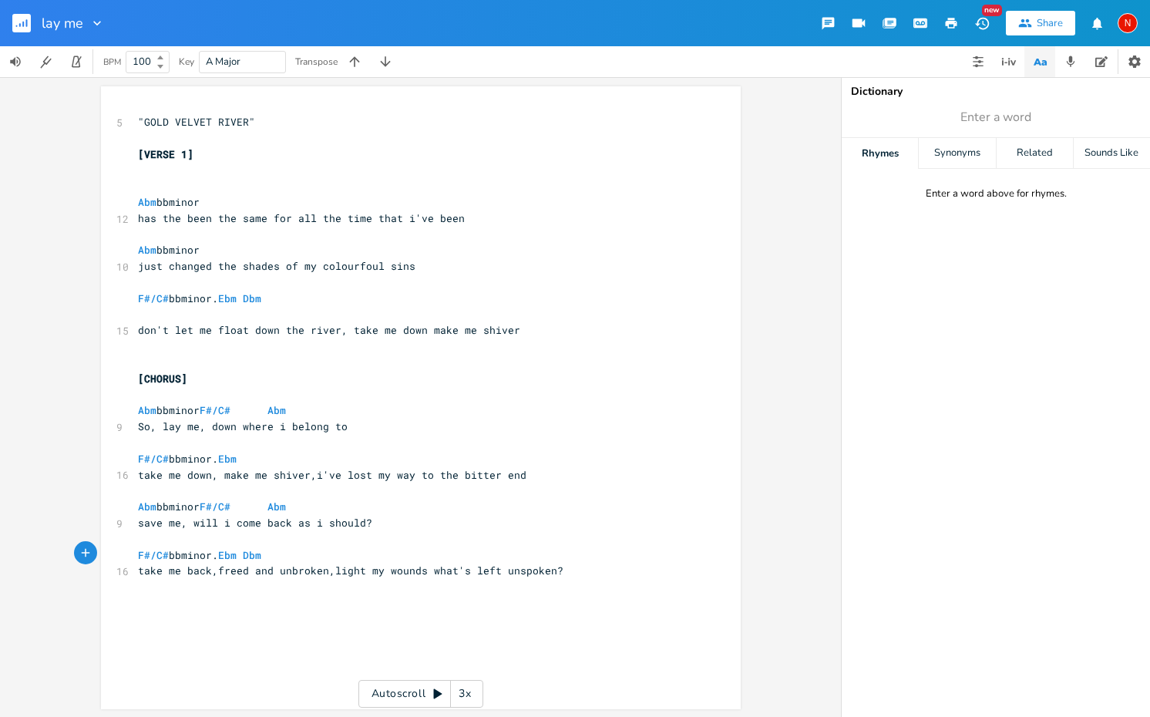
type textarea ","
drag, startPoint x: 369, startPoint y: 325, endPoint x: 345, endPoint y: 327, distance: 23.9
click at [345, 327] on span "don't let me float down the river, take me down make me shiver" at bounding box center [329, 330] width 382 height 14
type textarea "bring"
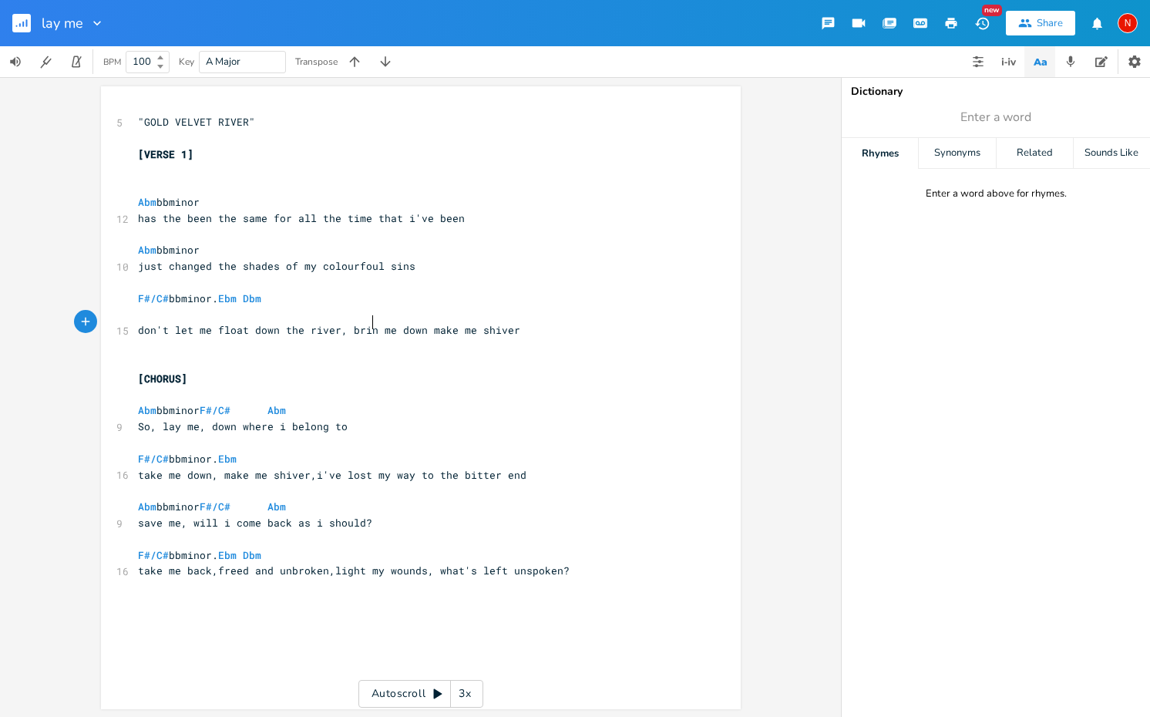
scroll to position [0, 20]
click at [415, 596] on div "x 5 "GOLD VELVET RIVER" ​ [VERSE 1] ​ ​ Abm bbminor 12 has the been the same fo…" at bounding box center [432, 412] width 595 height 603
type textarea "make me"
click at [21, 22] on rect "button" at bounding box center [21, 23] width 18 height 18
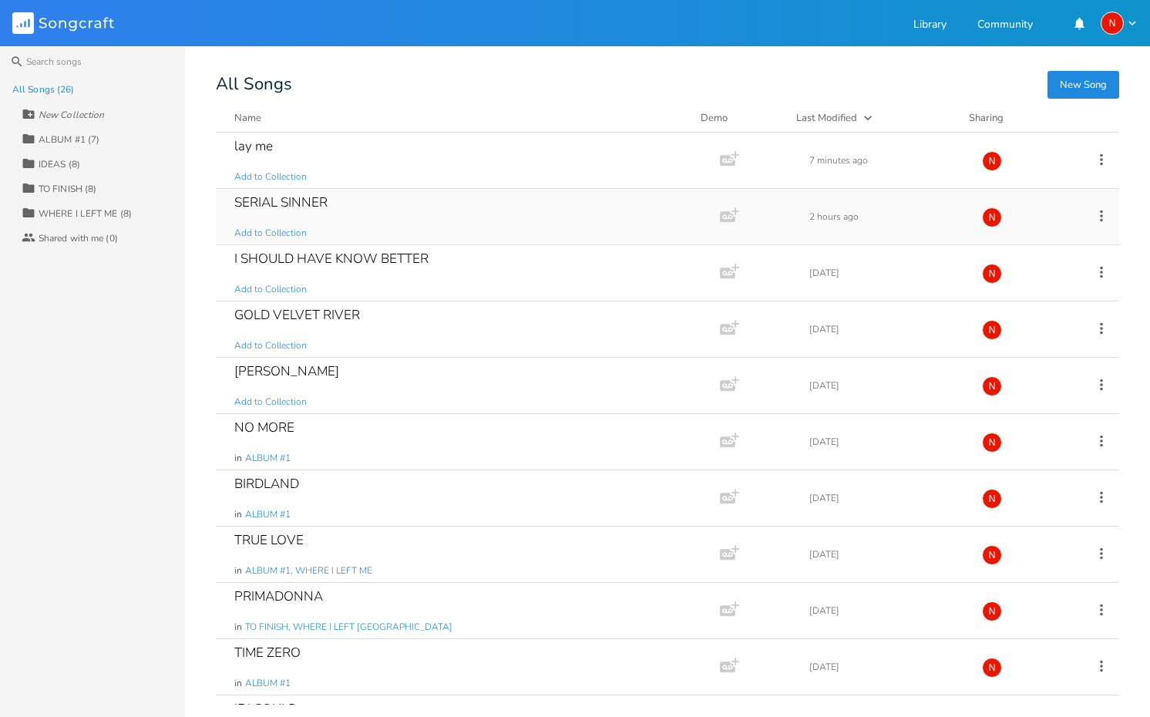
click at [305, 198] on div "SERIAL SINNER" at bounding box center [280, 202] width 93 height 13
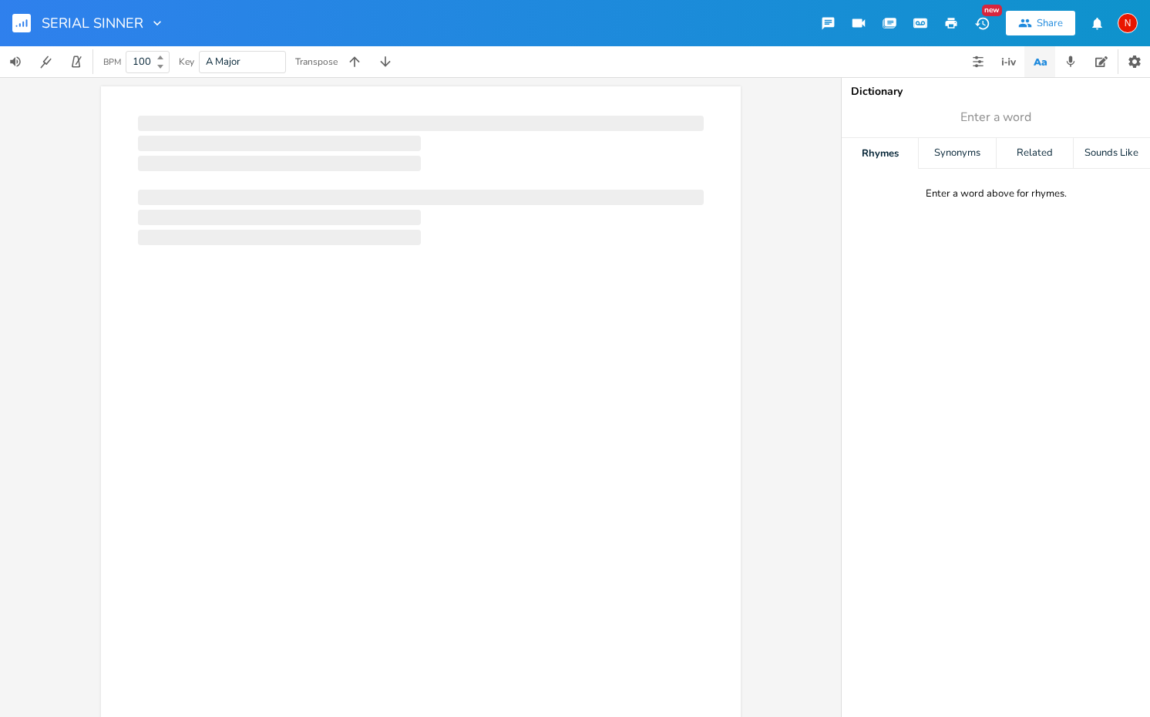
scroll to position [0, 1]
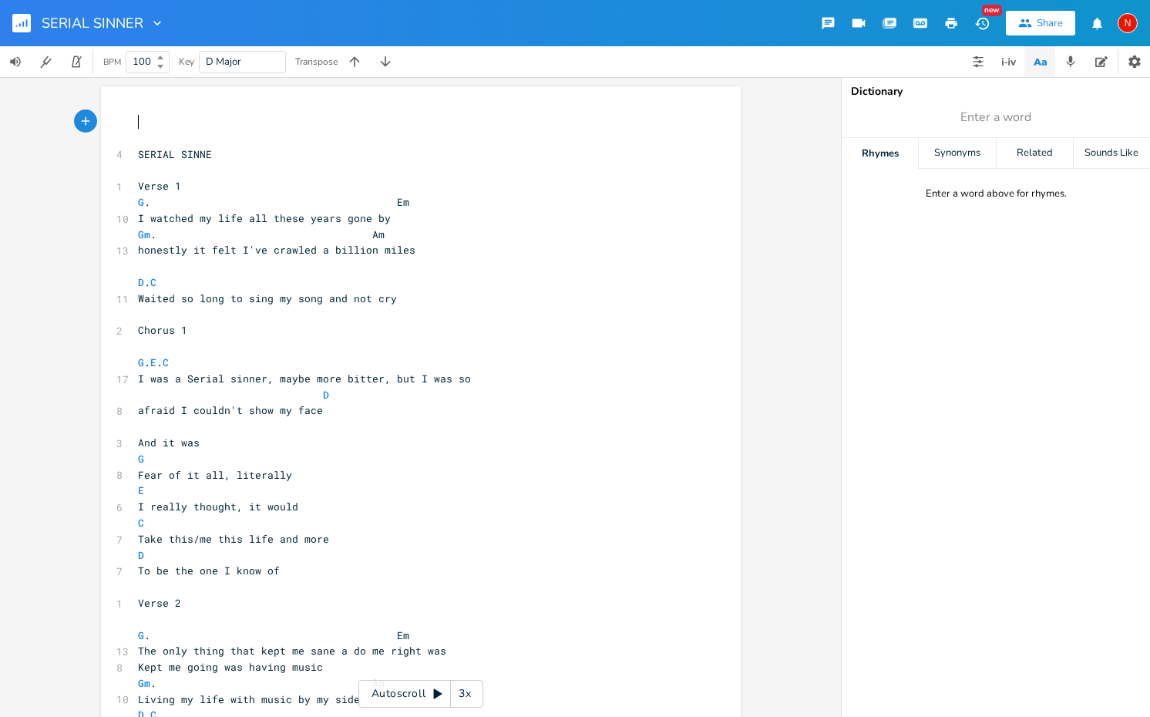
click at [144, 200] on span "G . Em" at bounding box center [273, 202] width 271 height 14
type textarea "m"
click at [448, 233] on pre "Gm . Am" at bounding box center [413, 235] width 556 height 16
click at [149, 277] on span "D . C" at bounding box center [147, 282] width 18 height 14
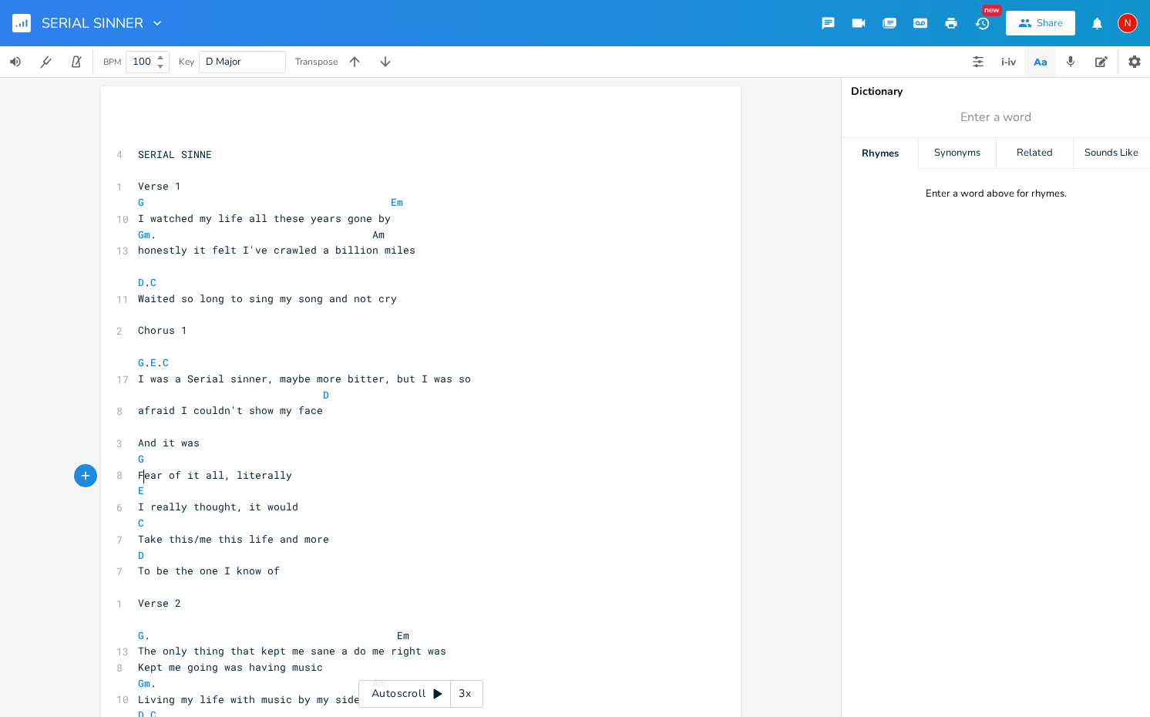
click at [143, 482] on pre "E" at bounding box center [413, 490] width 556 height 16
type textarea "m"
click at [153, 494] on li "Em" at bounding box center [158, 493] width 48 height 16
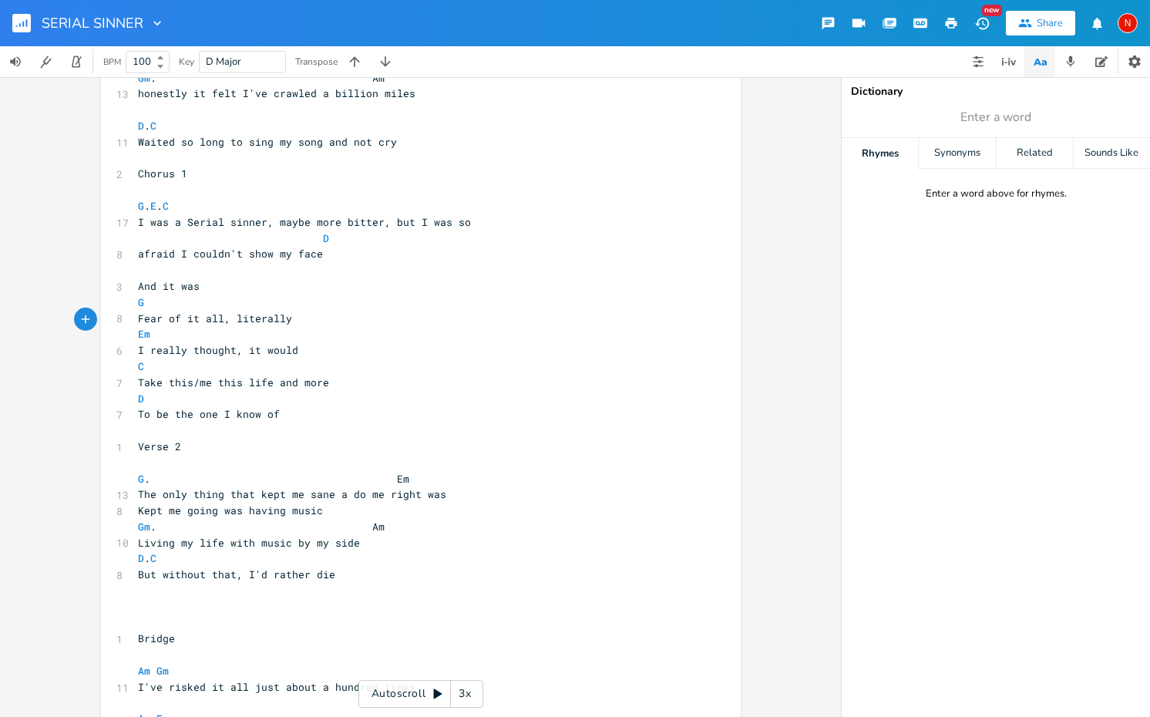
scroll to position [160, 0]
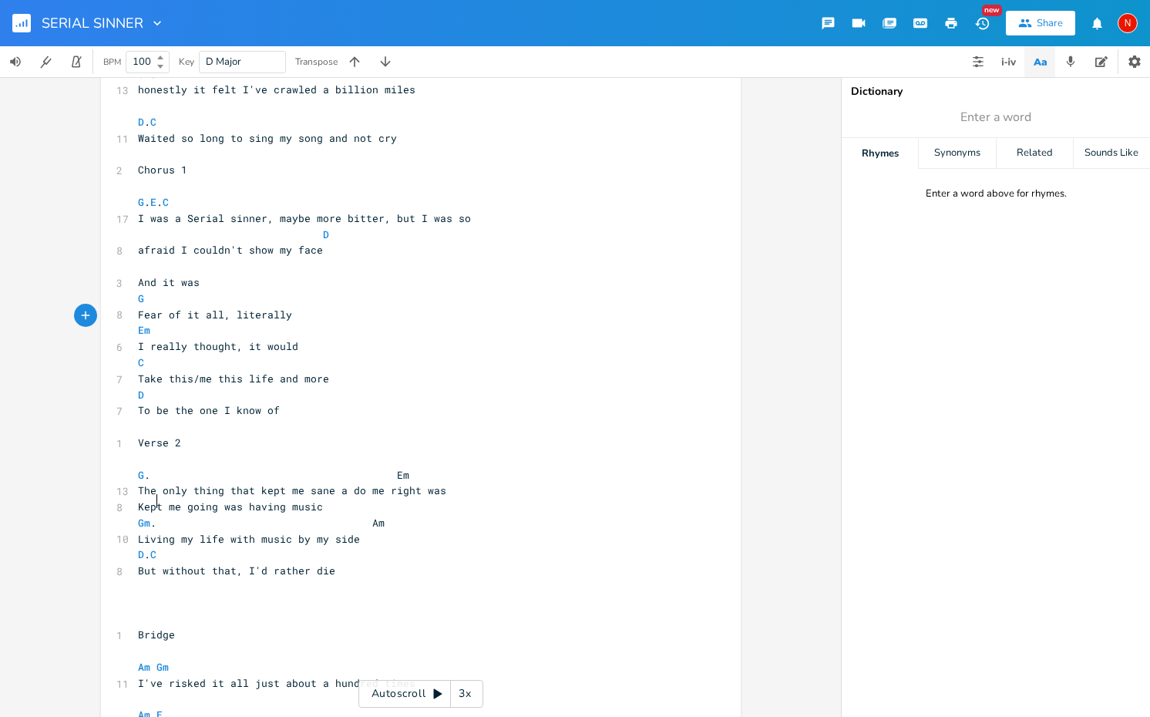
click at [150, 516] on span "Gm . Am" at bounding box center [261, 523] width 247 height 14
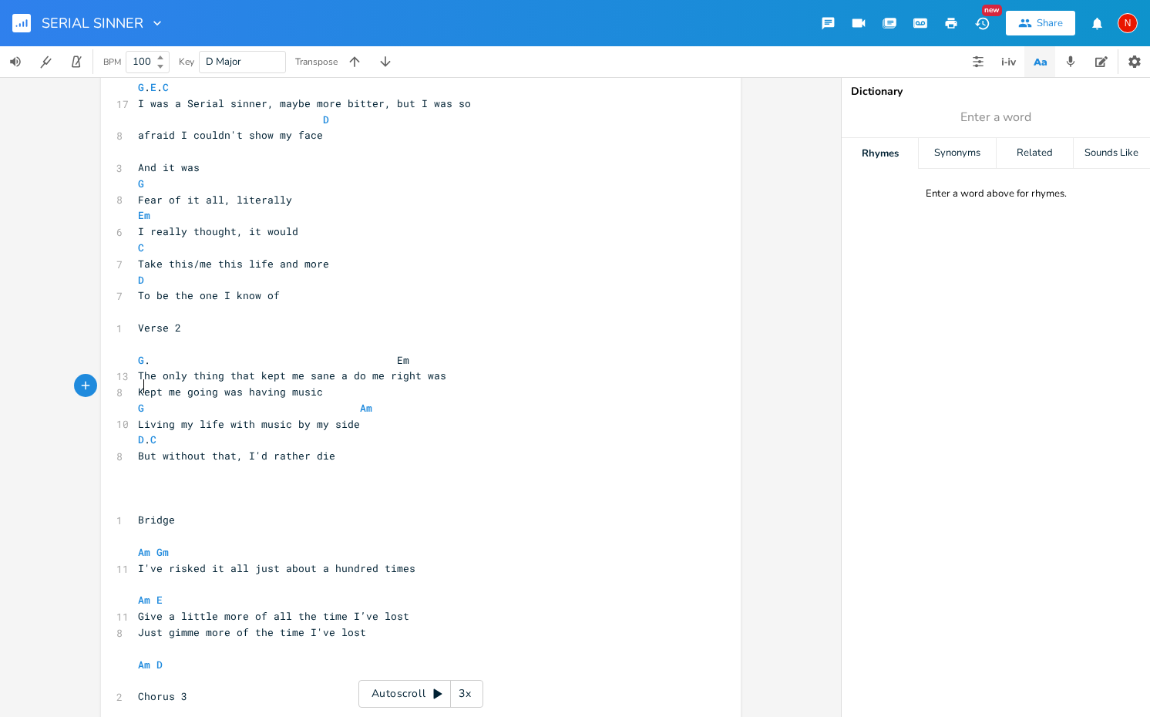
scroll to position [276, 0]
click at [166, 543] on pre "Am Gm" at bounding box center [413, 551] width 556 height 16
click at [160, 591] on pre "Am E" at bounding box center [413, 599] width 556 height 16
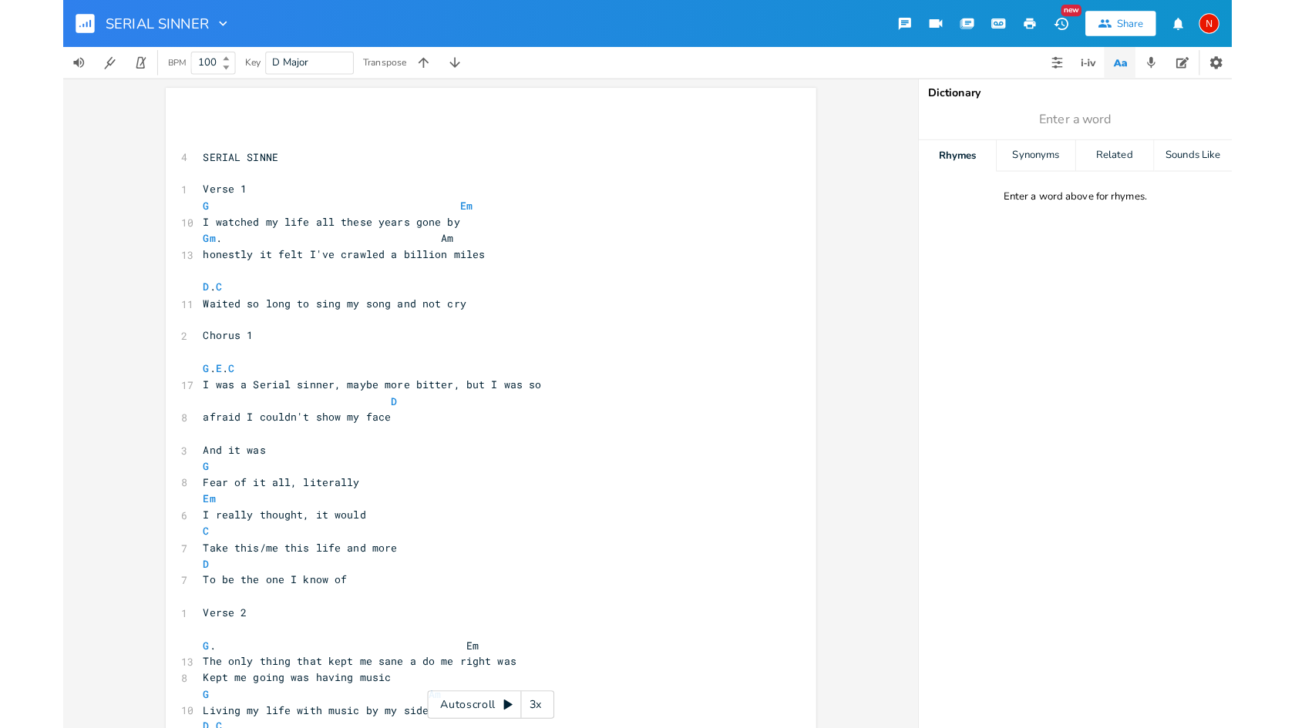
scroll to position [0, 0]
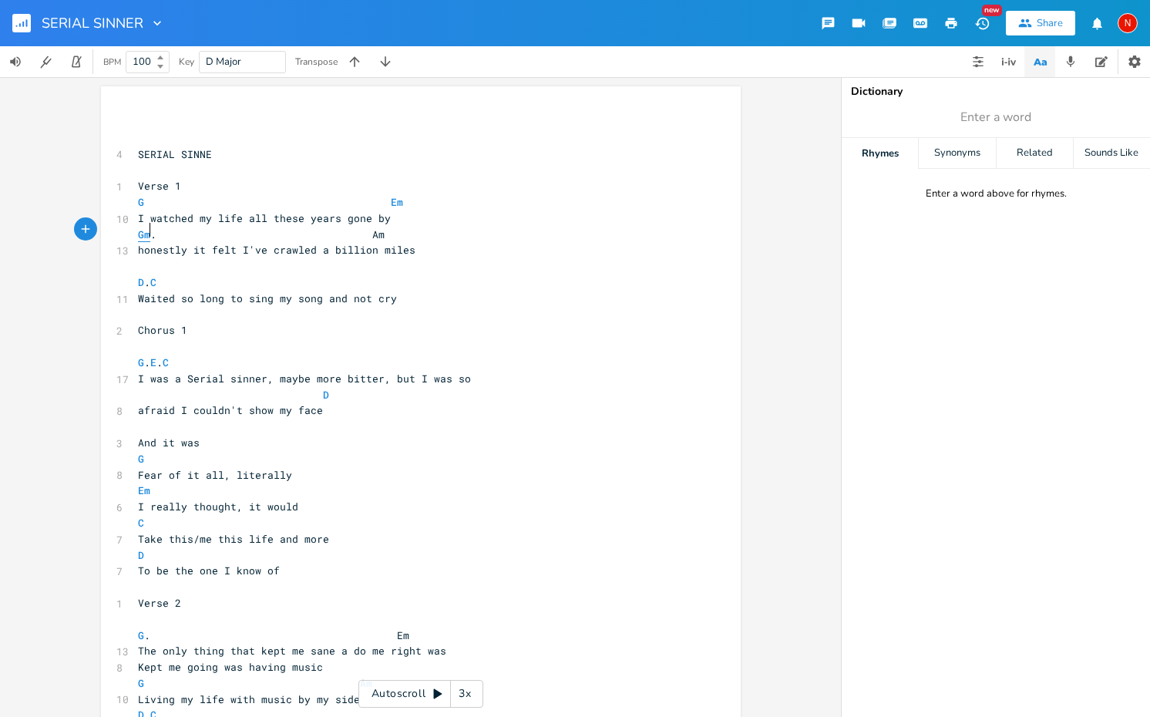
click at [143, 229] on span "Gm" at bounding box center [144, 234] width 12 height 15
click at [453, 216] on pre "I watched my life all these years gone by" at bounding box center [413, 218] width 556 height 16
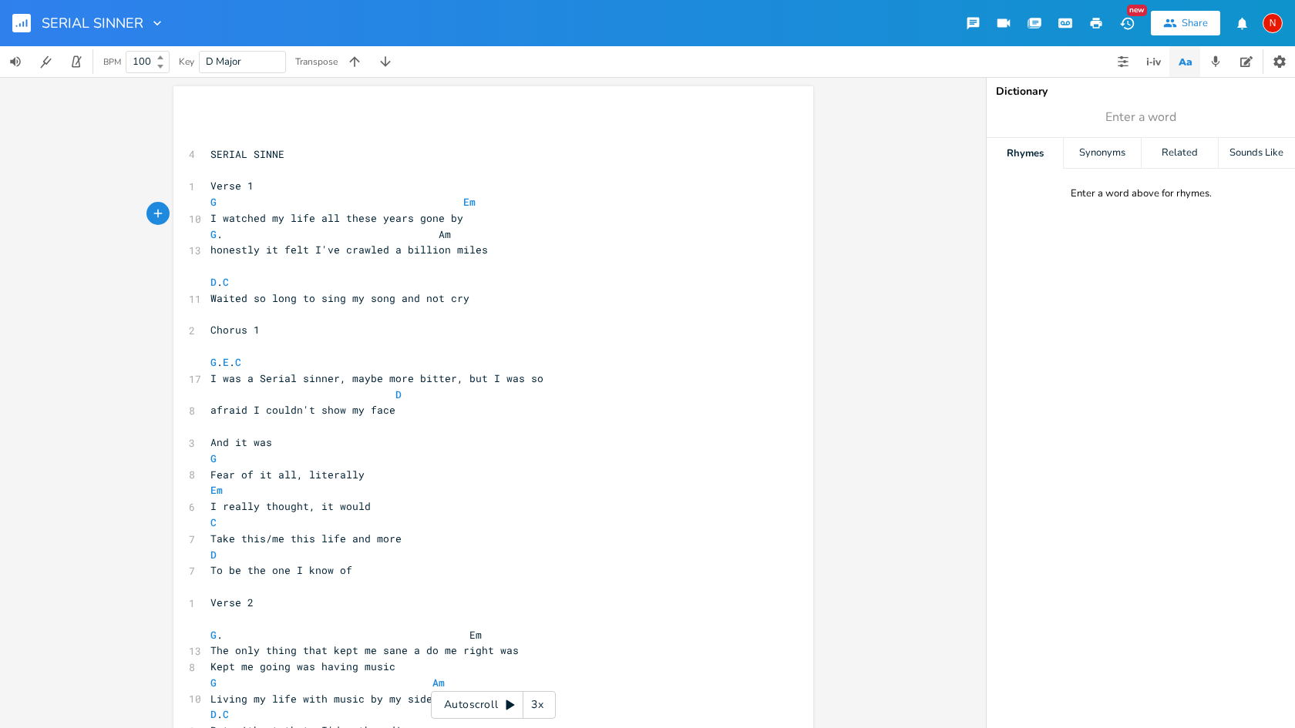
click at [22, 21] on rect "button" at bounding box center [21, 23] width 18 height 18
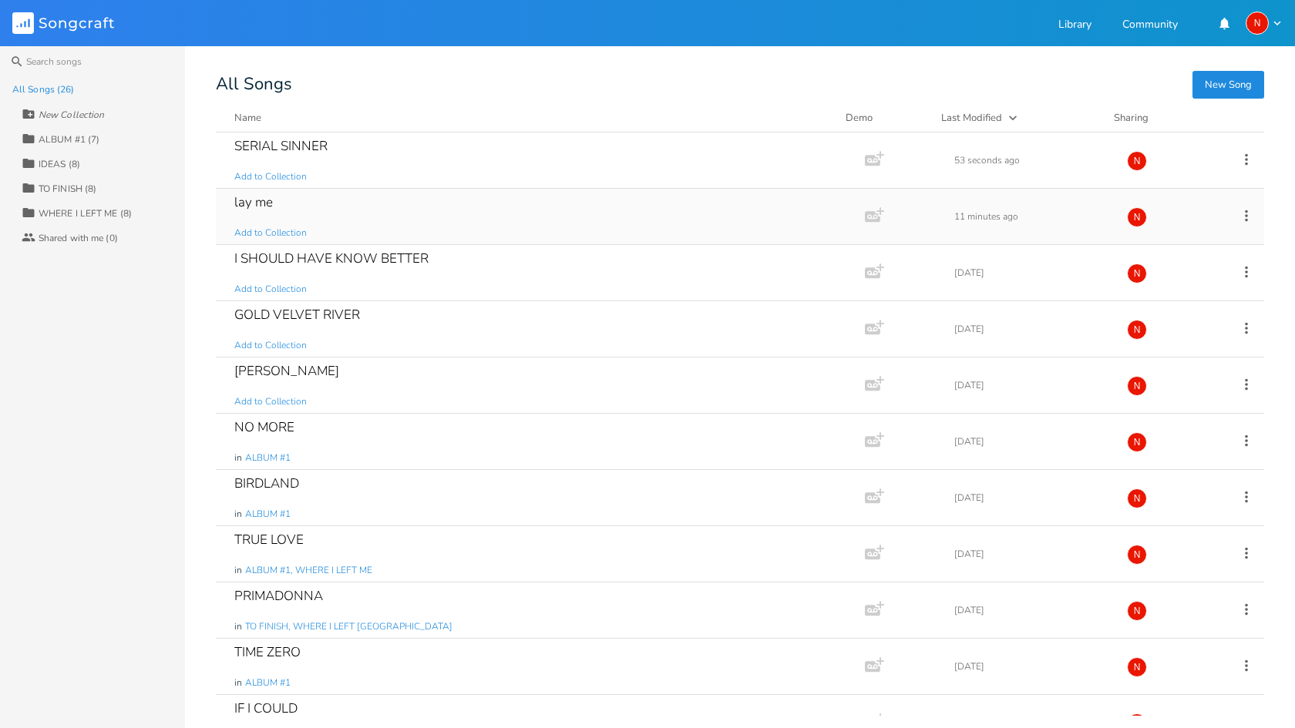
click at [249, 207] on div "lay me" at bounding box center [253, 202] width 39 height 13
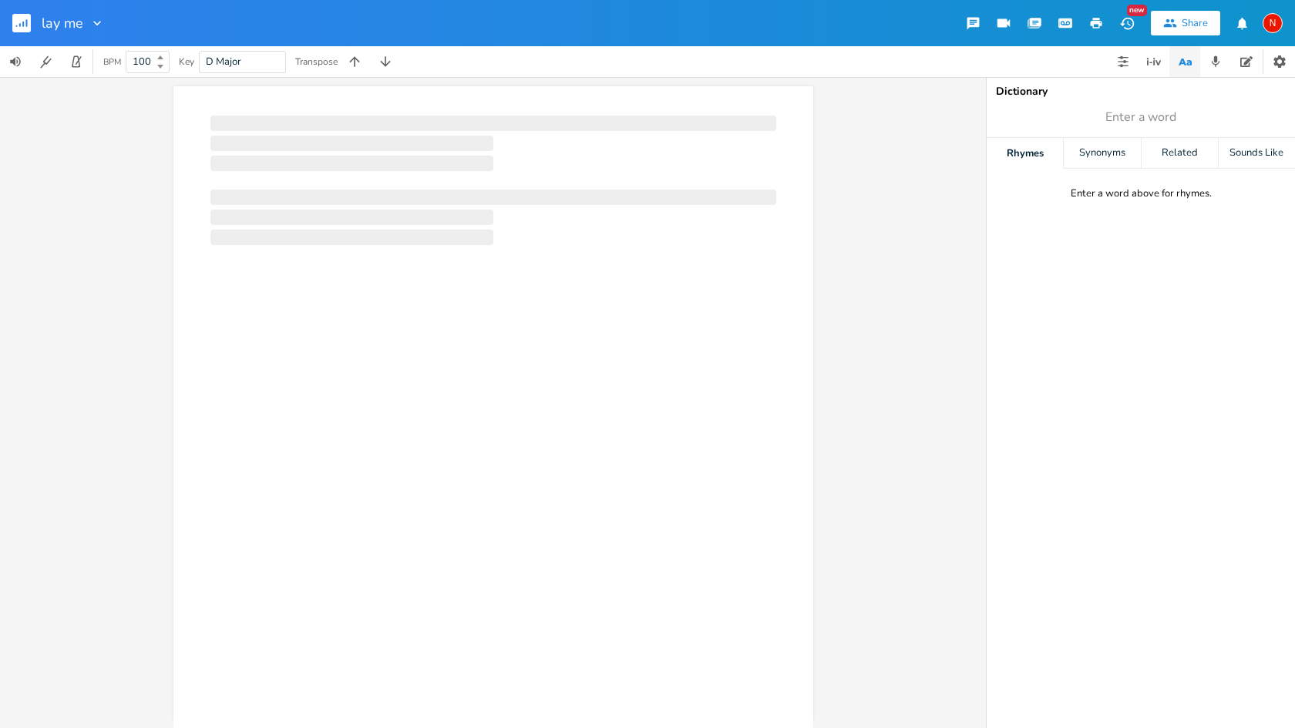
scroll to position [0, 1]
